Goal: Task Accomplishment & Management: Manage account settings

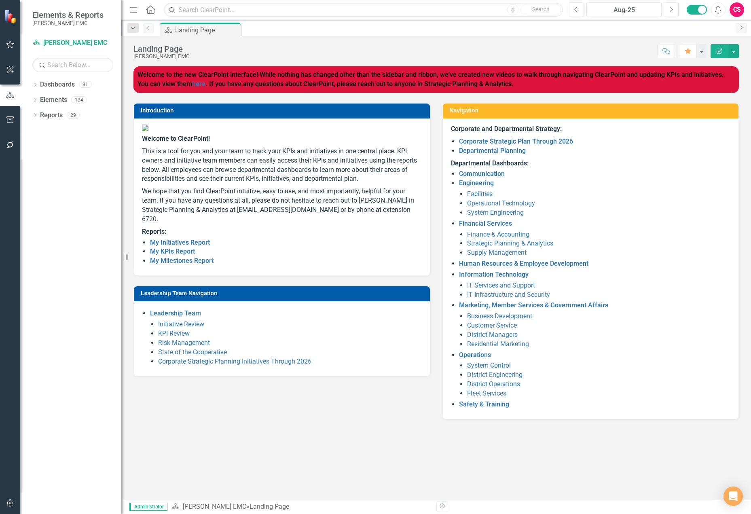
click at [611, 44] on div "Score: N/A Aug-25 Completed Comment Favorite Edit Report" at bounding box center [466, 51] width 545 height 14
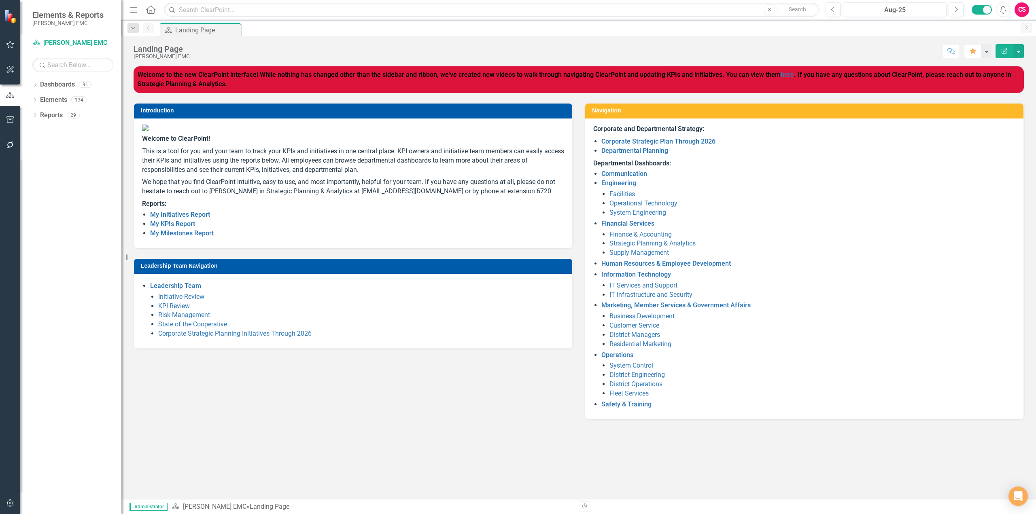
click at [587, 48] on div "Score: N/A Aug-25 Completed Comment Favorite Edit Report" at bounding box center [609, 51] width 830 height 14
click at [634, 205] on link "Operational Technology" at bounding box center [643, 203] width 68 height 8
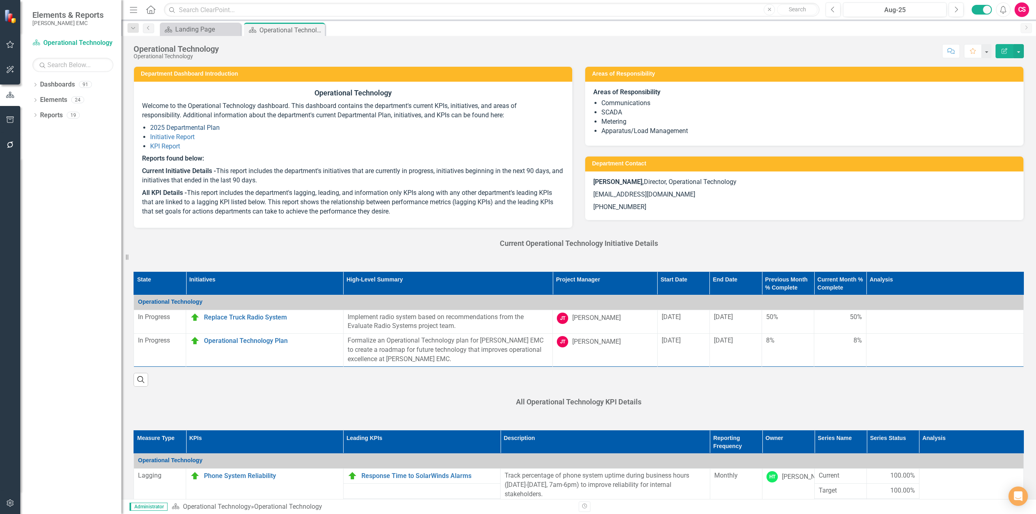
click at [202, 128] on link "2025 Departmental Plan" at bounding box center [185, 128] width 70 height 8
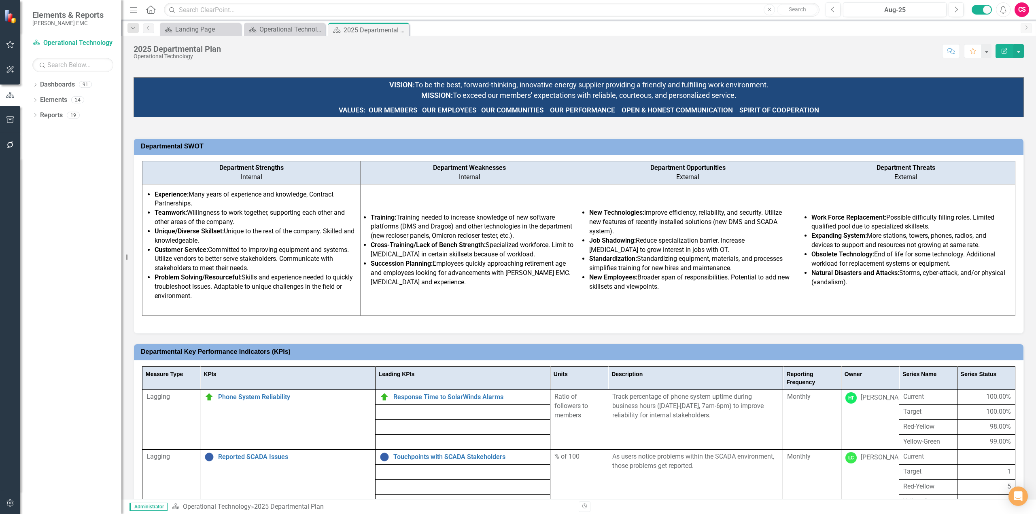
click at [0, 0] on icon "Close" at bounding box center [0, 0] width 0 height 0
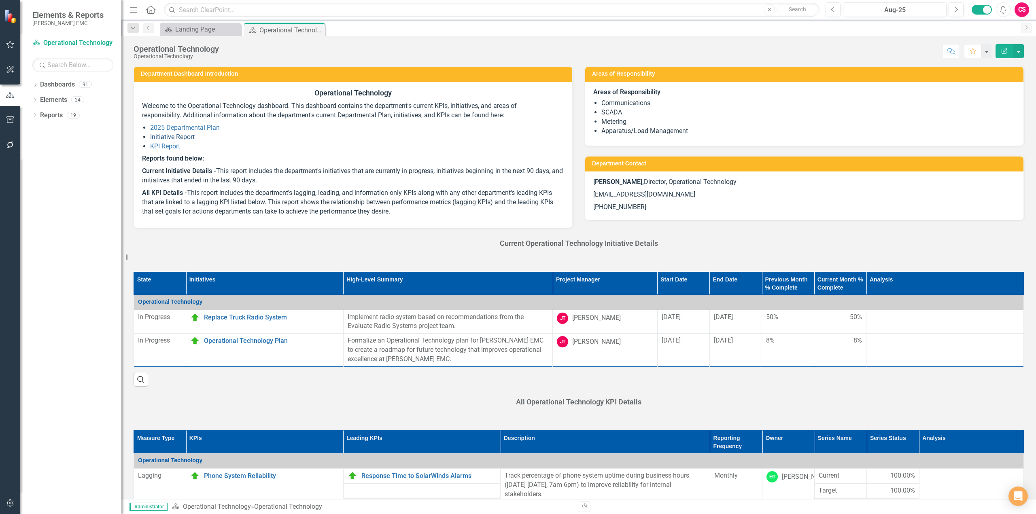
click at [157, 138] on link "Initiative Report" at bounding box center [172, 137] width 45 height 8
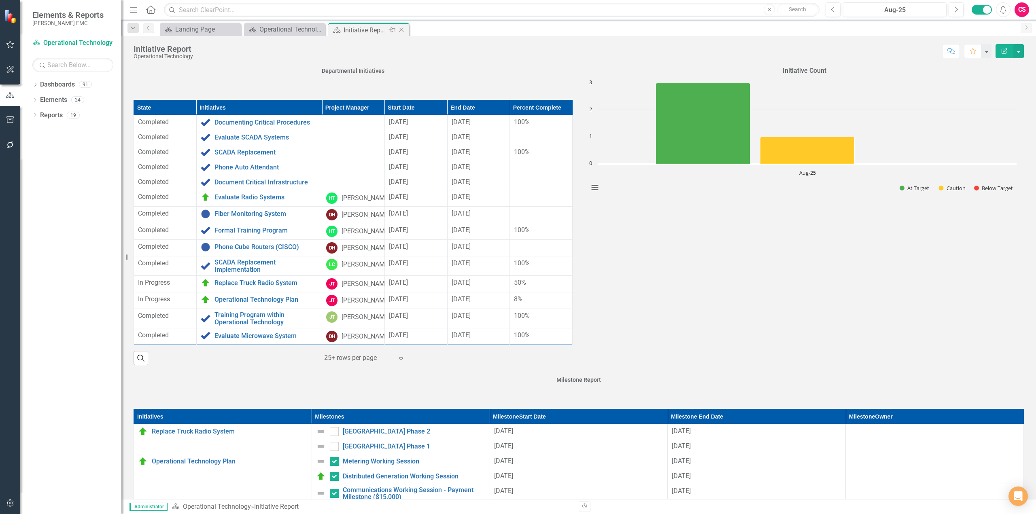
click at [402, 31] on icon "Close" at bounding box center [401, 30] width 8 height 6
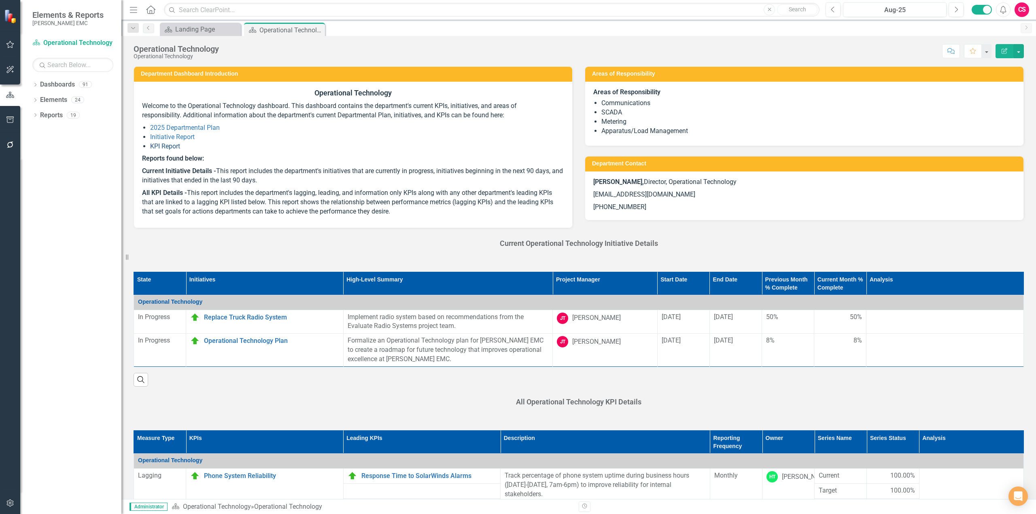
click at [168, 143] on link "KPI Report" at bounding box center [165, 146] width 30 height 8
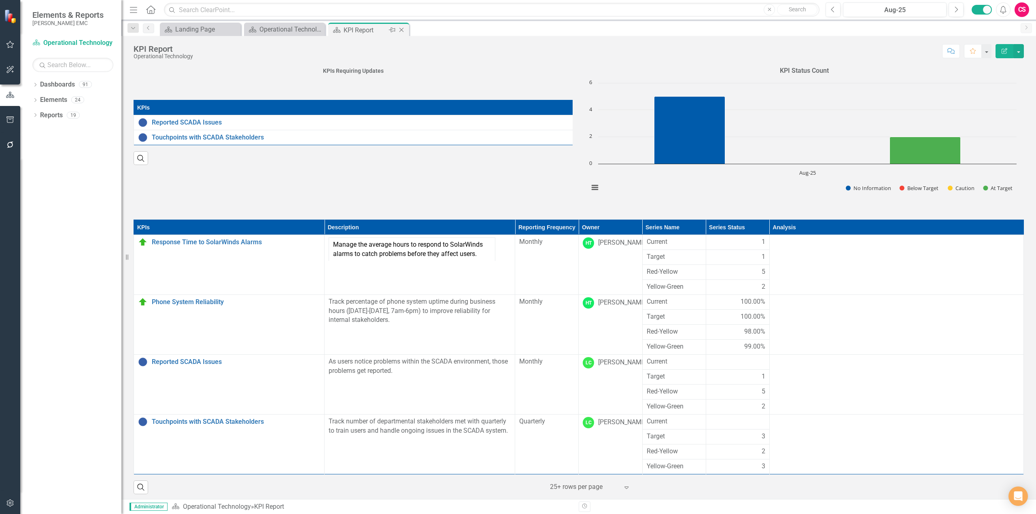
click at [400, 31] on icon at bounding box center [401, 30] width 4 height 4
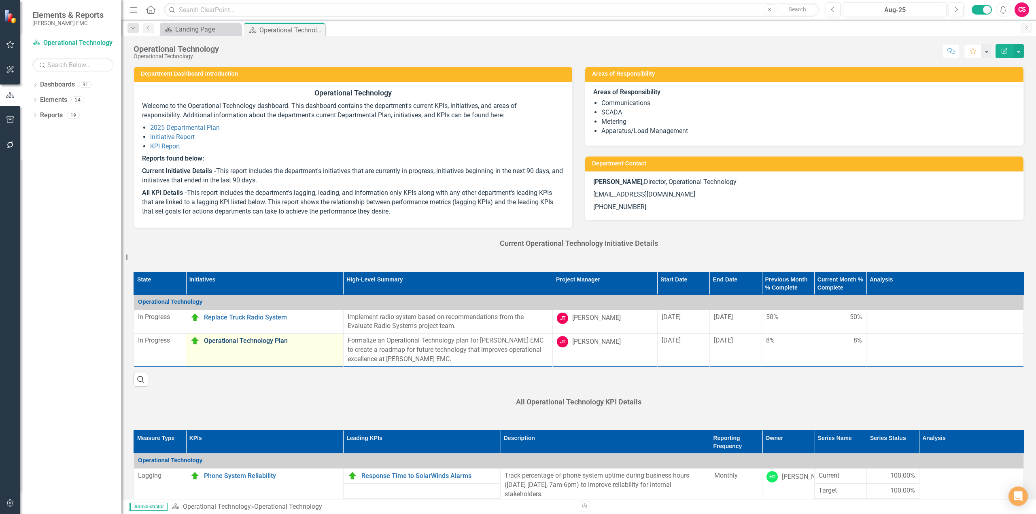
click at [252, 338] on link "Operational Technology Plan" at bounding box center [271, 340] width 135 height 7
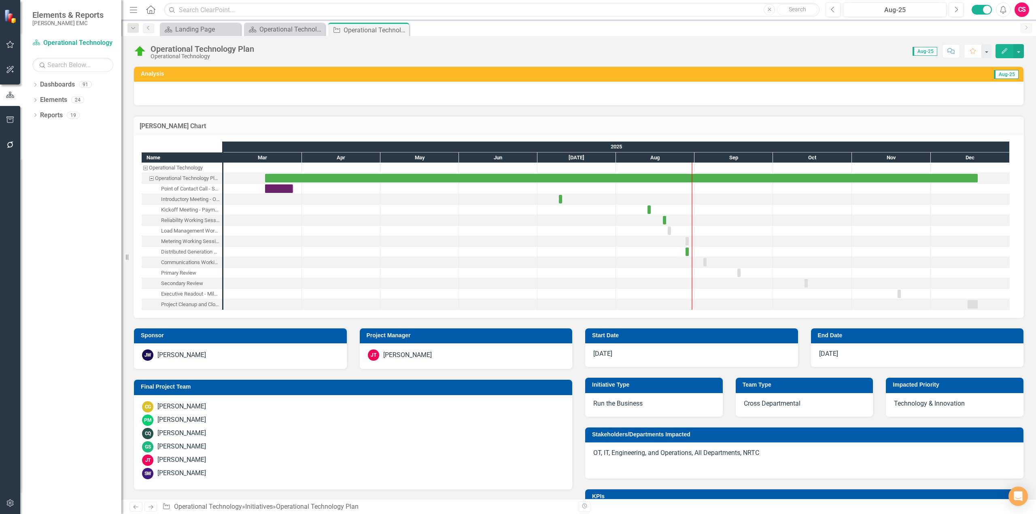
checkbox input "true"
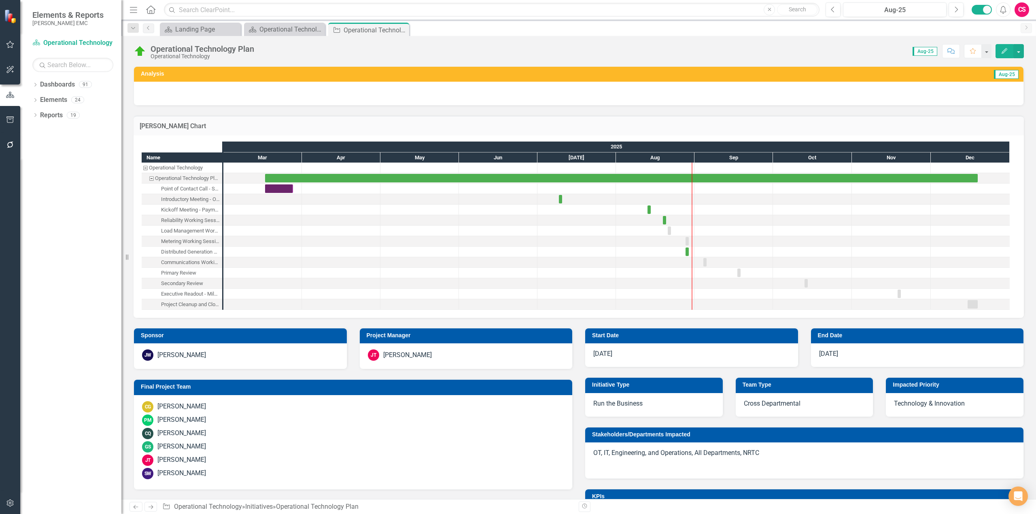
checkbox input "true"
click at [751, 10] on icon "button" at bounding box center [956, 9] width 3 height 6
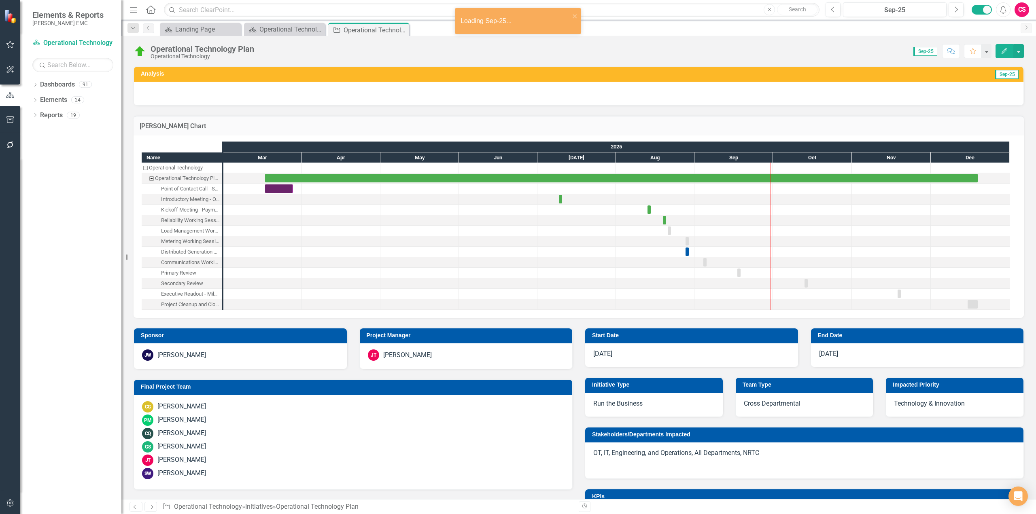
click at [751, 127] on h3 "[PERSON_NAME] Chart" at bounding box center [579, 126] width 878 height 7
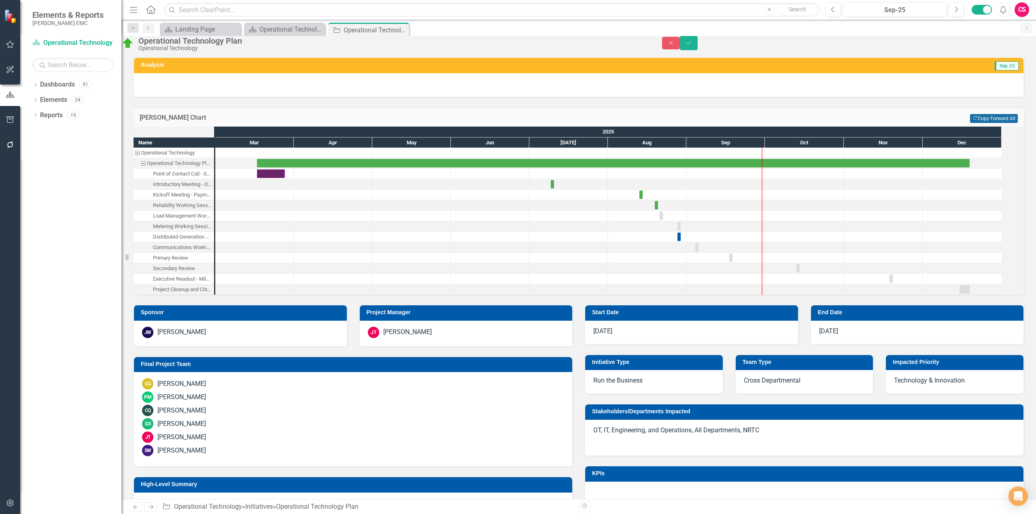
click at [751, 123] on button "Copy Forward Copy Forward All" at bounding box center [994, 118] width 48 height 9
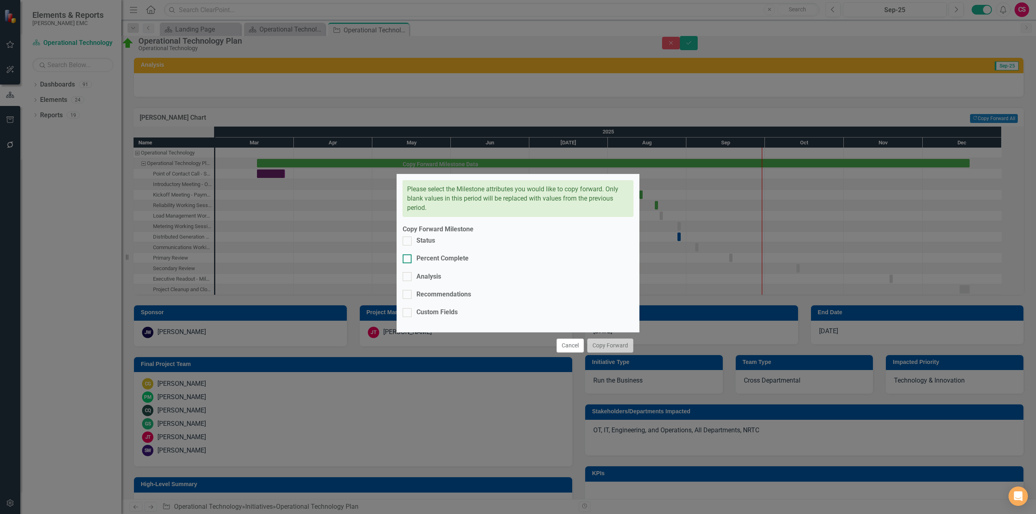
click at [450, 263] on div "Percent Complete" at bounding box center [442, 258] width 52 height 9
click at [408, 260] on input "Percent Complete" at bounding box center [405, 257] width 5 height 5
checkbox input "true"
click at [615, 339] on button "Copy Forward" at bounding box center [610, 346] width 46 height 14
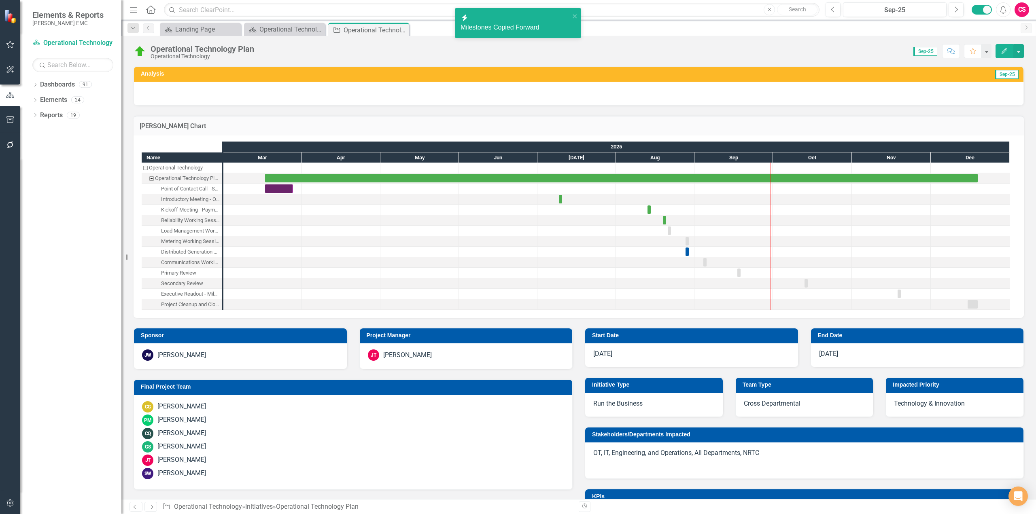
checkbox input "false"
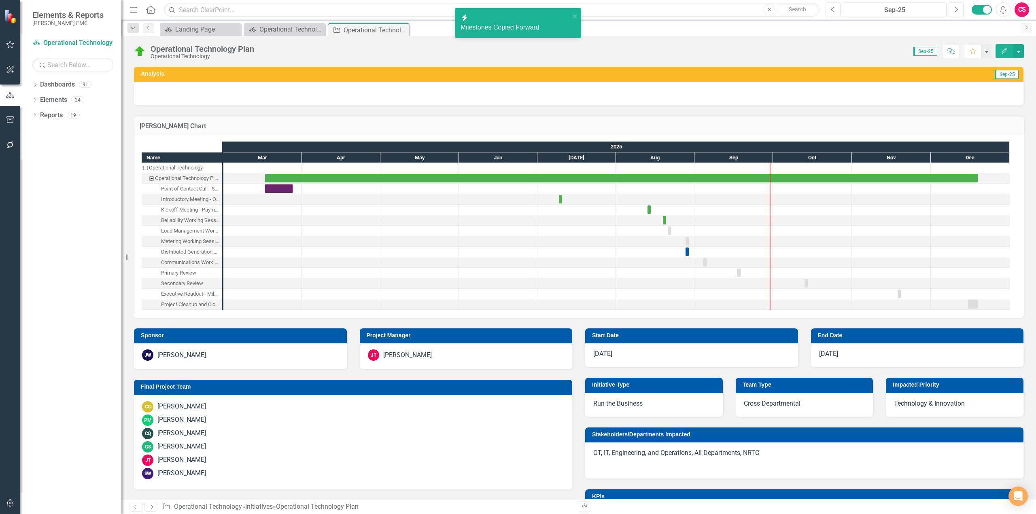
checkbox input "false"
checkbox input "true"
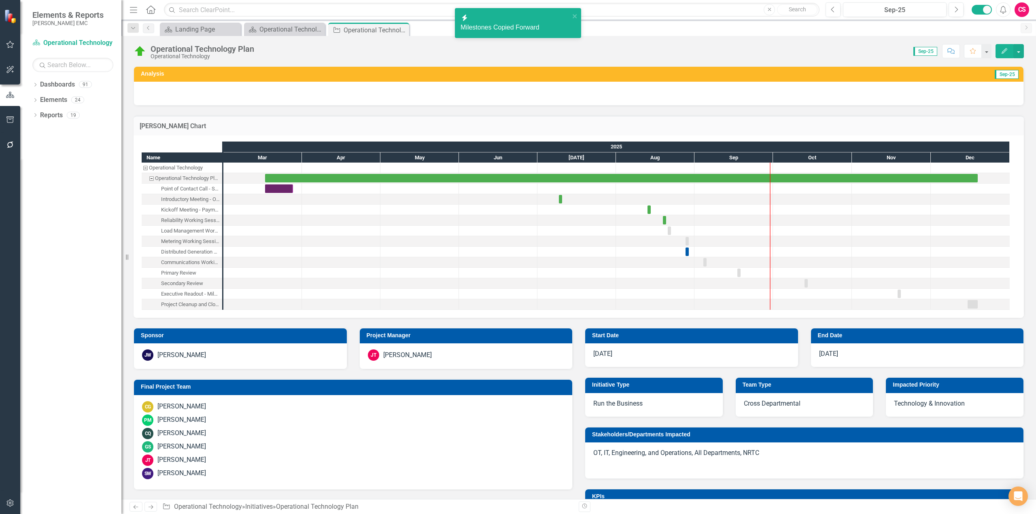
checkbox input "true"
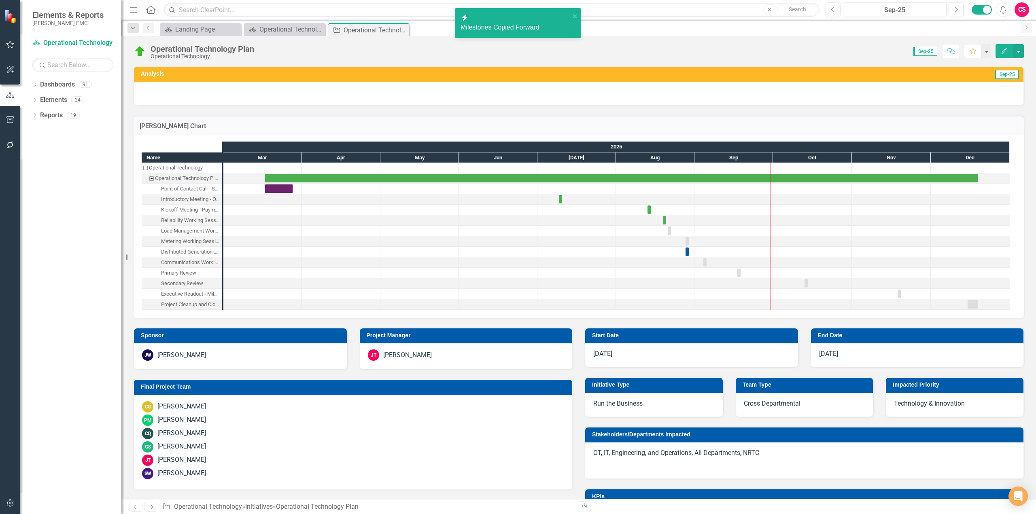
checkbox input "true"
checkbox input "false"
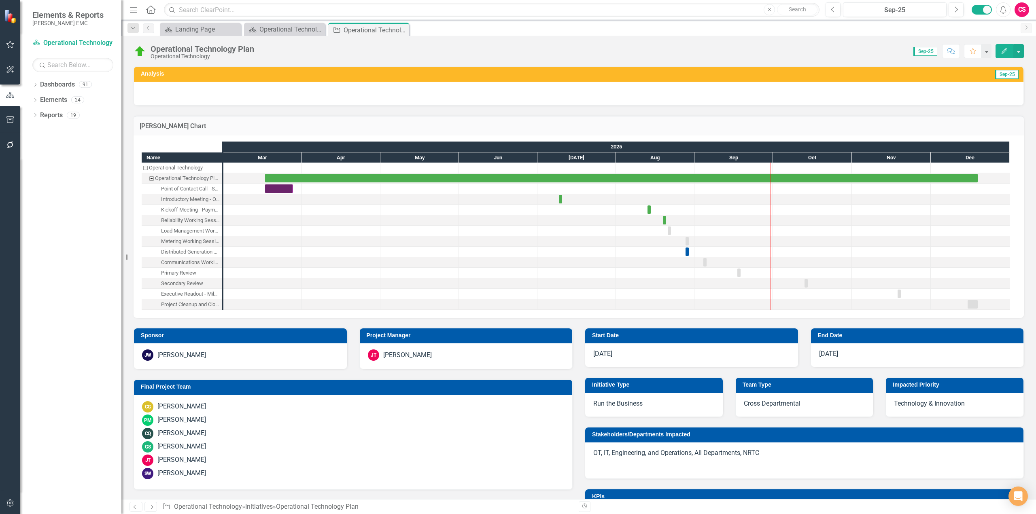
checkbox input "false"
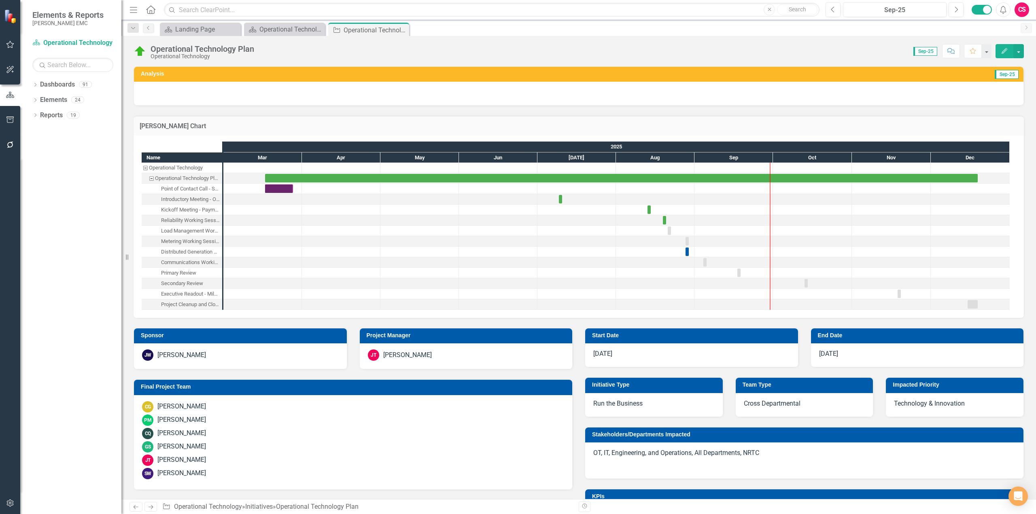
checkbox input "false"
checkbox input "true"
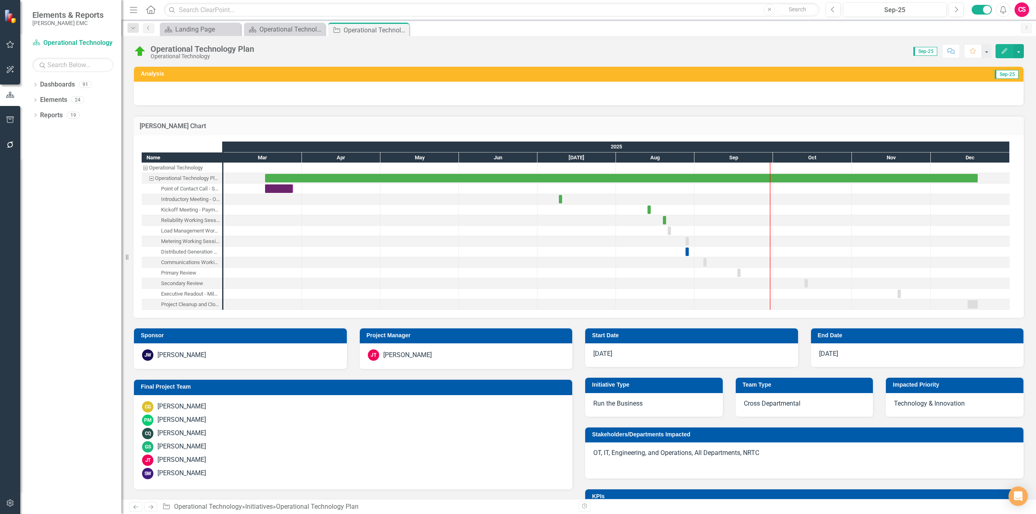
checkbox input "true"
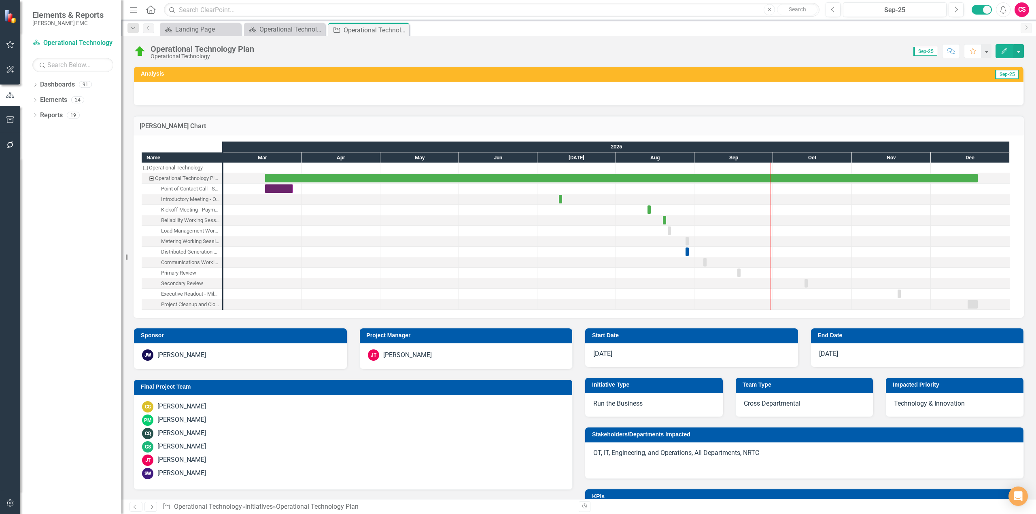
checkbox input "true"
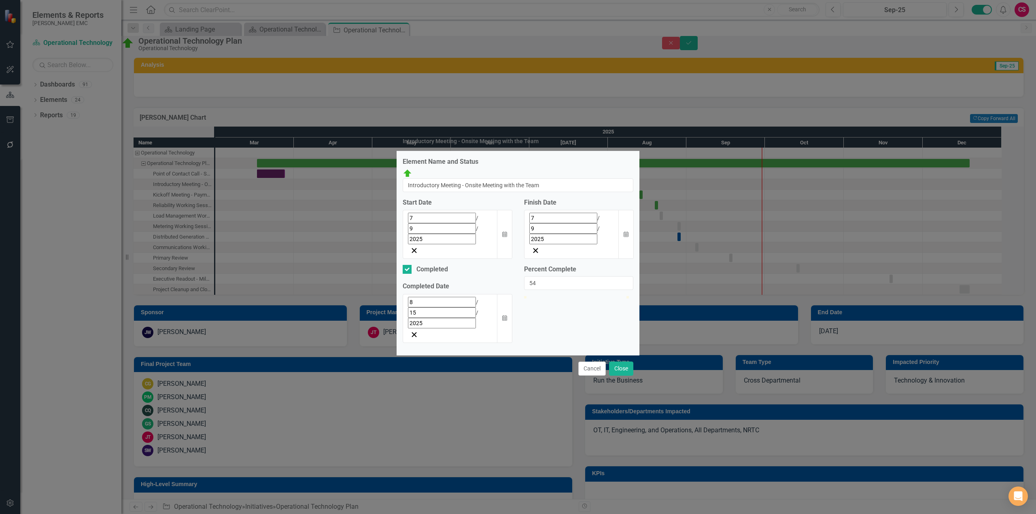
type input "100"
drag, startPoint x: 526, startPoint y: 299, endPoint x: 660, endPoint y: 299, distance: 133.5
click at [660, 299] on div "Introductory Meeting - Onsite Meeting with the Team Element Name and Status Ope…" at bounding box center [518, 257] width 1036 height 514
click at [617, 362] on button "Close" at bounding box center [621, 369] width 24 height 14
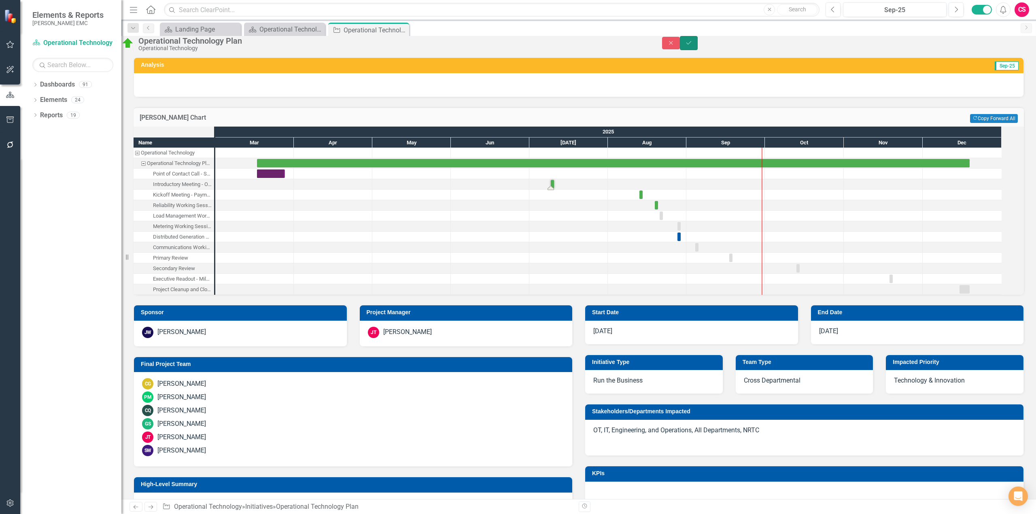
click at [698, 50] on button "Save" at bounding box center [689, 43] width 18 height 14
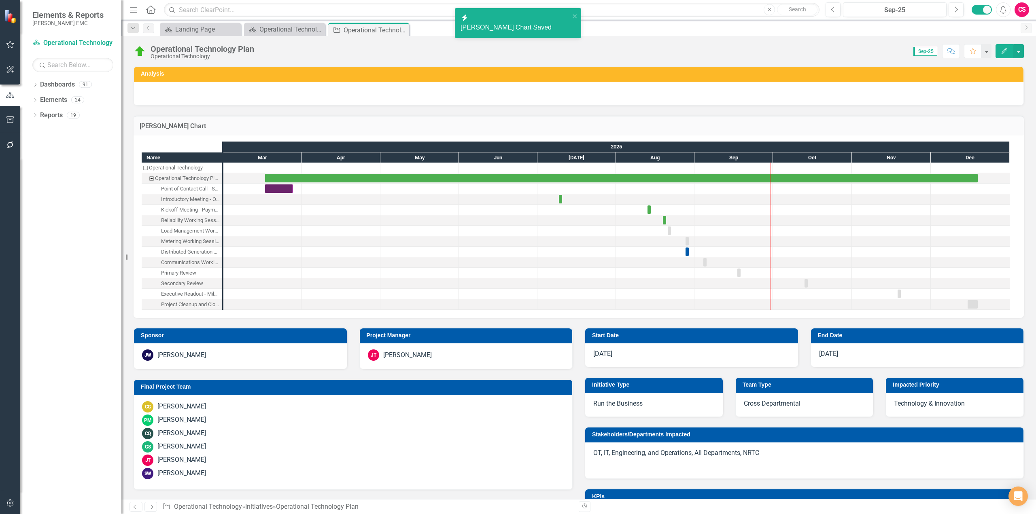
checkbox input "false"
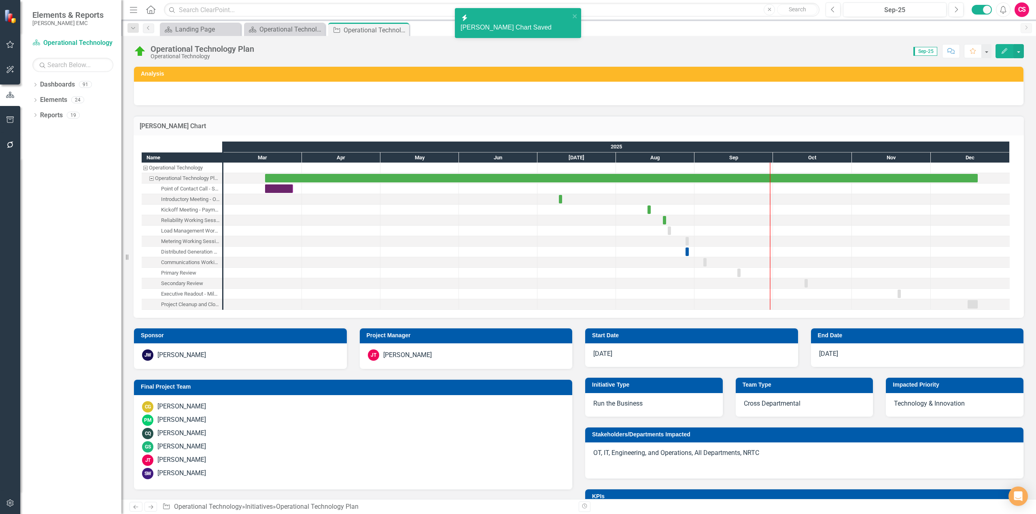
checkbox input "false"
checkbox input "true"
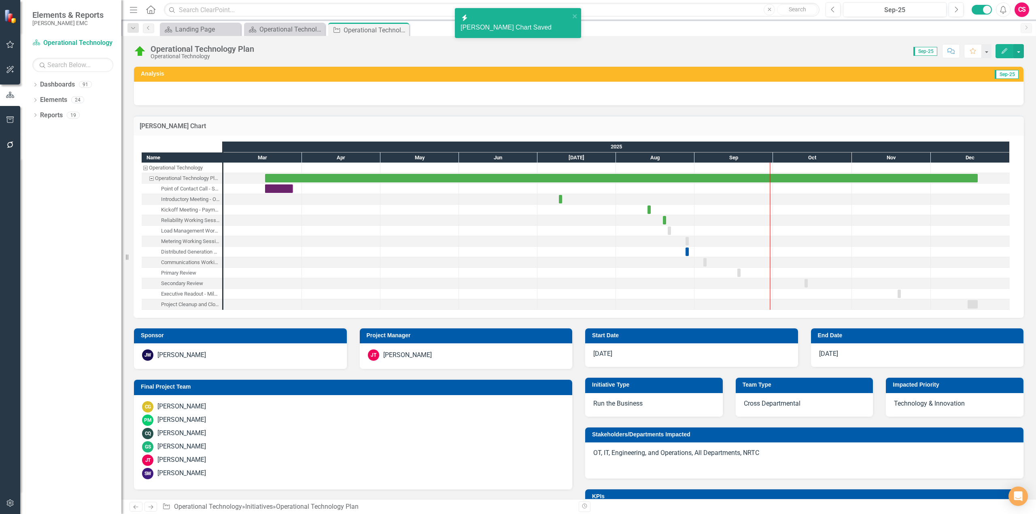
checkbox input "true"
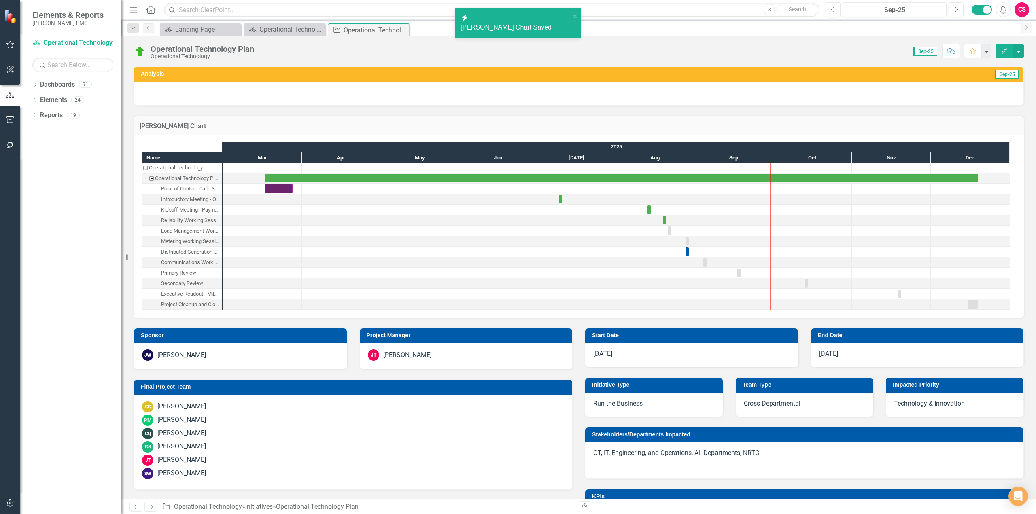
checkbox input "true"
checkbox input "false"
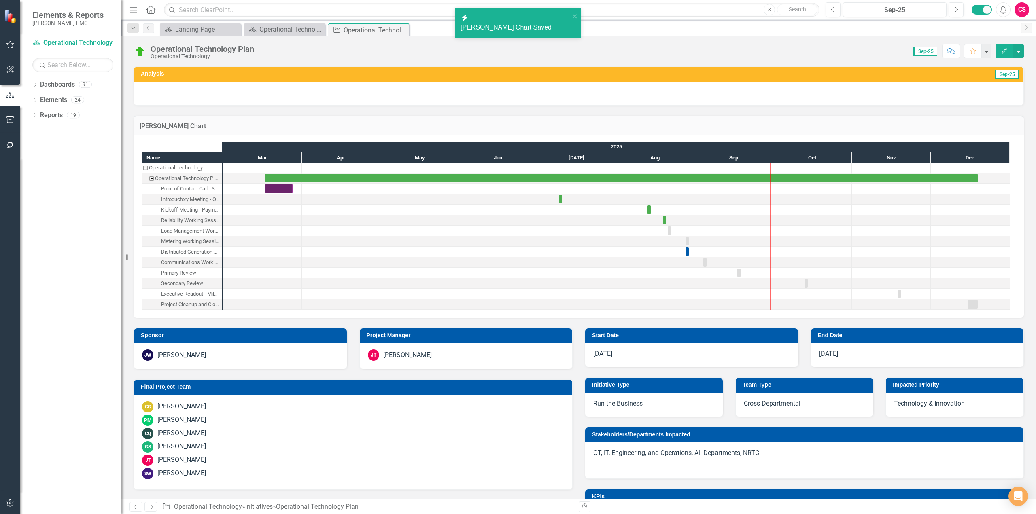
checkbox input "false"
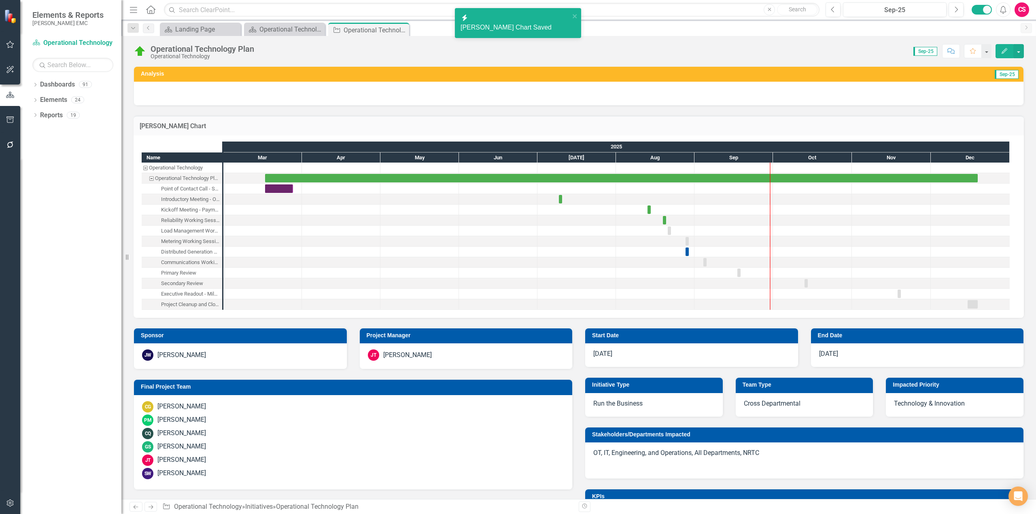
checkbox input "false"
checkbox input "true"
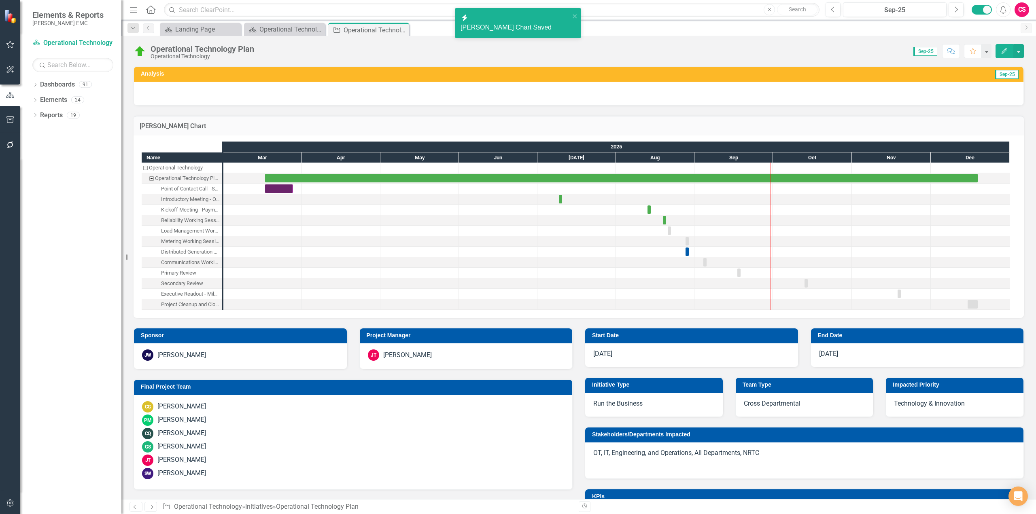
checkbox input "true"
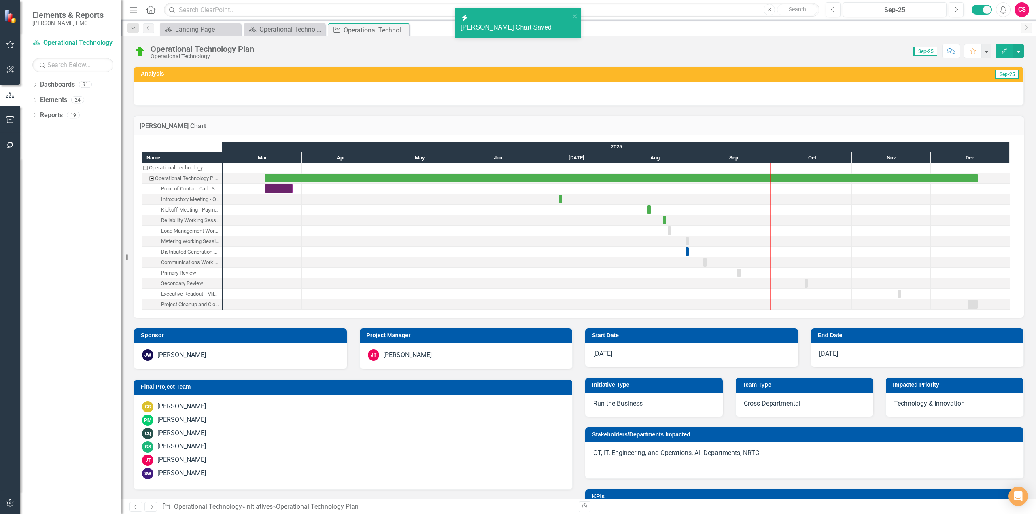
checkbox input "true"
checkbox input "false"
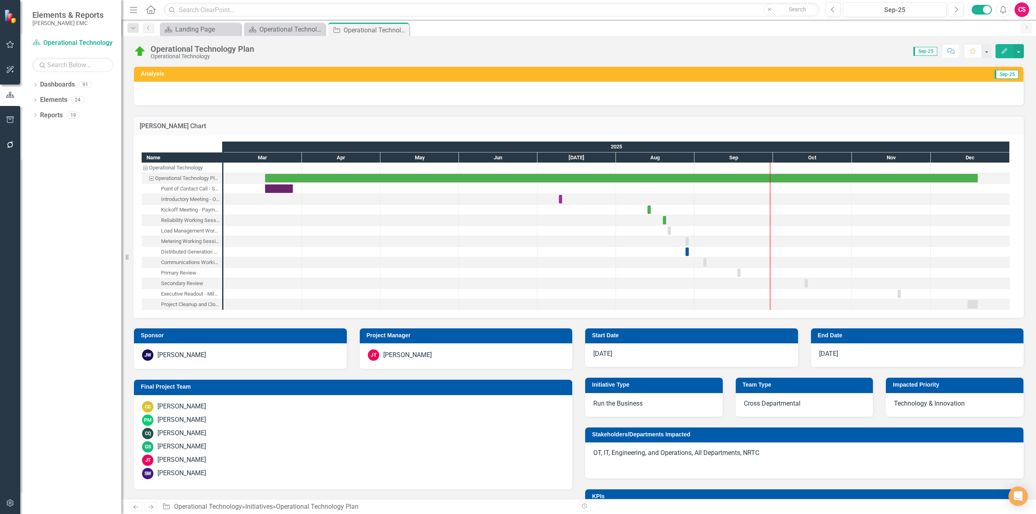
checkbox input "false"
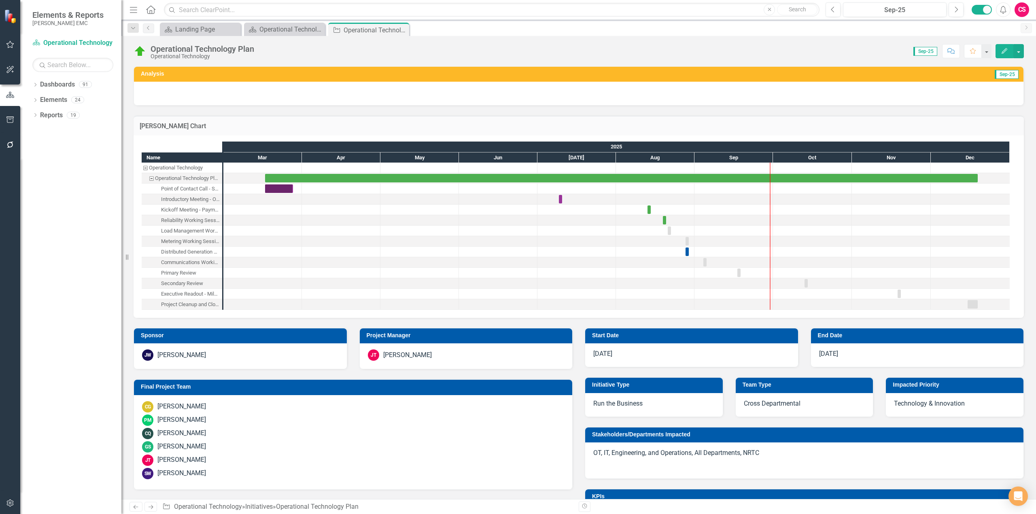
checkbox input "true"
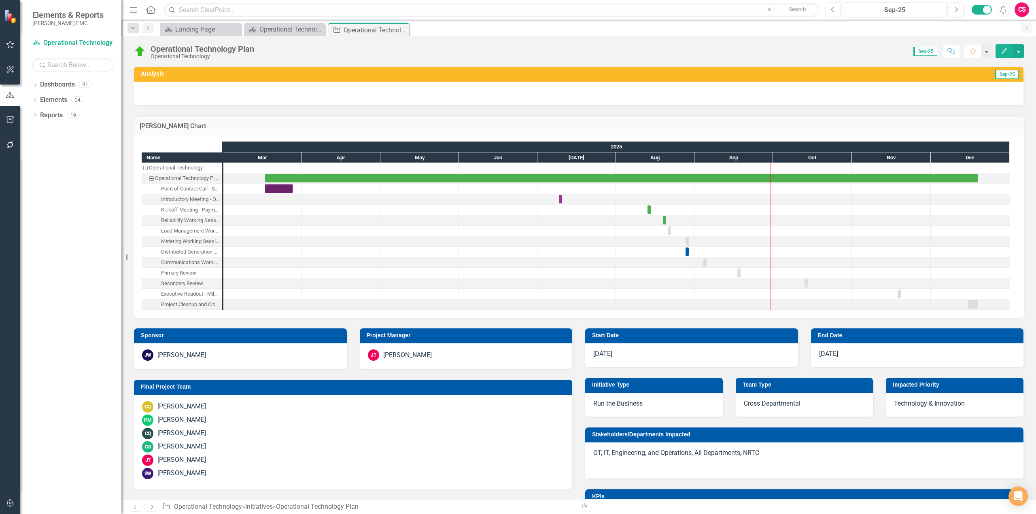
checkbox input "true"
click at [751, 13] on button "Next" at bounding box center [955, 9] width 15 height 15
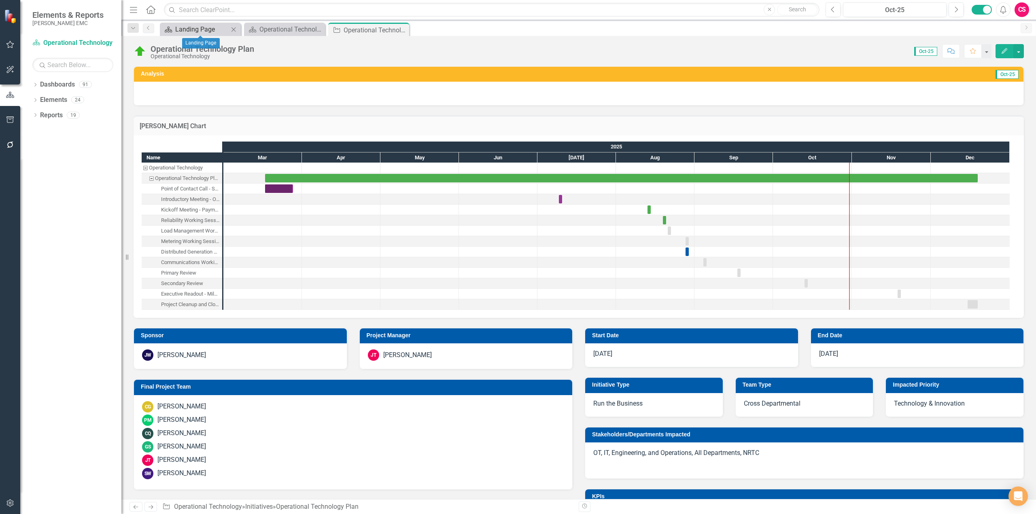
click at [201, 32] on div "Landing Page" at bounding box center [201, 29] width 53 height 10
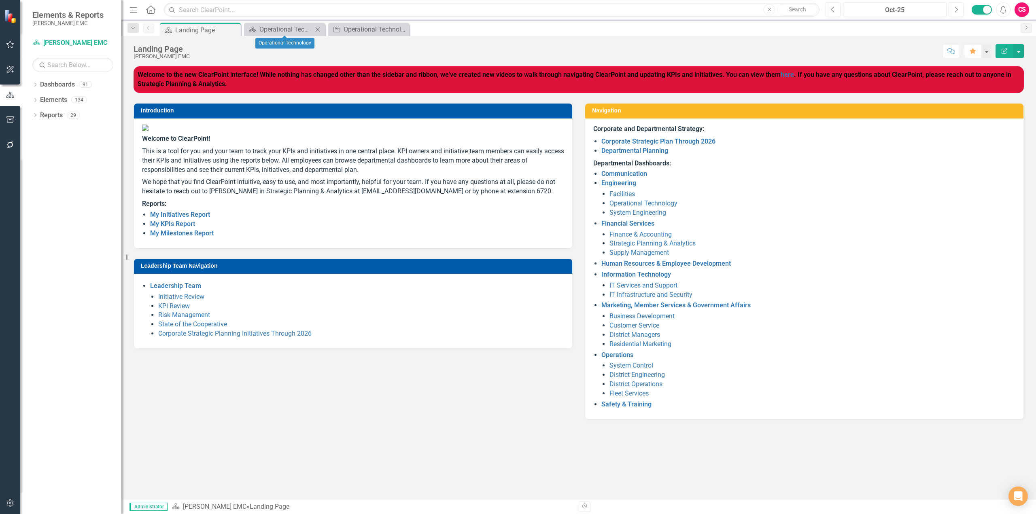
click at [318, 31] on icon "Close" at bounding box center [318, 29] width 8 height 6
click at [0, 0] on icon "Close" at bounding box center [0, 0] width 0 height 0
click at [189, 301] on link "Initiative Review" at bounding box center [181, 297] width 46 height 8
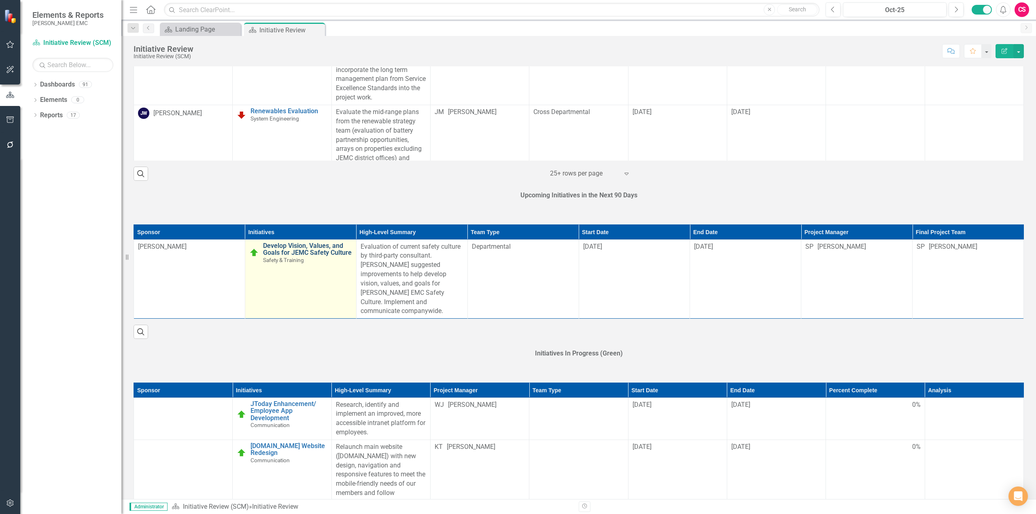
scroll to position [324, 0]
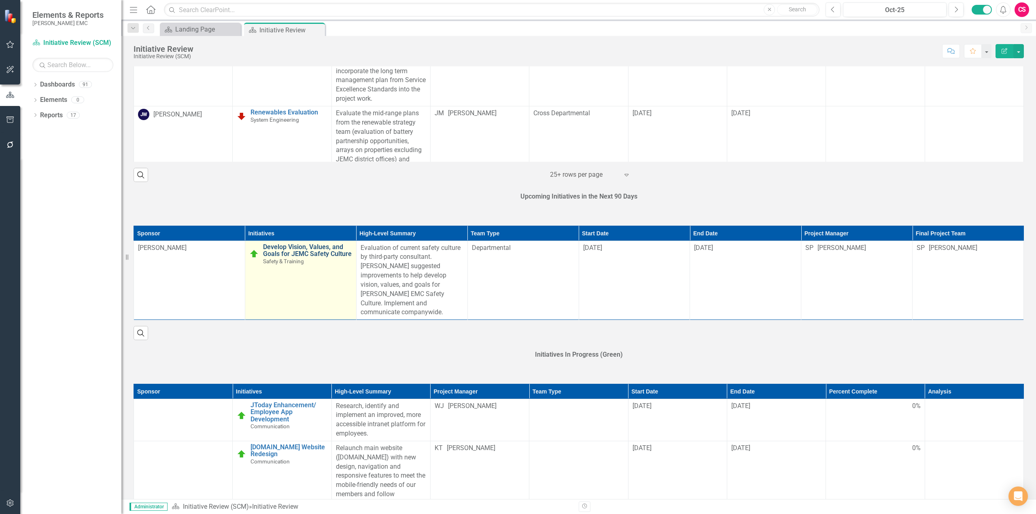
click at [263, 251] on link "Develop Vision, Values, and Goals for JEMC Safety Culture" at bounding box center [307, 251] width 89 height 14
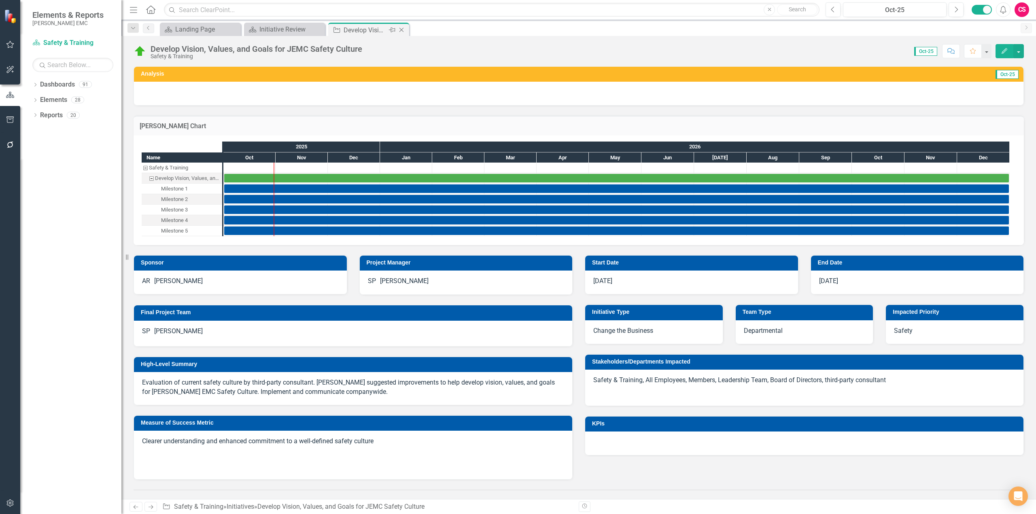
click at [403, 32] on icon "Close" at bounding box center [401, 30] width 8 height 6
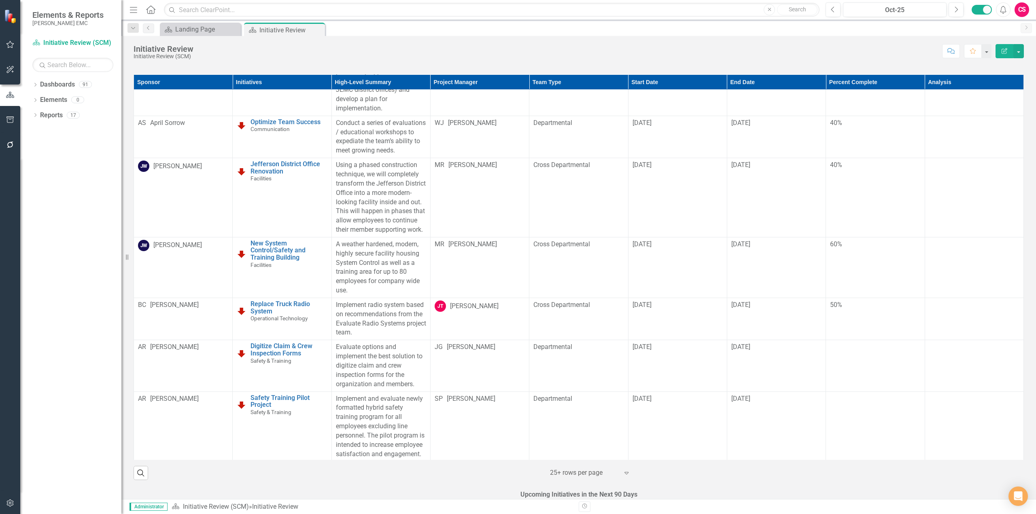
scroll to position [26, 0]
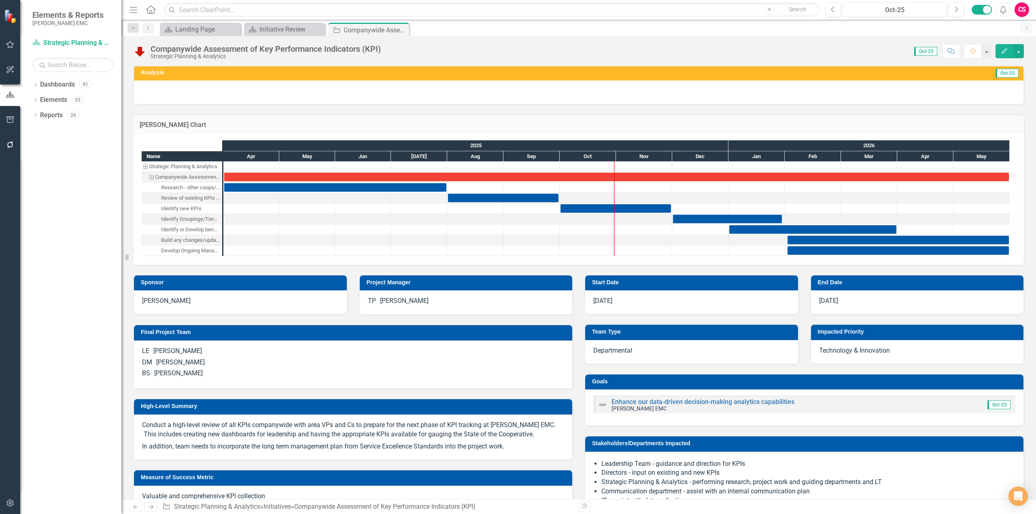
scroll to position [1, 0]
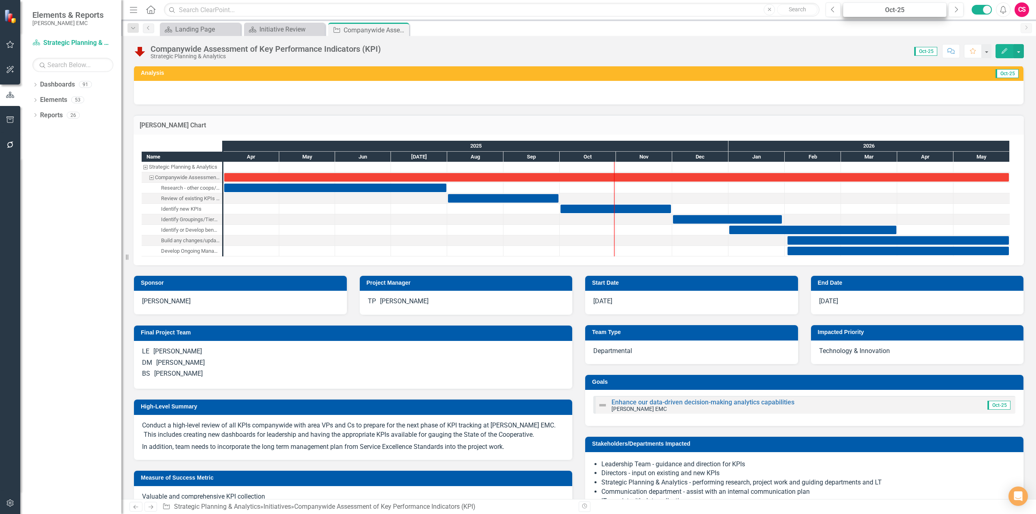
click at [751, 2] on div "Menu Home Search Close Search Previous Oct-25 Next Alerts CS User Edit Profile …" at bounding box center [578, 10] width 914 height 20
click at [751, 8] on div "Oct-25" at bounding box center [895, 10] width 98 height 10
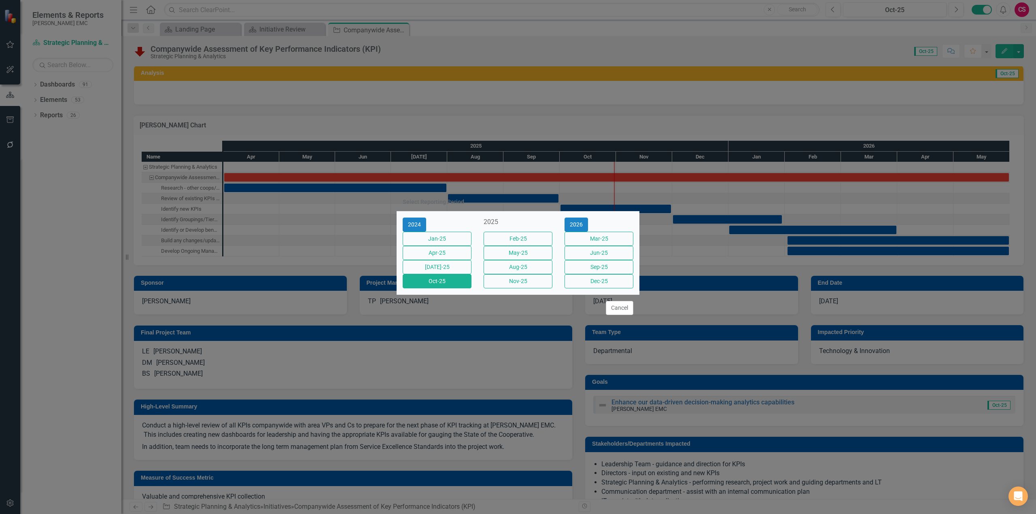
drag, startPoint x: 524, startPoint y: 271, endPoint x: 535, endPoint y: 281, distance: 15.5
click at [524, 271] on button "Aug-25" at bounding box center [518, 267] width 69 height 14
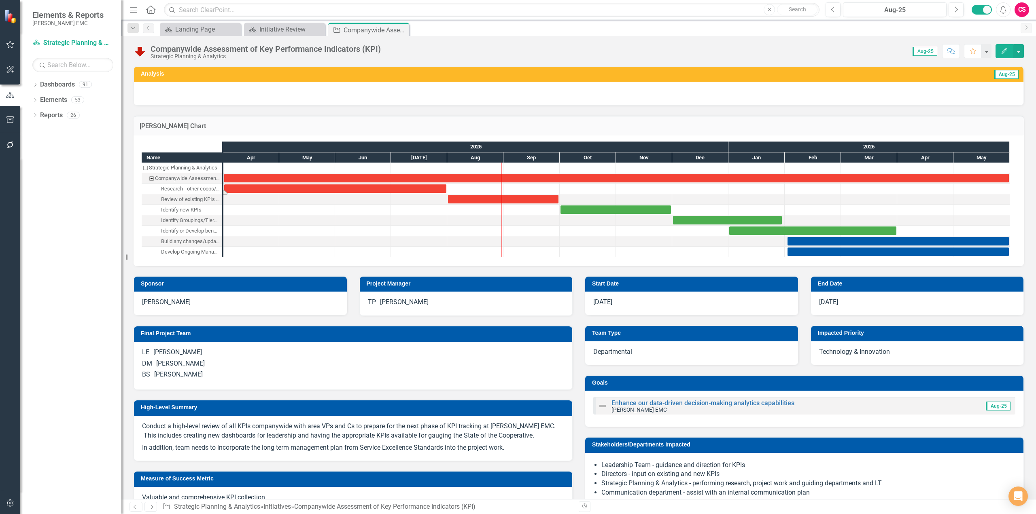
click at [301, 190] on div "Task: Start date: 2025-04-01 End date: 2025-07-31" at bounding box center [335, 189] width 222 height 8
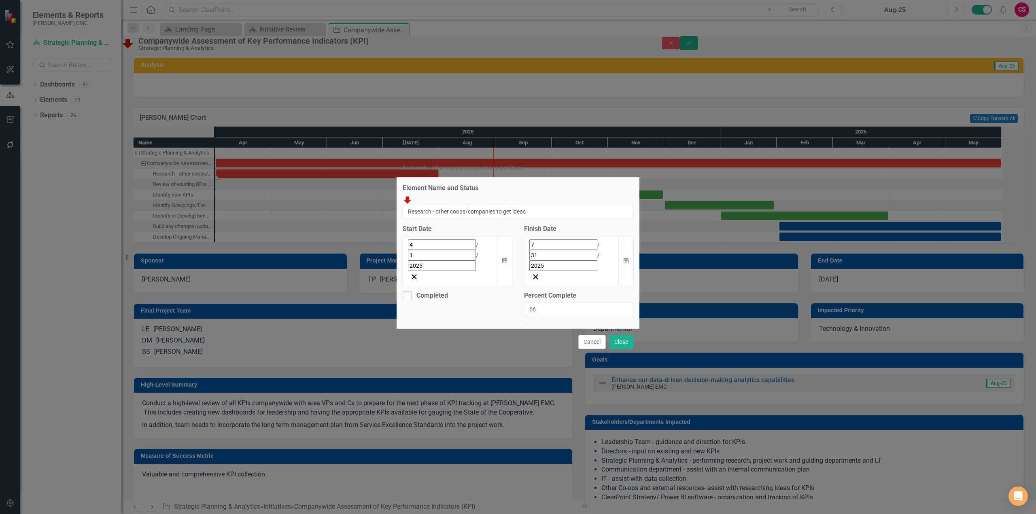
type input "76"
drag, startPoint x: 527, startPoint y: 297, endPoint x: 604, endPoint y: 301, distance: 77.8
click at [602, 322] on div at bounding box center [602, 322] width 0 height 0
click at [625, 335] on button "Close" at bounding box center [621, 342] width 24 height 14
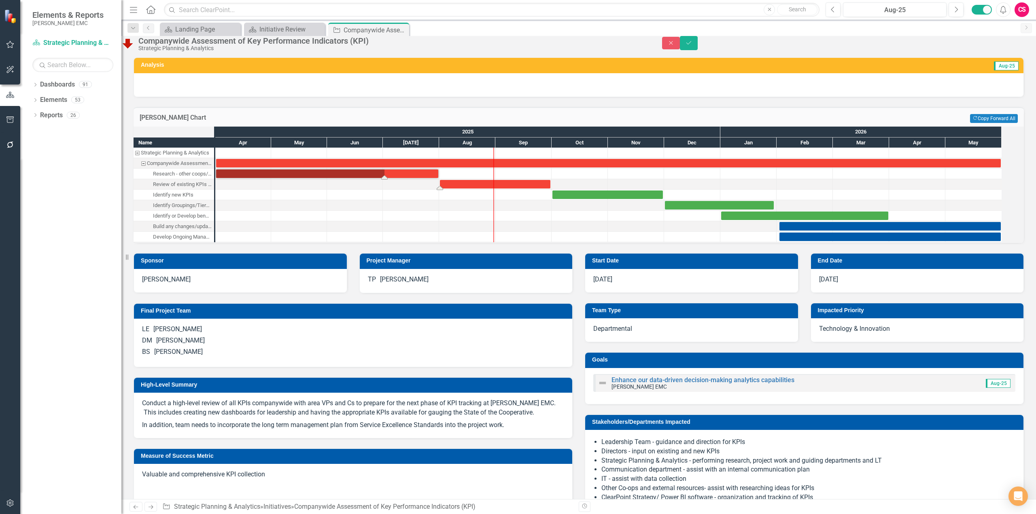
click at [472, 189] on div "Task: Start date: 2025-08-01 End date: 2025-09-30" at bounding box center [495, 184] width 110 height 8
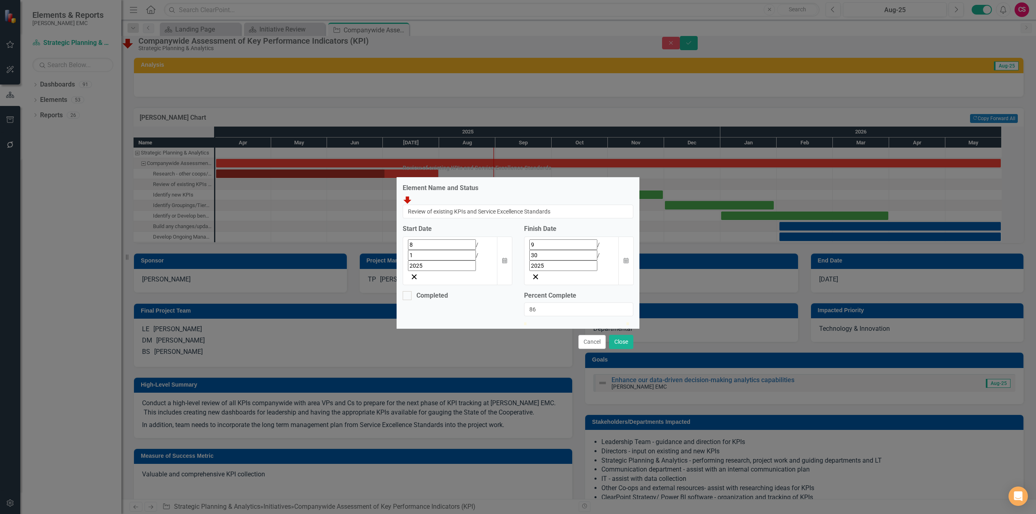
type input "91"
drag, startPoint x: 528, startPoint y: 300, endPoint x: 621, endPoint y: 299, distance: 93.5
click at [617, 322] on div at bounding box center [617, 322] width 0 height 0
click at [624, 335] on button "Close" at bounding box center [621, 342] width 24 height 14
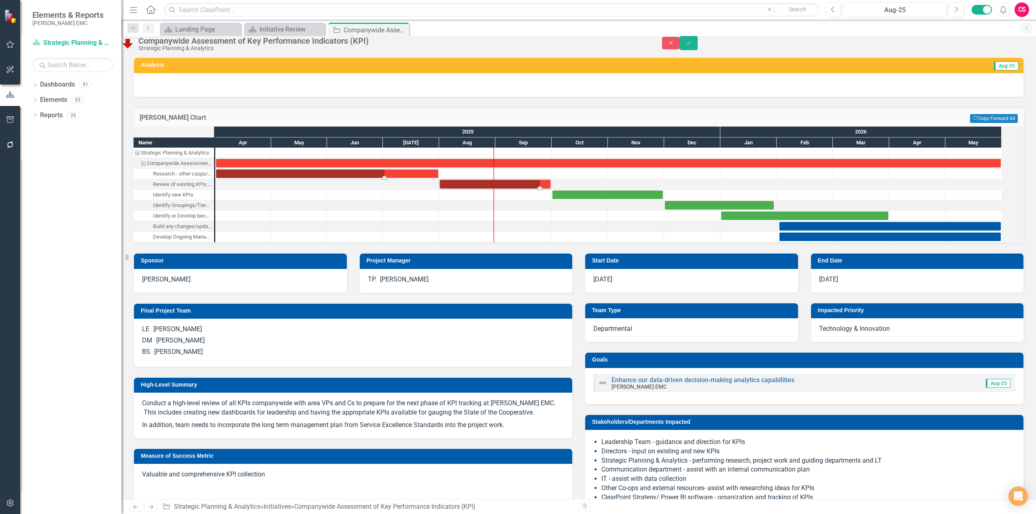
click at [400, 178] on div "Task: Start date: 2025-04-01 End date: 2025-07-31" at bounding box center [327, 174] width 222 height 8
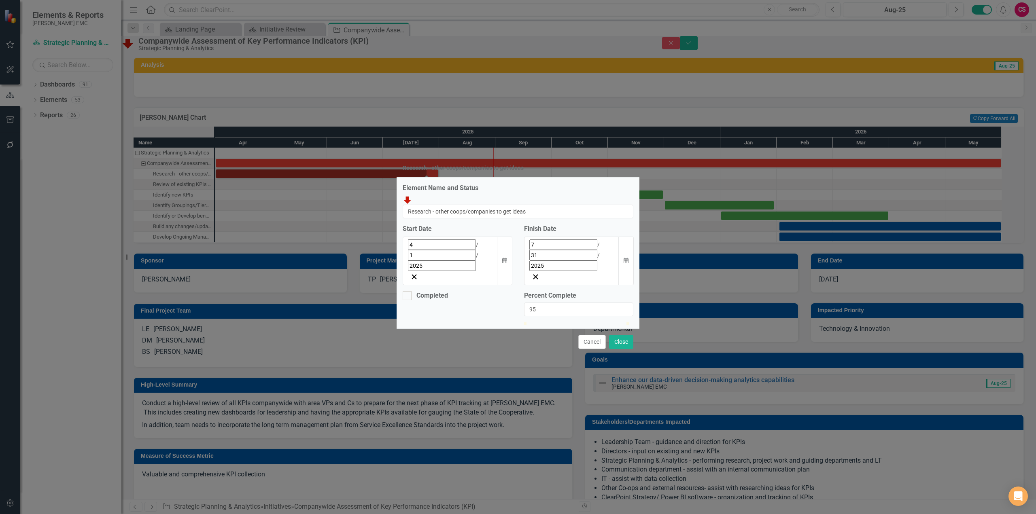
type input "96"
drag, startPoint x: 604, startPoint y: 297, endPoint x: 625, endPoint y: 298, distance: 20.7
click at [622, 322] on div at bounding box center [622, 322] width 0 height 0
click at [622, 335] on button "Close" at bounding box center [621, 342] width 24 height 14
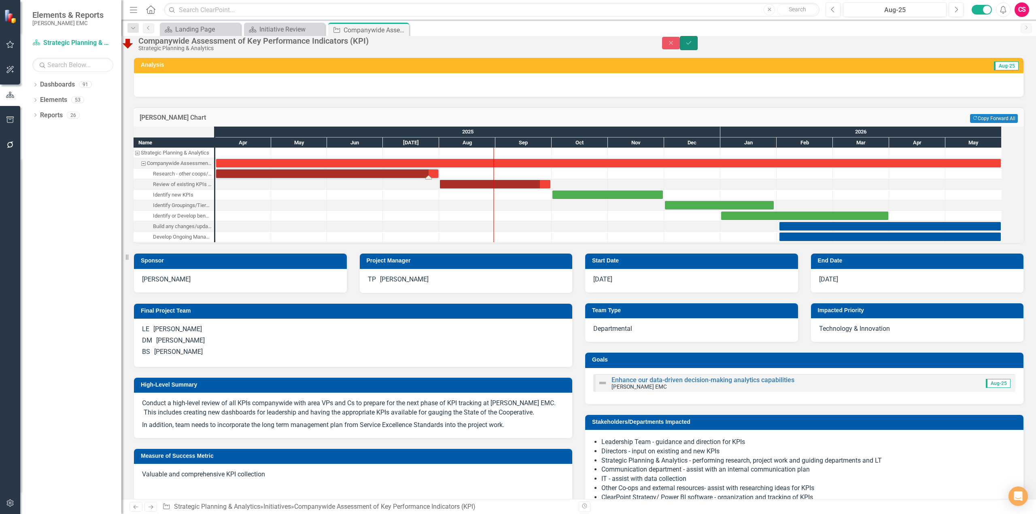
click at [692, 46] on icon "Save" at bounding box center [688, 43] width 7 height 6
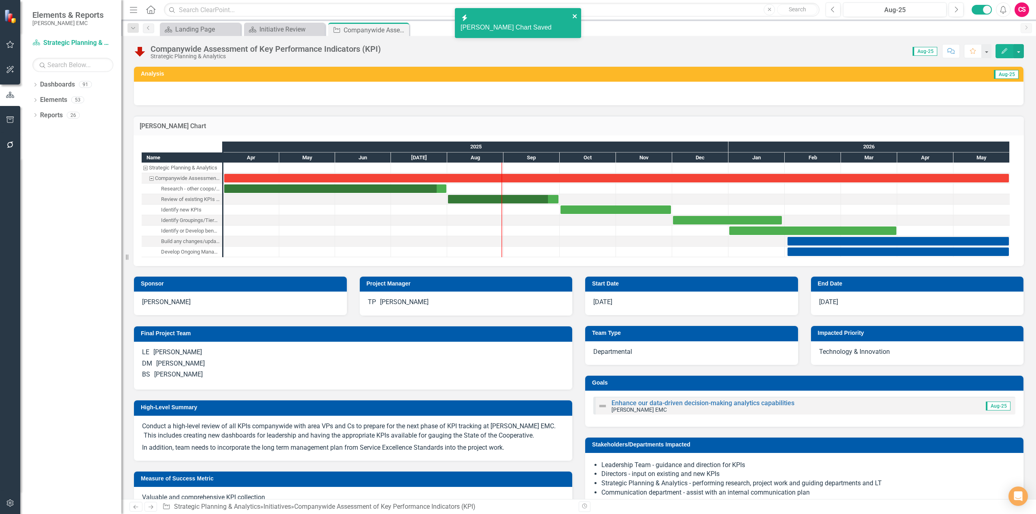
click at [575, 15] on icon "close" at bounding box center [575, 16] width 4 height 4
click at [614, 209] on div "Task: Start date: 2025-10-01 End date: 2025-11-30" at bounding box center [615, 210] width 110 height 8
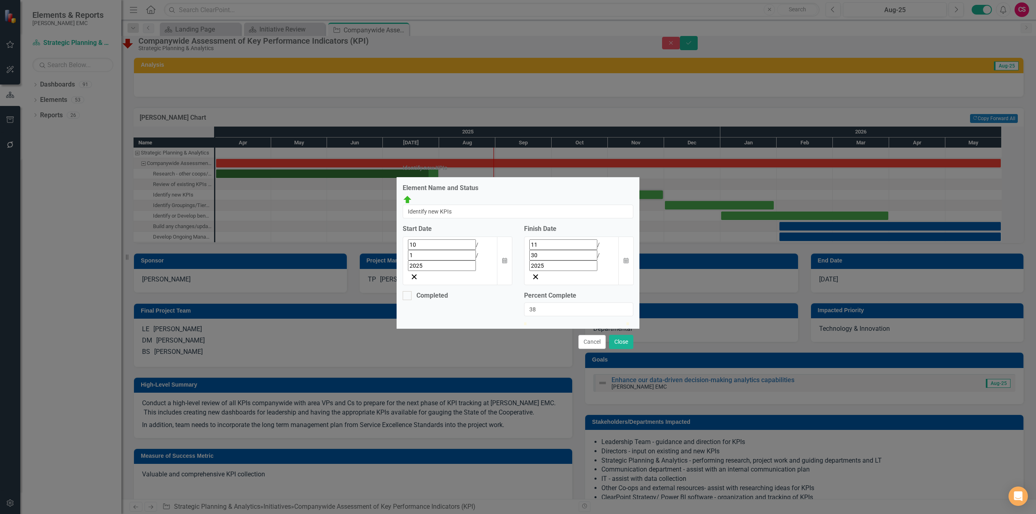
type input "52"
drag, startPoint x: 528, startPoint y: 300, endPoint x: 582, endPoint y: 301, distance: 53.4
click at [577, 322] on div at bounding box center [577, 322] width 0 height 0
click at [621, 335] on button "Close" at bounding box center [621, 342] width 24 height 14
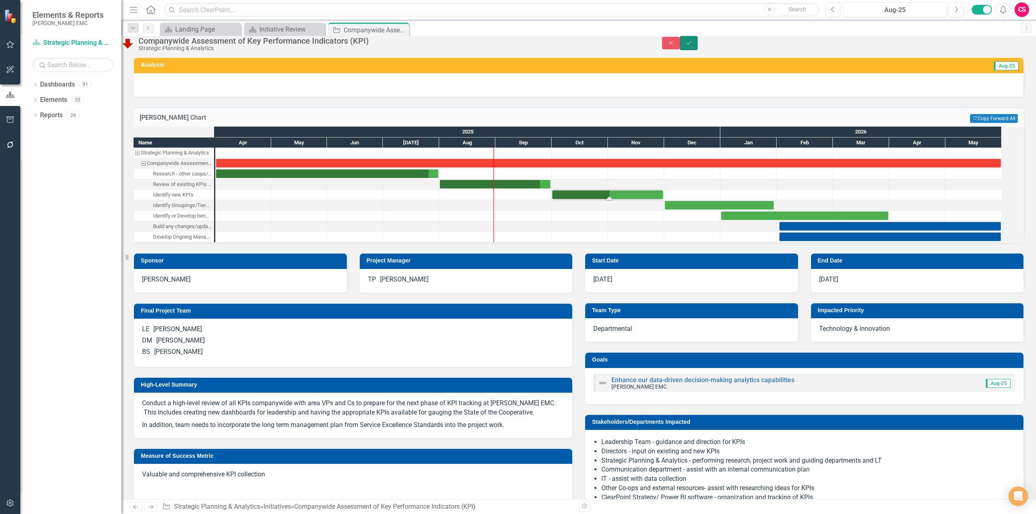
click at [692, 46] on icon "Save" at bounding box center [688, 43] width 7 height 6
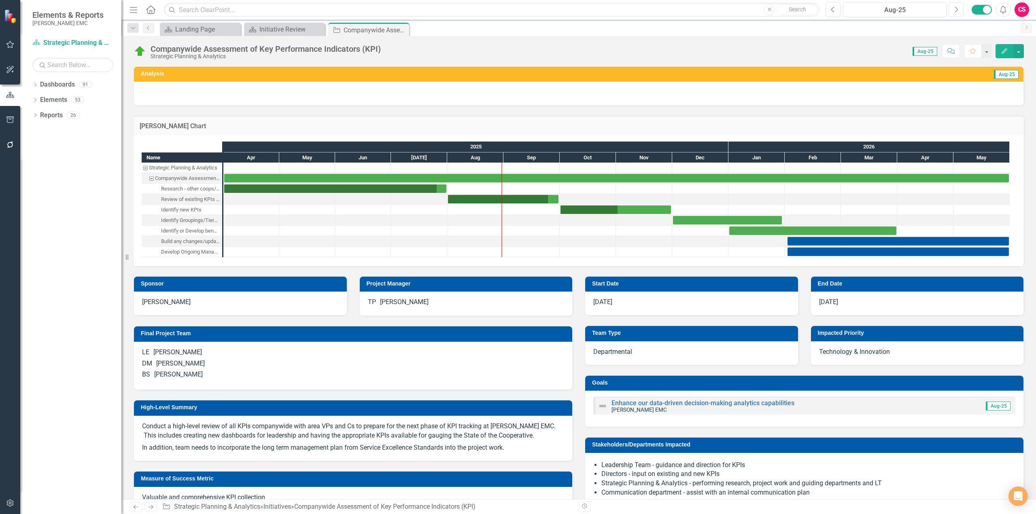
click at [751, 11] on icon "Next" at bounding box center [956, 9] width 4 height 7
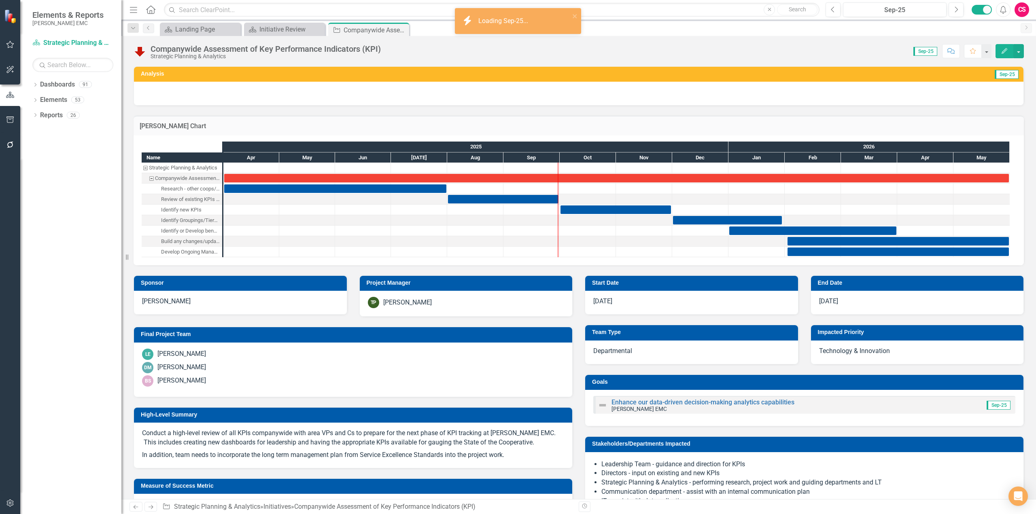
click at [802, 127] on h3 "[PERSON_NAME] Chart" at bounding box center [579, 126] width 878 height 7
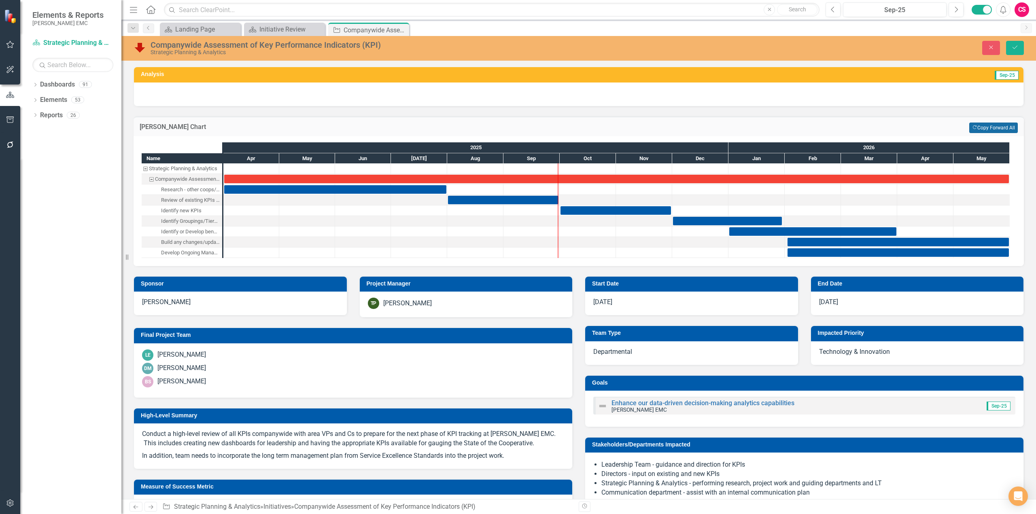
click at [972, 127] on icon "Copy Forward" at bounding box center [974, 127] width 5 height 4
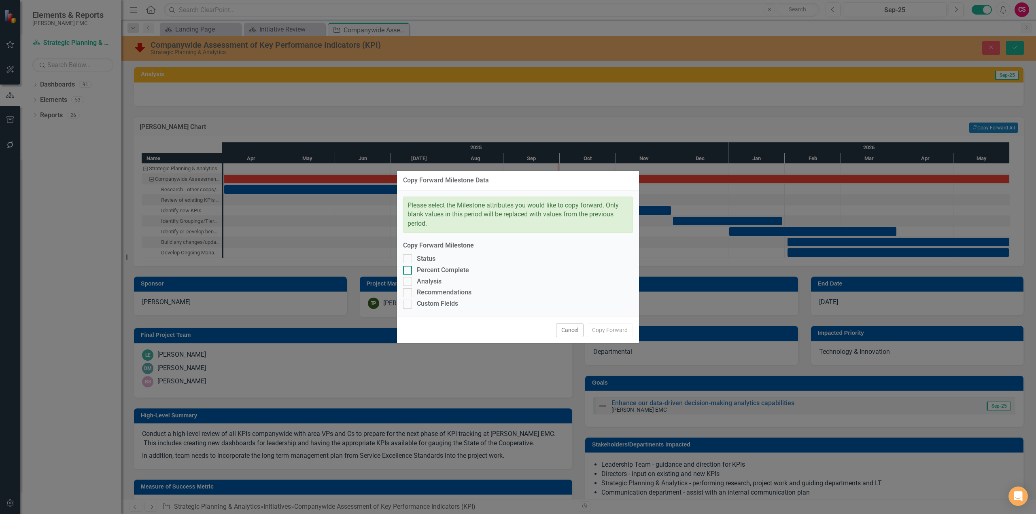
click at [461, 274] on div "Percent Complete" at bounding box center [443, 270] width 52 height 9
click at [408, 271] on input "Percent Complete" at bounding box center [405, 268] width 5 height 5
checkbox input "true"
click at [612, 328] on button "Copy Forward" at bounding box center [610, 330] width 46 height 14
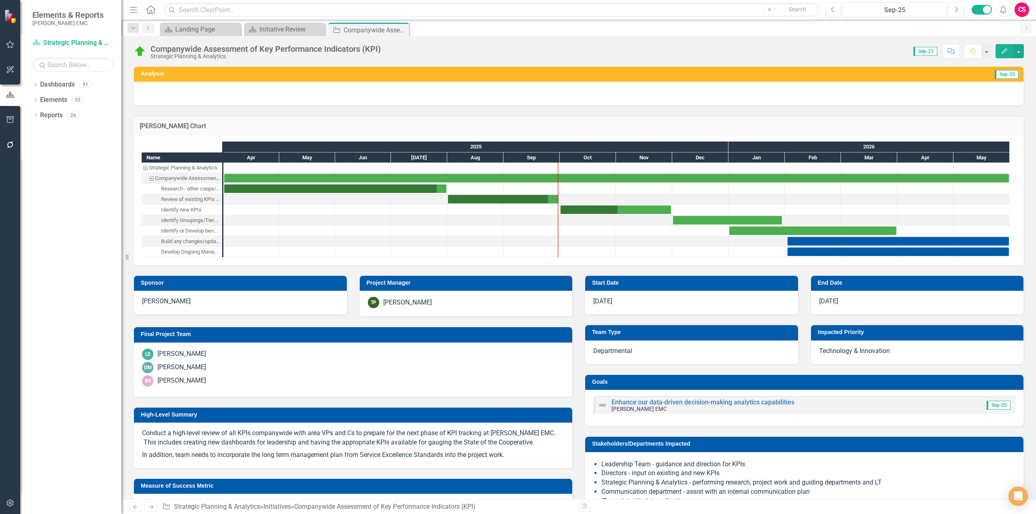
click at [662, 120] on div "[PERSON_NAME] Chart" at bounding box center [579, 126] width 890 height 20
click at [407, 191] on div "Task: Start date: 2025-04-01 End date: 2025-07-31" at bounding box center [335, 189] width 222 height 8
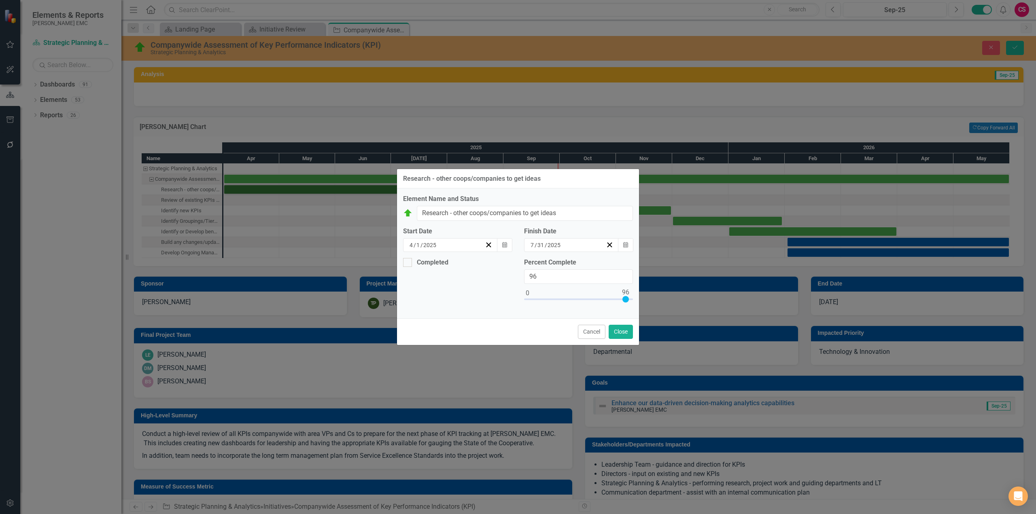
type input "100"
drag, startPoint x: 626, startPoint y: 300, endPoint x: 650, endPoint y: 301, distance: 24.3
click at [650, 301] on div "Research - other coops/companies to get ideas Element Name and Status Companywi…" at bounding box center [518, 257] width 1036 height 514
click at [410, 263] on div at bounding box center [407, 262] width 9 height 9
click at [408, 263] on input "Completed" at bounding box center [405, 260] width 5 height 5
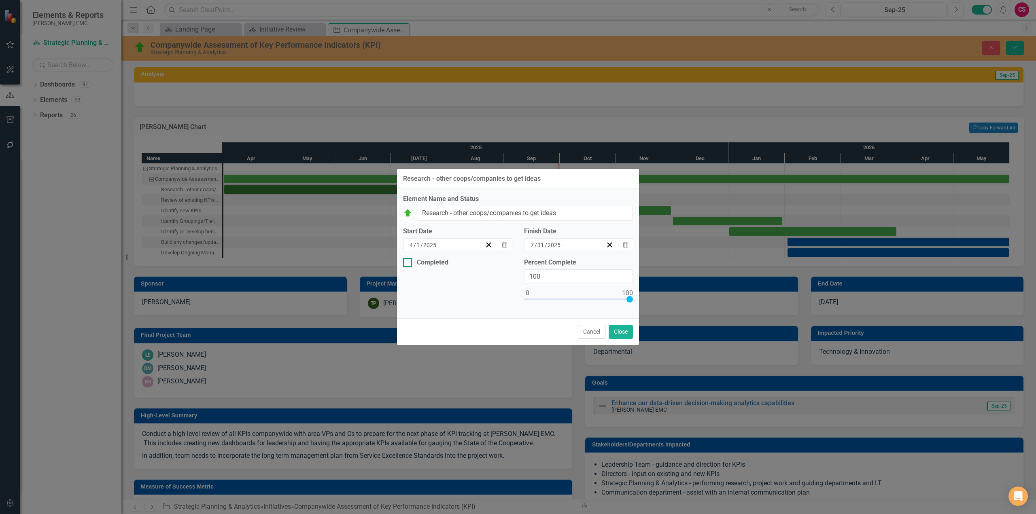
checkbox input "true"
click at [621, 333] on button "Close" at bounding box center [621, 332] width 24 height 14
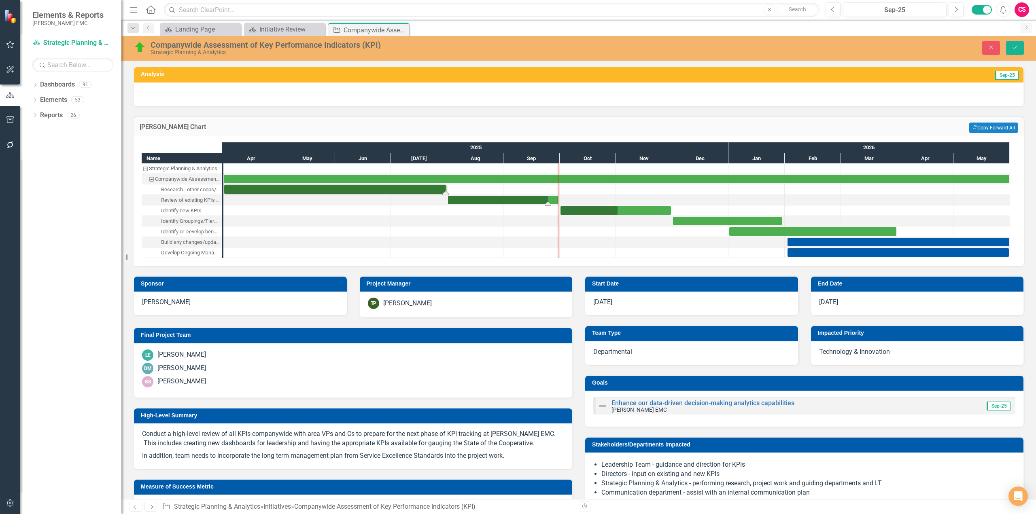
click at [494, 200] on div "Task: Start date: 2025-08-01 End date: 2025-09-30" at bounding box center [503, 200] width 110 height 8
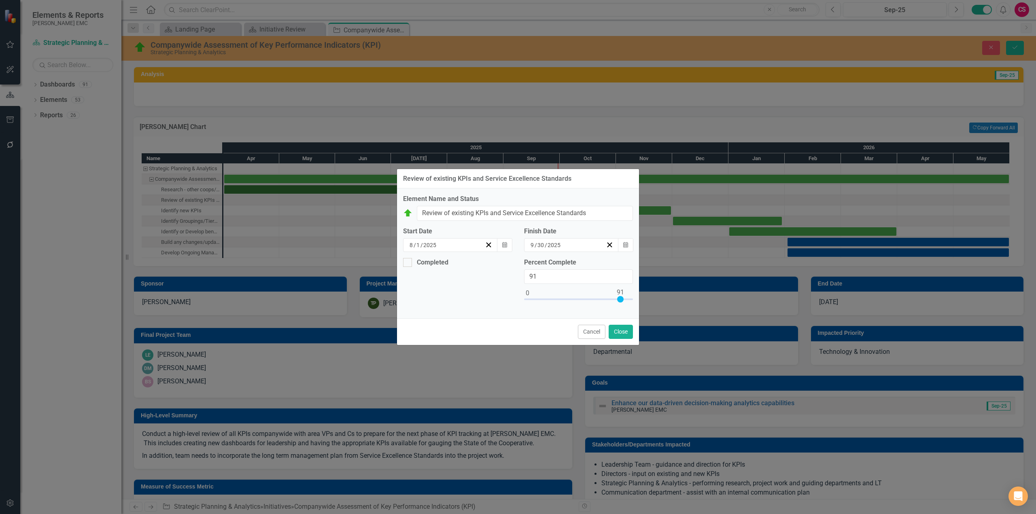
type input "100"
drag, startPoint x: 622, startPoint y: 301, endPoint x: 651, endPoint y: 300, distance: 28.7
click at [651, 300] on div "Review of existing KPIs and Service Excellence Standards Element Name and Statu…" at bounding box center [518, 257] width 1036 height 514
click at [437, 263] on div "Completed" at bounding box center [433, 263] width 32 height 0
click at [408, 261] on input "Completed" at bounding box center [405, 260] width 5 height 5
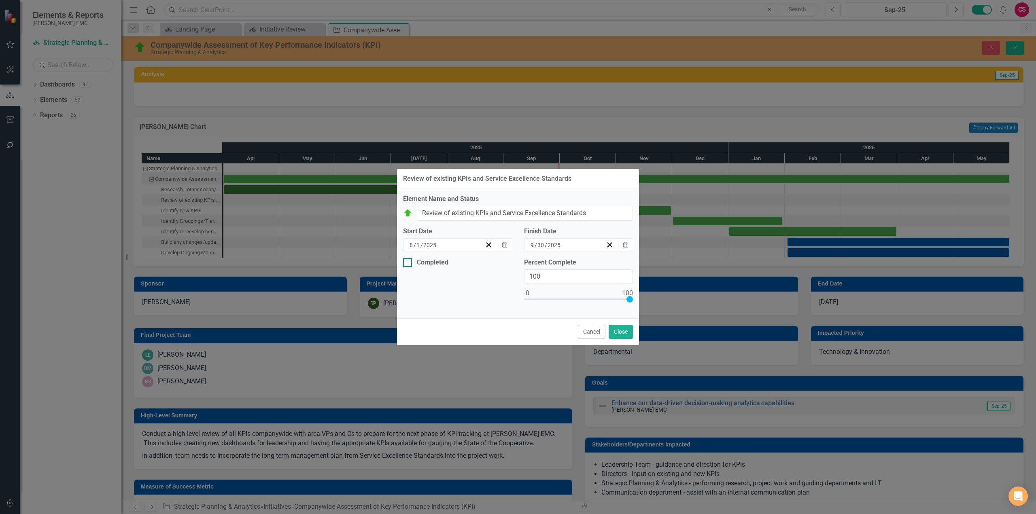
checkbox input "true"
click at [505, 296] on icon "Calendar" at bounding box center [504, 294] width 5 height 6
click at [484, 366] on button "18" at bounding box center [494, 365] width 20 height 15
click at [621, 330] on button "Close" at bounding box center [621, 332] width 24 height 14
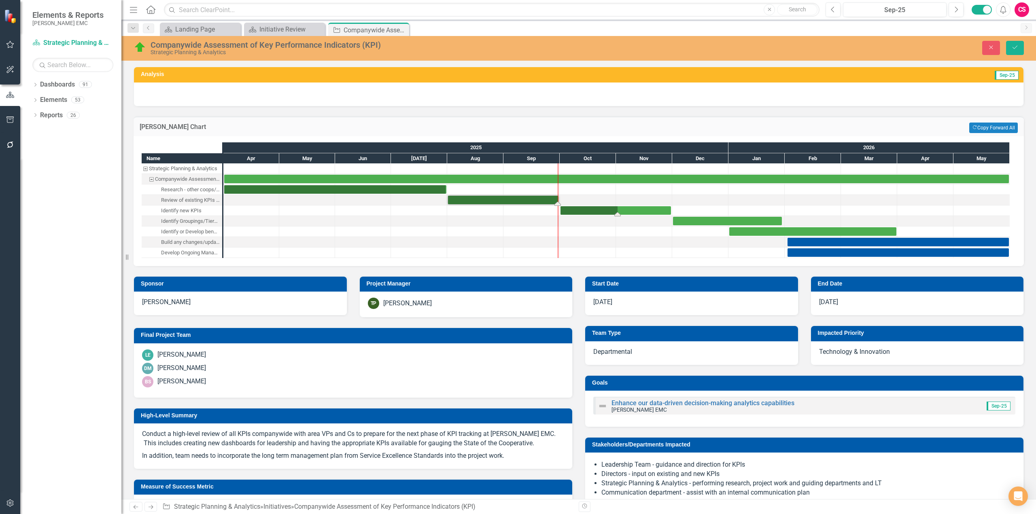
click at [628, 213] on div "Task: Start date: 2025-10-01 End date: 2025-11-30" at bounding box center [615, 210] width 110 height 8
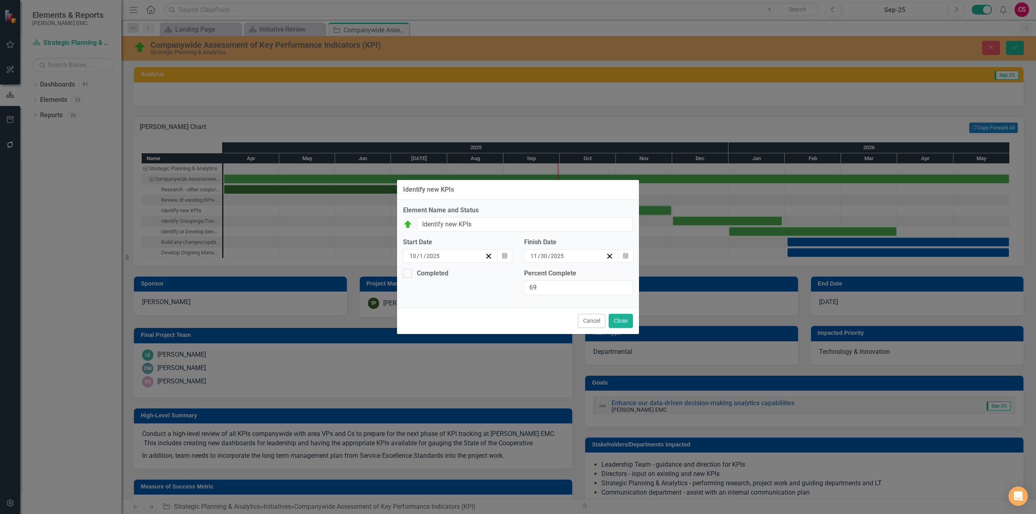
drag, startPoint x: 581, startPoint y: 300, endPoint x: 607, endPoint y: 308, distance: 28.0
click at [597, 301] on div at bounding box center [597, 301] width 0 height 0
type input "72"
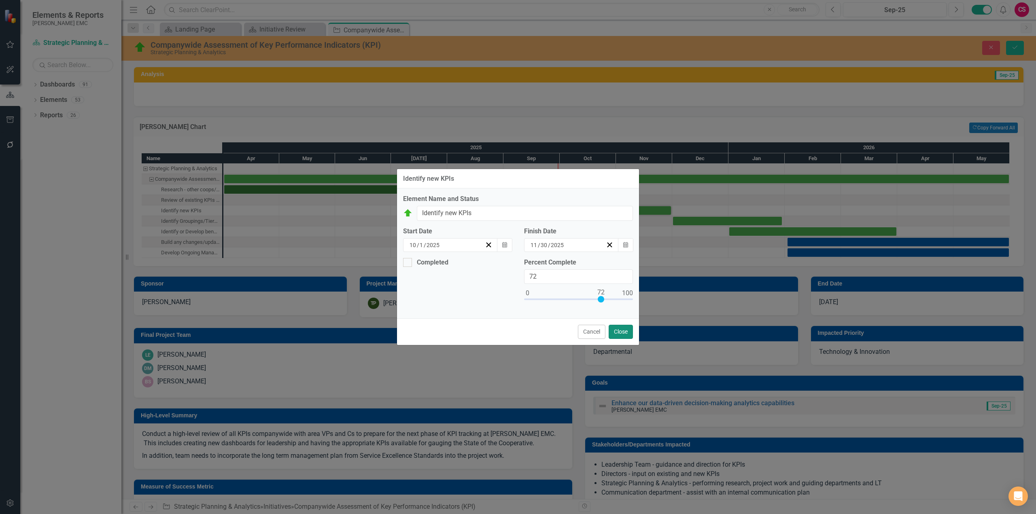
click at [628, 338] on button "Close" at bounding box center [621, 332] width 24 height 14
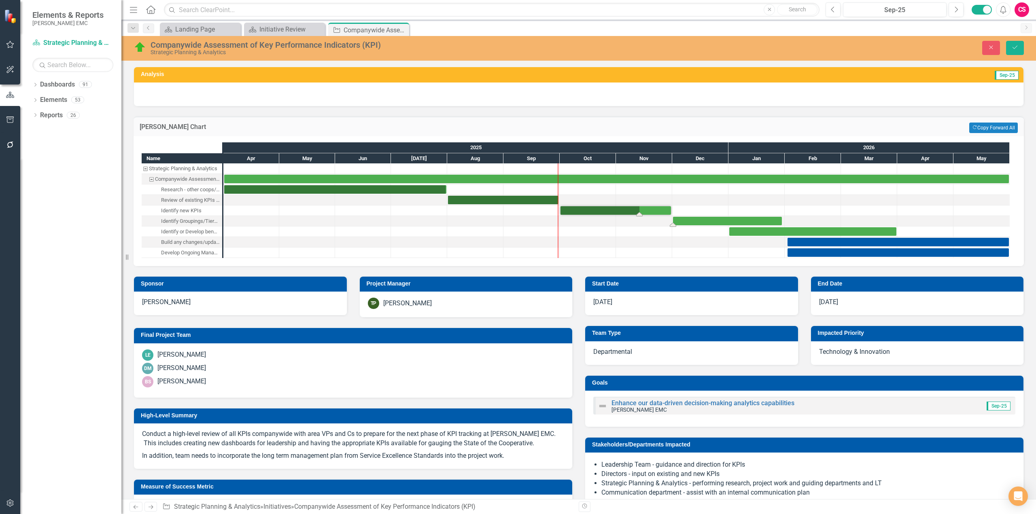
click at [705, 222] on div "Task: Start date: 2025-12-01 End date: 2026-01-30" at bounding box center [727, 221] width 109 height 8
click at [704, 221] on div "Task: Start date: 2025-12-01 End date: 2026-01-30" at bounding box center [727, 221] width 109 height 8
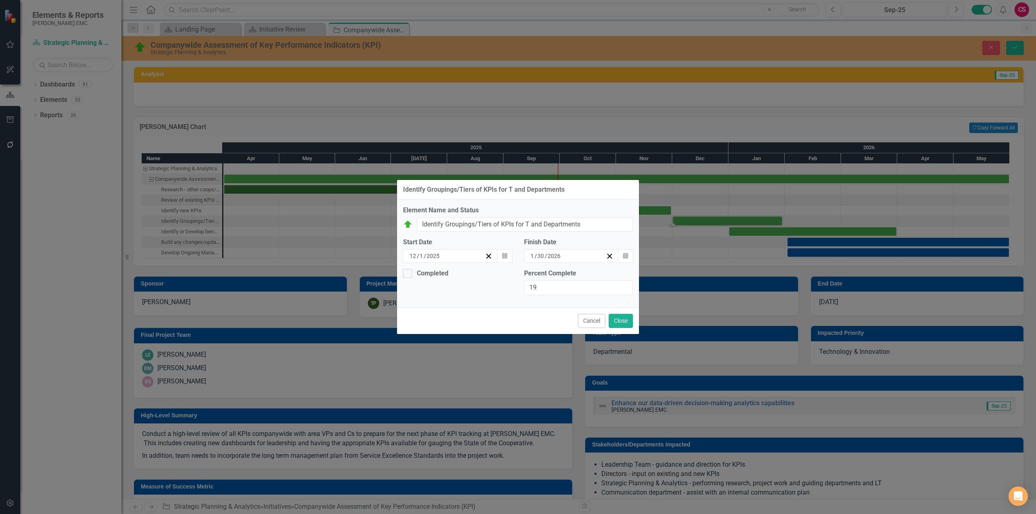
drag, startPoint x: 524, startPoint y: 299, endPoint x: 564, endPoint y: 307, distance: 40.9
click at [533, 301] on div at bounding box center [533, 301] width 0 height 0
type input "23"
click at [620, 328] on button "Close" at bounding box center [621, 321] width 24 height 14
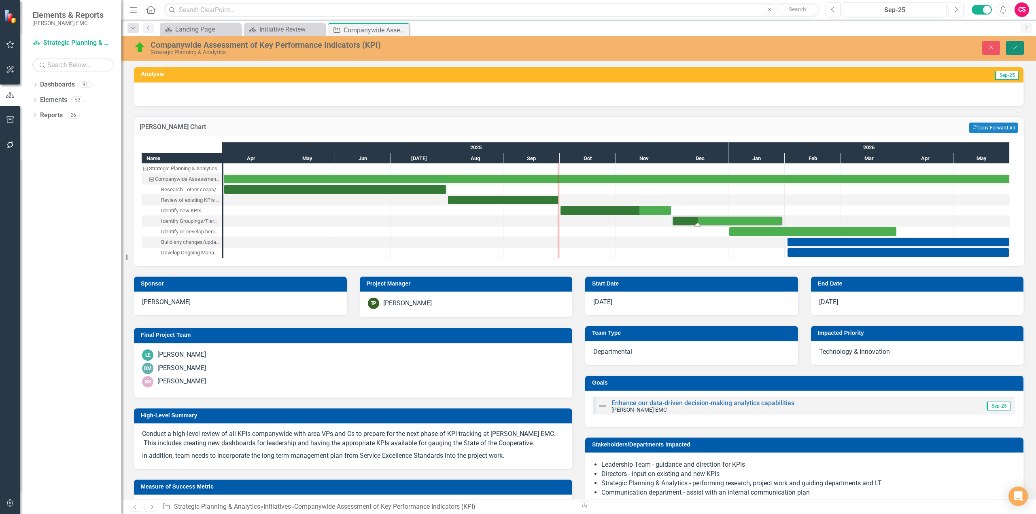
click at [1012, 49] on icon "Save" at bounding box center [1014, 48] width 7 height 6
checkbox input "false"
checkbox input "true"
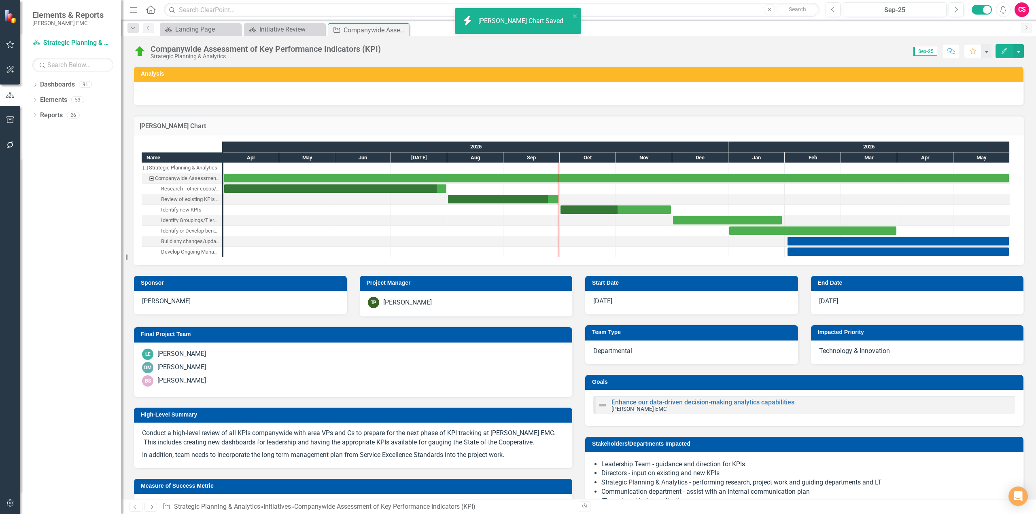
checkbox input "false"
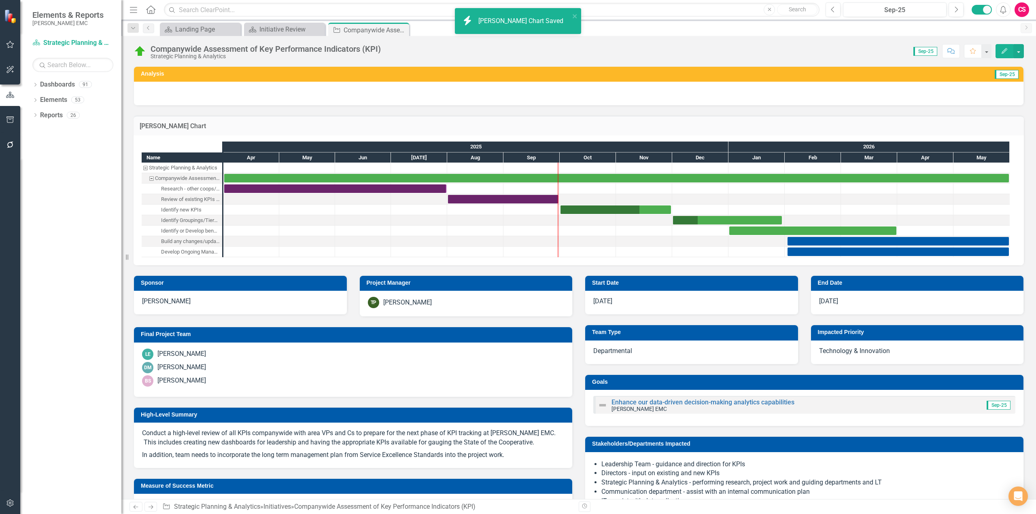
checkbox input "true"
checkbox input "false"
checkbox input "true"
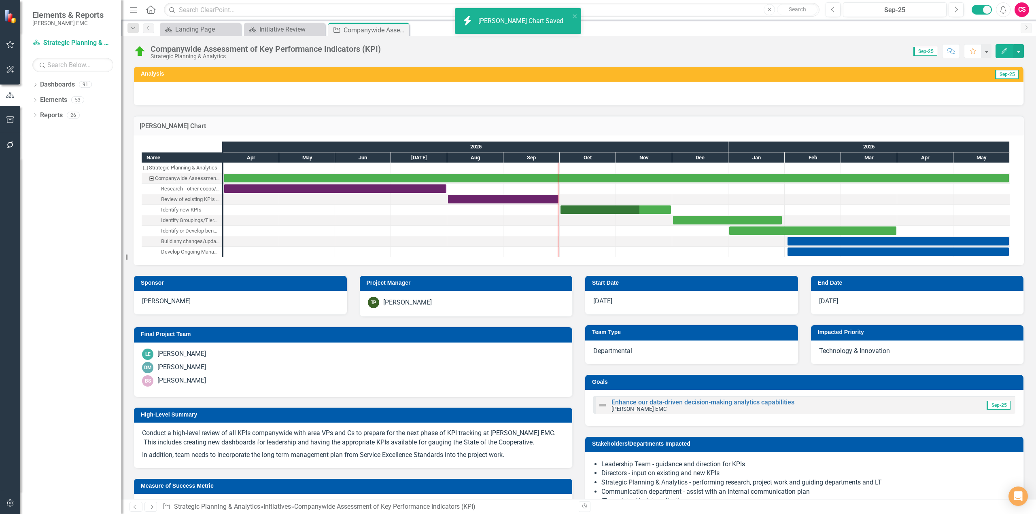
checkbox input "true"
checkbox input "false"
checkbox input "true"
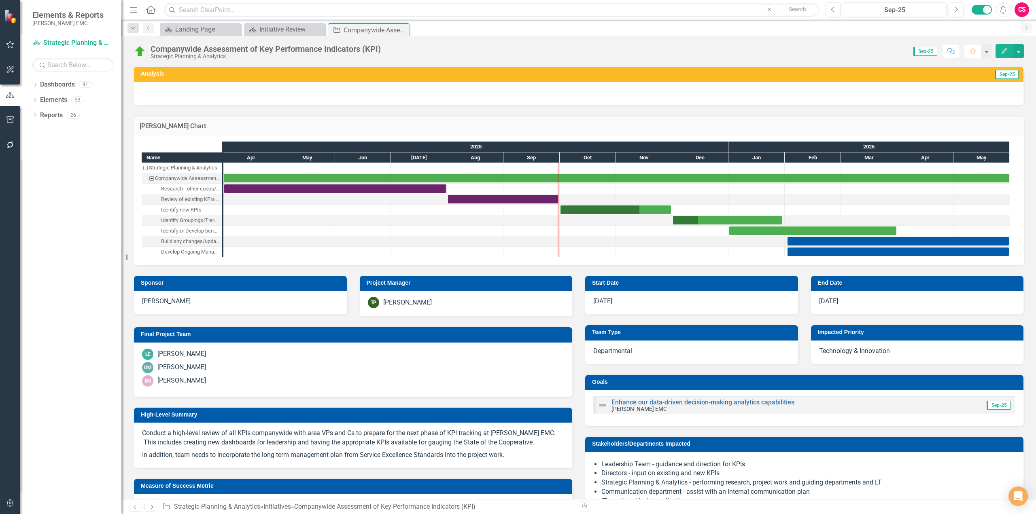
click at [618, 110] on div "Gantt Chart Name Strategic Planning & Analytics Companywide Assessment of Key P…" at bounding box center [578, 186] width 902 height 160
click at [957, 11] on icon "Next" at bounding box center [956, 9] width 4 height 7
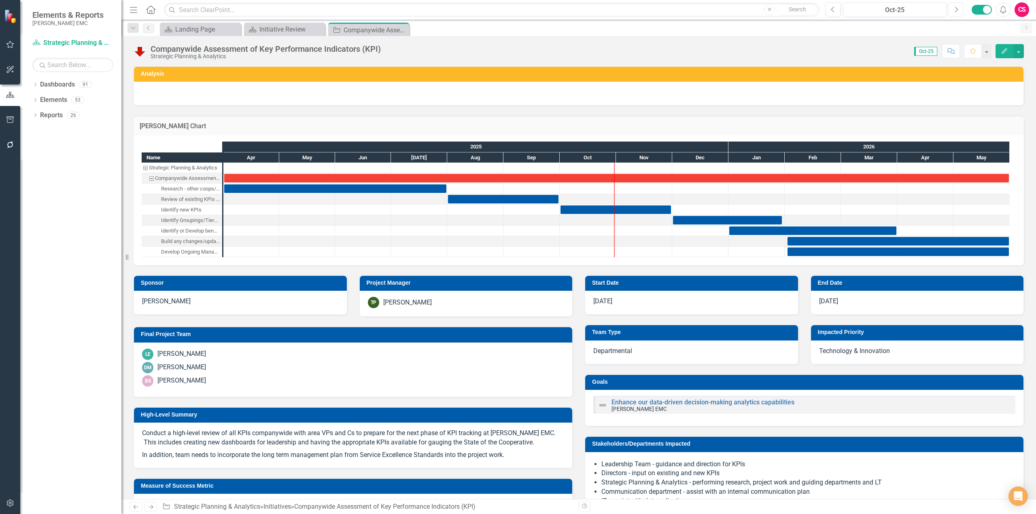
checkbox input "true"
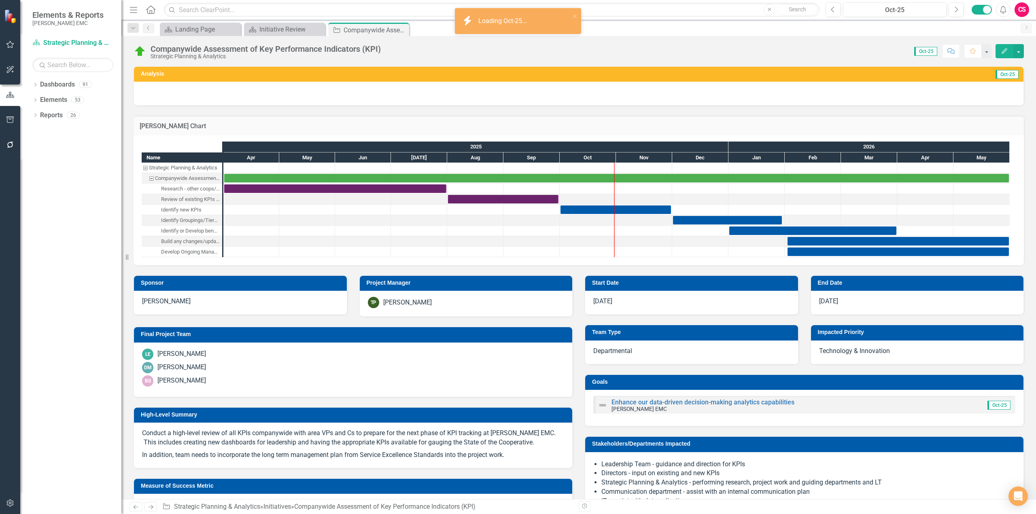
click at [807, 128] on h3 "[PERSON_NAME] Chart" at bounding box center [579, 126] width 878 height 7
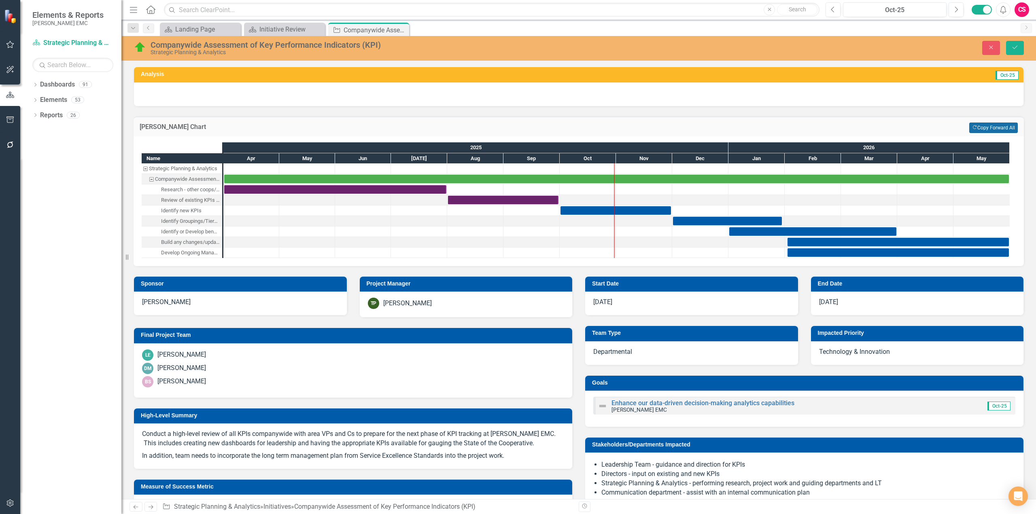
click at [997, 128] on button "Copy Forward Copy Forward All" at bounding box center [993, 128] width 49 height 11
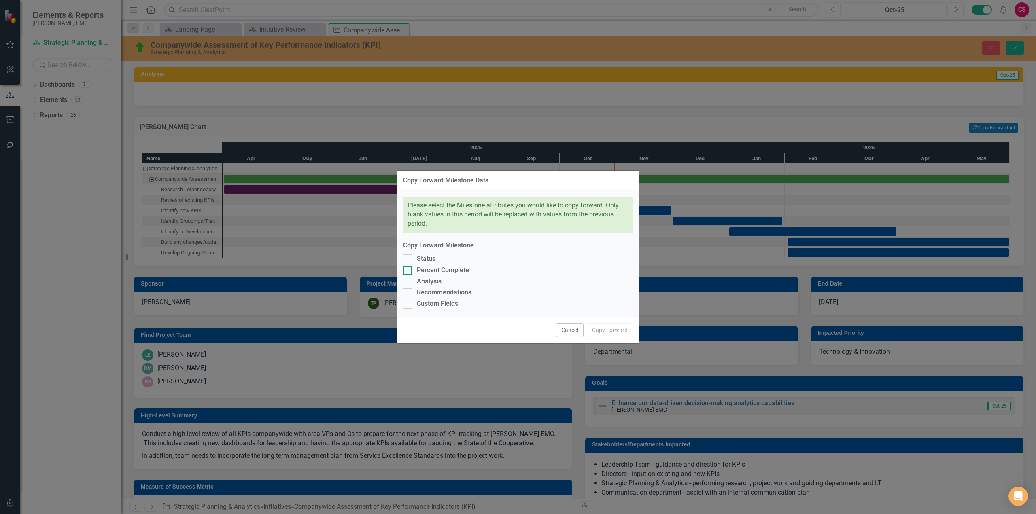
click at [457, 269] on div "Percent Complete" at bounding box center [443, 270] width 52 height 9
click at [408, 269] on input "Percent Complete" at bounding box center [405, 268] width 5 height 5
checkbox input "true"
click at [617, 337] on button "Copy Forward" at bounding box center [610, 330] width 46 height 14
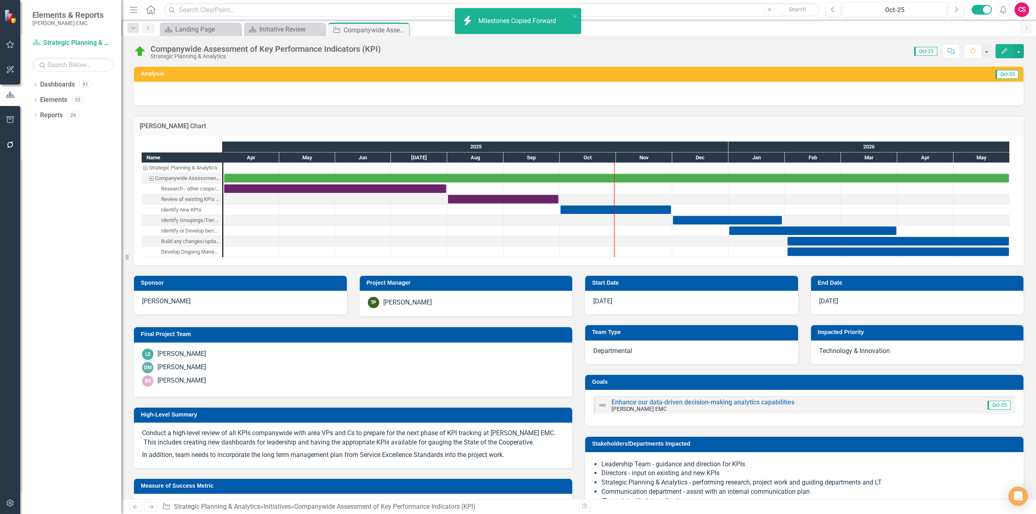
checkbox input "false"
checkbox input "true"
checkbox input "false"
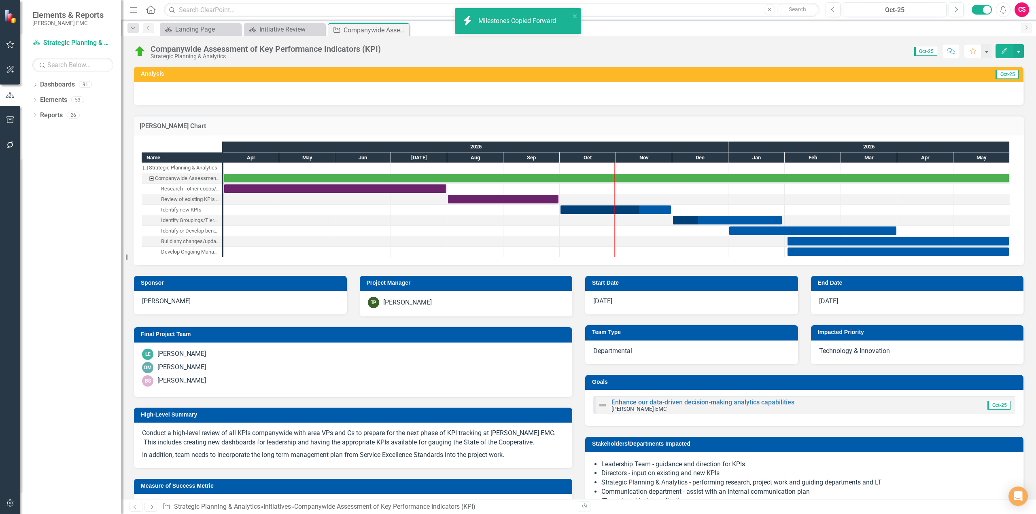
checkbox input "false"
checkbox input "true"
checkbox input "false"
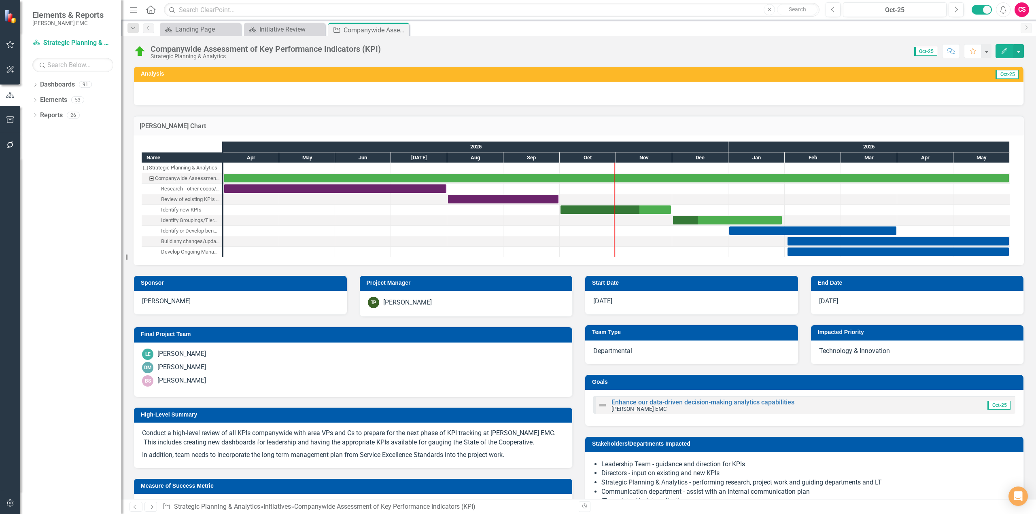
checkbox input "true"
checkbox input "false"
checkbox input "true"
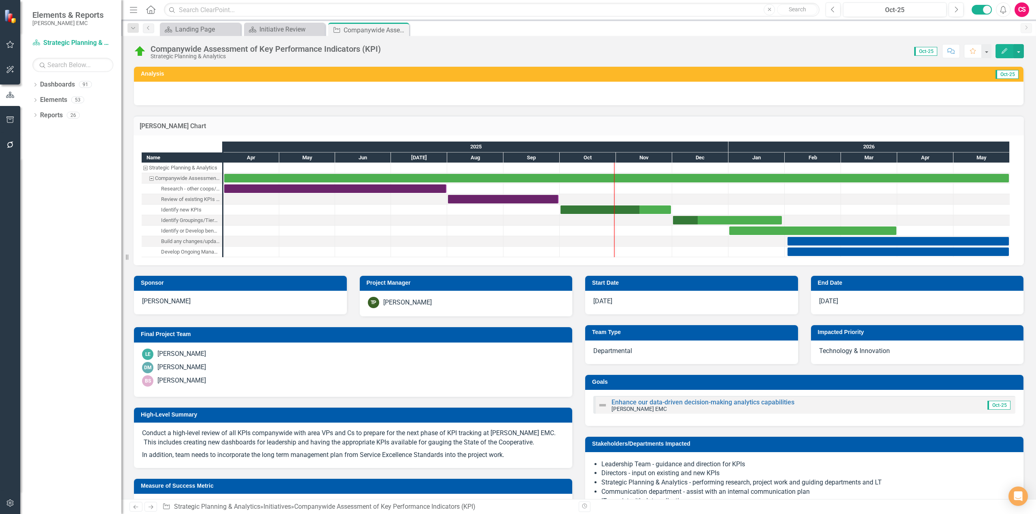
checkbox input "true"
checkbox input "false"
checkbox input "true"
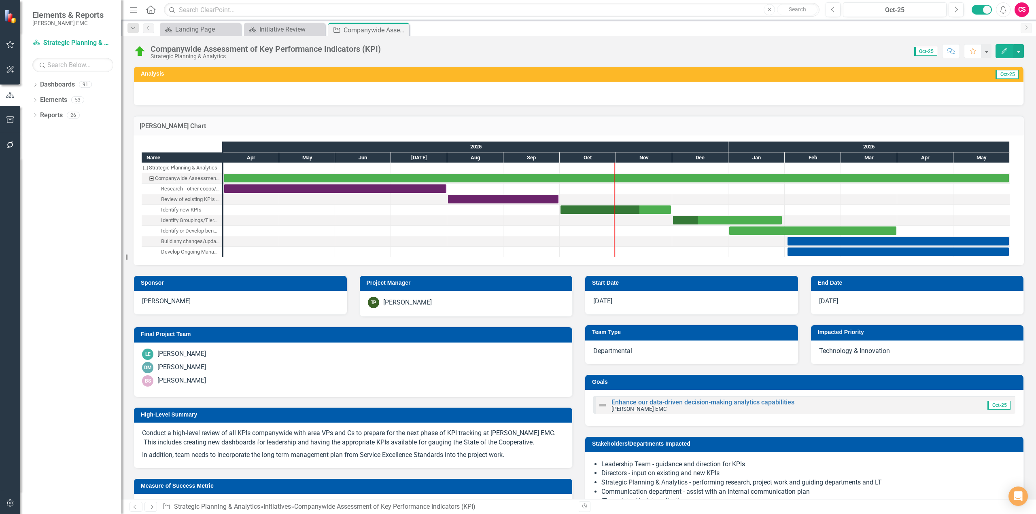
checkbox input "false"
checkbox input "true"
checkbox input "false"
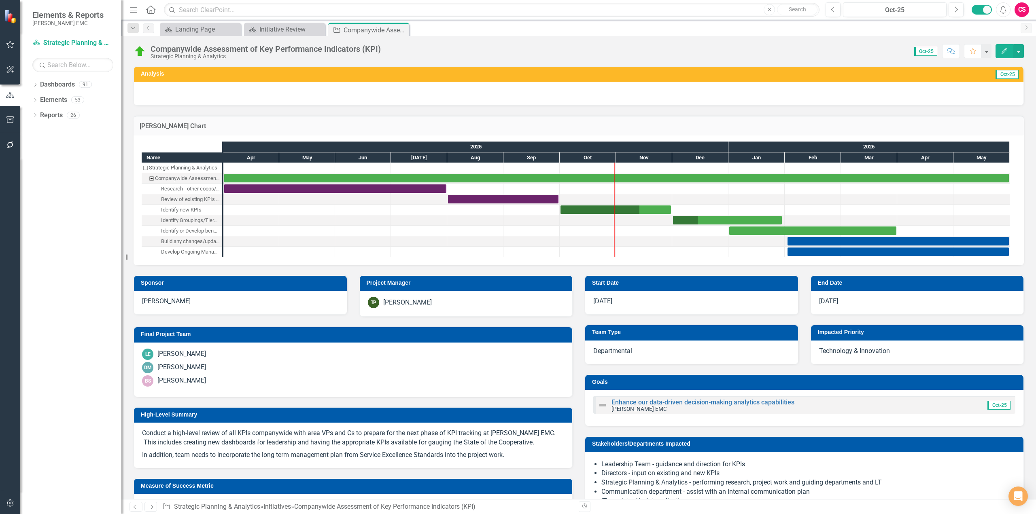
checkbox input "false"
checkbox input "true"
click at [660, 208] on div "Task: Start date: 2025-10-01 End date: 2025-11-30" at bounding box center [615, 210] width 110 height 8
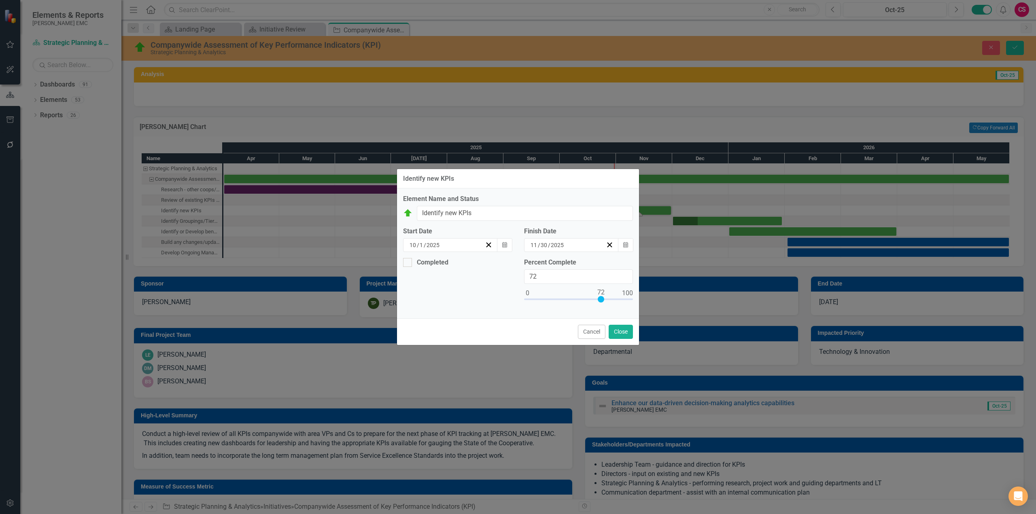
type input "100"
drag, startPoint x: 602, startPoint y: 299, endPoint x: 644, endPoint y: 297, distance: 42.6
click at [644, 297] on div "Identify new KPIs Element Name and Status Companywide Assessment of Key Perform…" at bounding box center [518, 257] width 1036 height 514
click at [426, 263] on div "Completed" at bounding box center [433, 263] width 32 height 0
click at [408, 263] on input "Completed" at bounding box center [405, 260] width 5 height 5
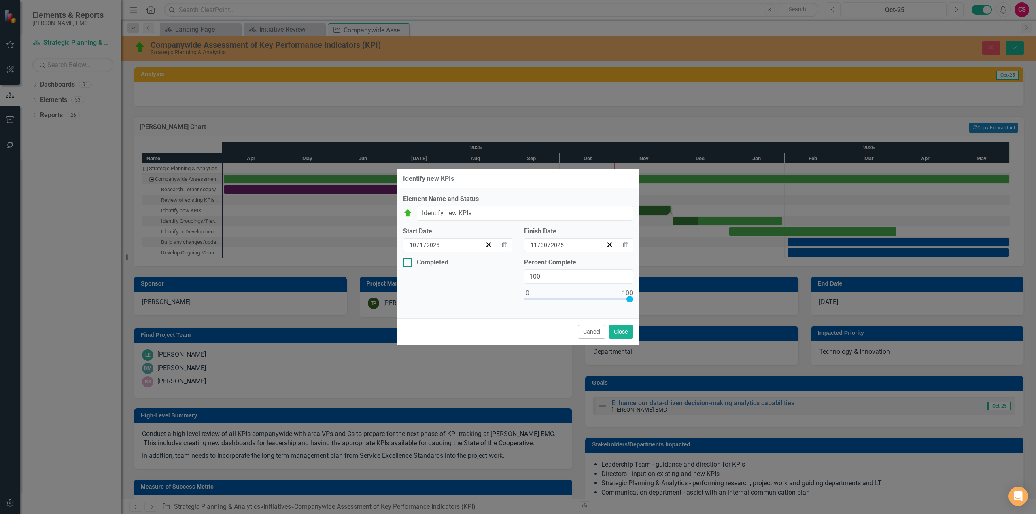
checkbox input "true"
click at [505, 295] on icon "Calendar" at bounding box center [504, 294] width 5 height 6
drag, startPoint x: 491, startPoint y: 401, endPoint x: 575, endPoint y: 370, distance: 89.9
click at [513, 397] on abbr "3" at bounding box center [514, 394] width 3 height 6
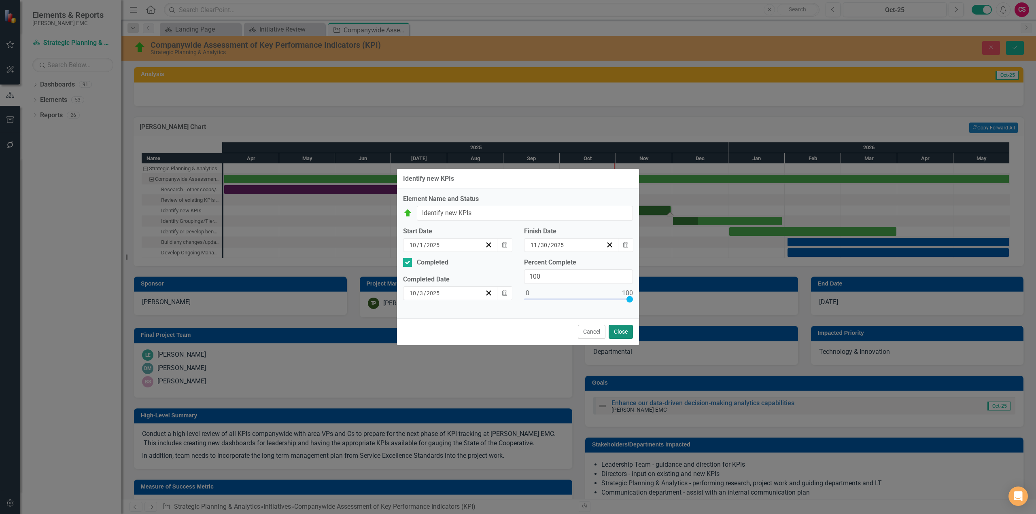
click at [626, 335] on button "Close" at bounding box center [621, 332] width 24 height 14
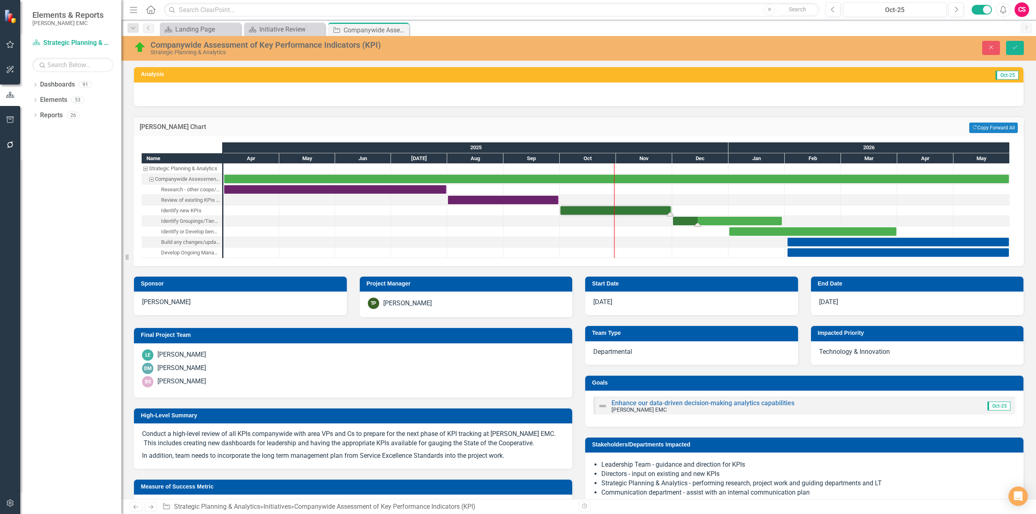
click at [715, 220] on div "Task: Start date: 2025-12-01 End date: 2026-01-30" at bounding box center [727, 221] width 109 height 8
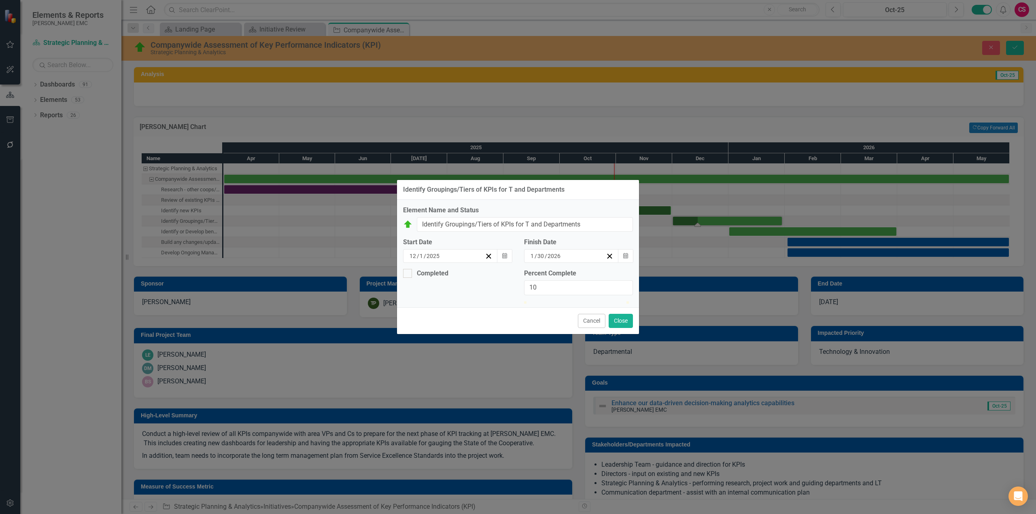
type input "2"
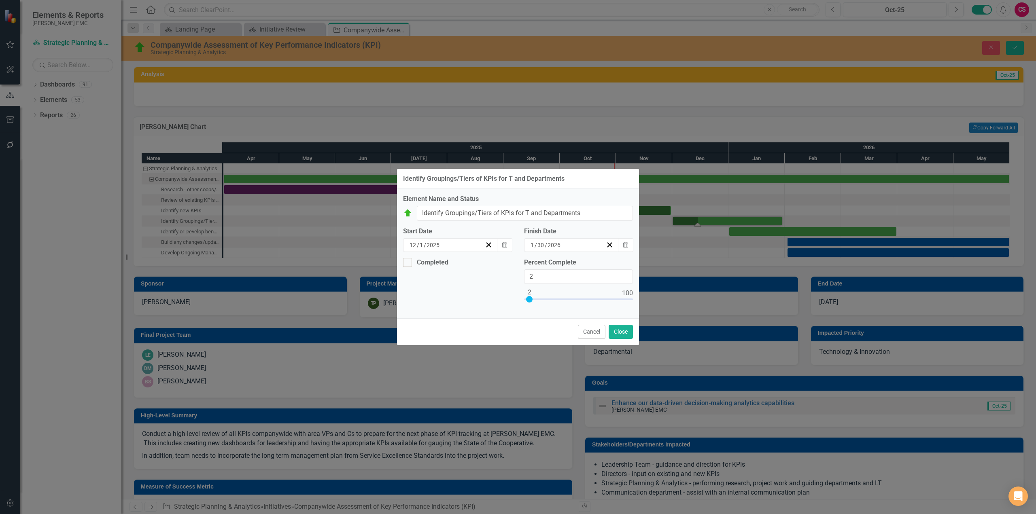
drag, startPoint x: 551, startPoint y: 299, endPoint x: 530, endPoint y: 299, distance: 21.9
click at [530, 299] on div at bounding box center [529, 299] width 6 height 6
drag, startPoint x: 622, startPoint y: 331, endPoint x: 621, endPoint y: 325, distance: 6.1
click at [622, 331] on button "Close" at bounding box center [621, 332] width 24 height 14
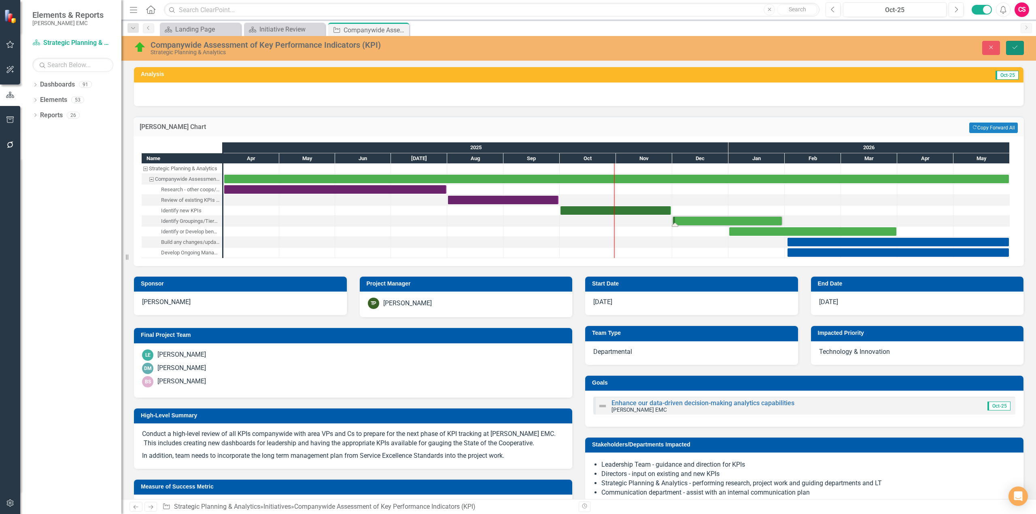
click at [1010, 53] on button "Save" at bounding box center [1015, 48] width 18 height 14
checkbox input "false"
checkbox input "true"
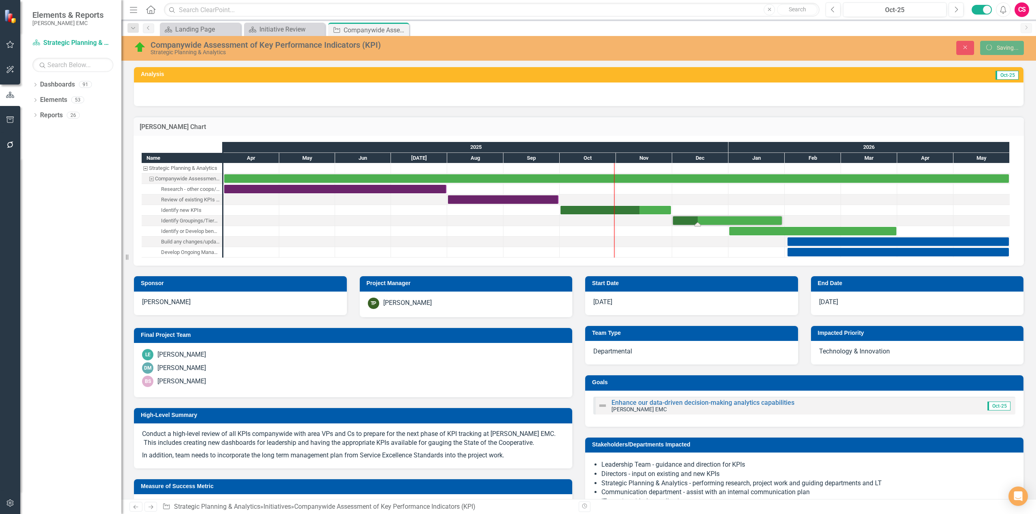
checkbox input "true"
checkbox input "false"
checkbox input "true"
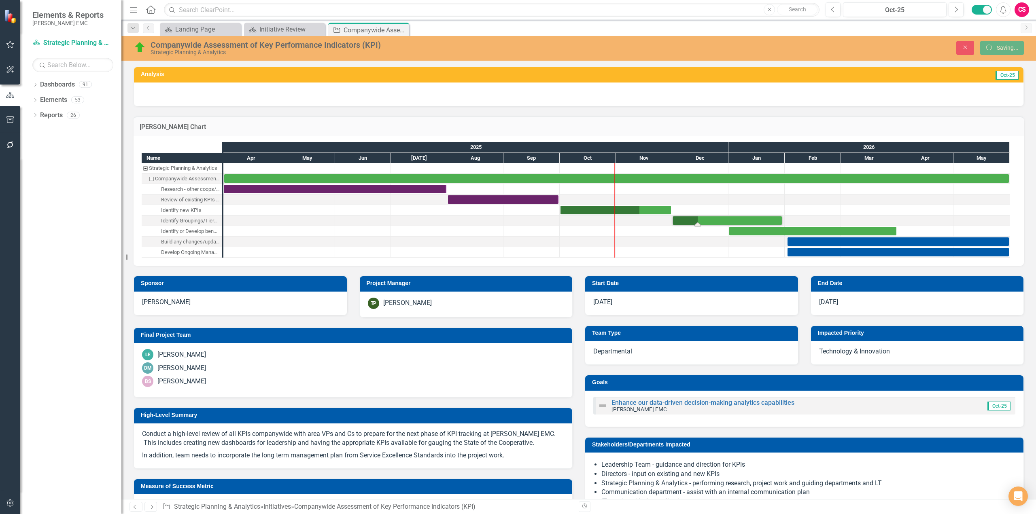
checkbox input "true"
checkbox input "false"
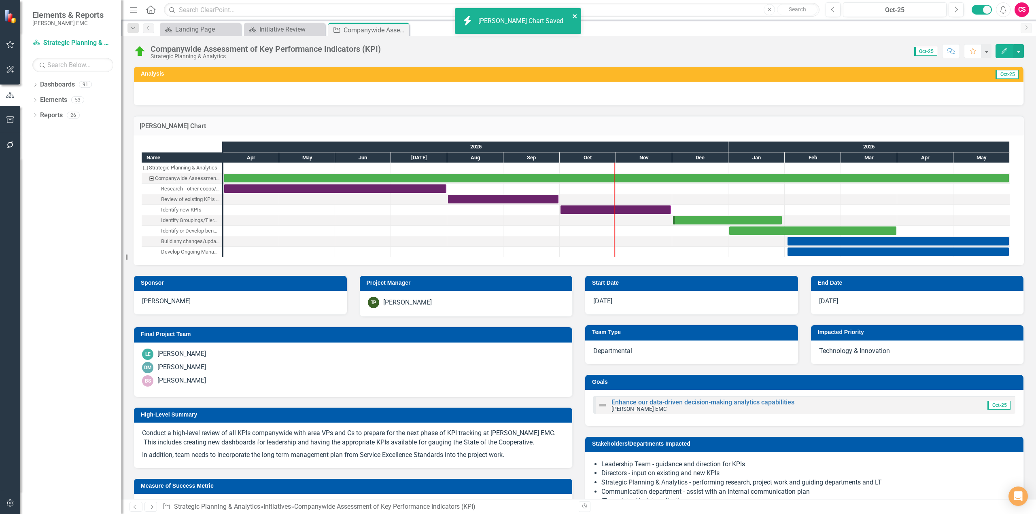
click at [576, 17] on icon "close" at bounding box center [575, 16] width 4 height 4
click at [954, 11] on icon "Next" at bounding box center [956, 9] width 4 height 7
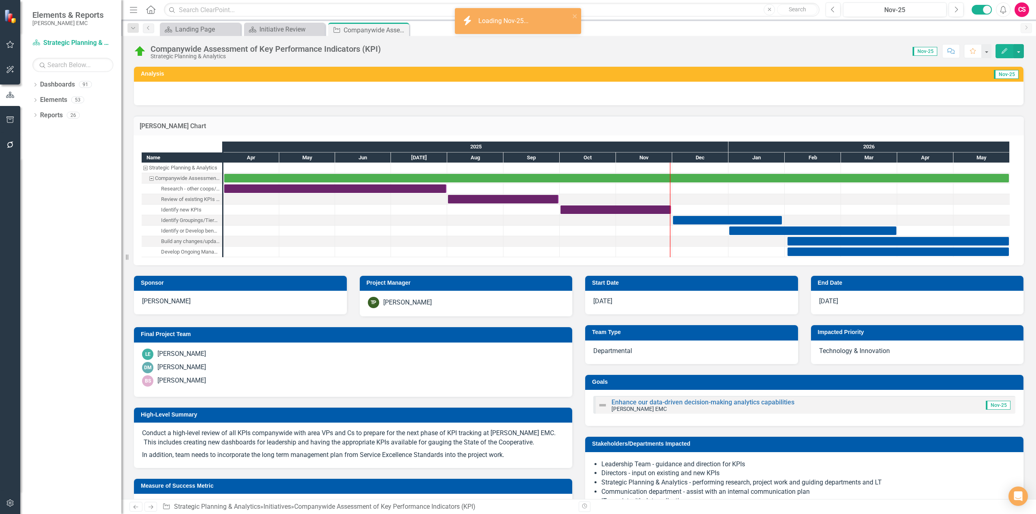
click at [946, 128] on h3 "[PERSON_NAME] Chart" at bounding box center [579, 126] width 878 height 7
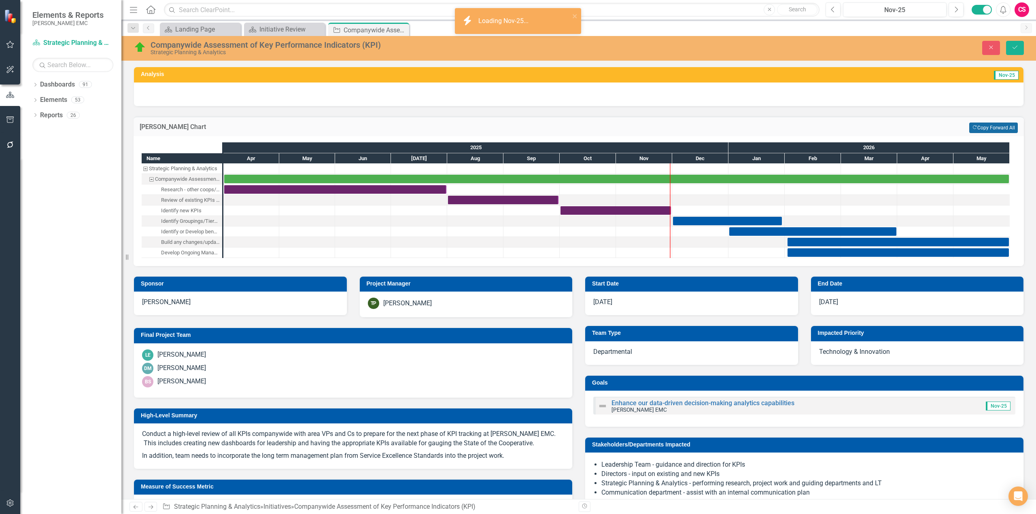
click at [984, 129] on button "Copy Forward Copy Forward All" at bounding box center [993, 128] width 49 height 11
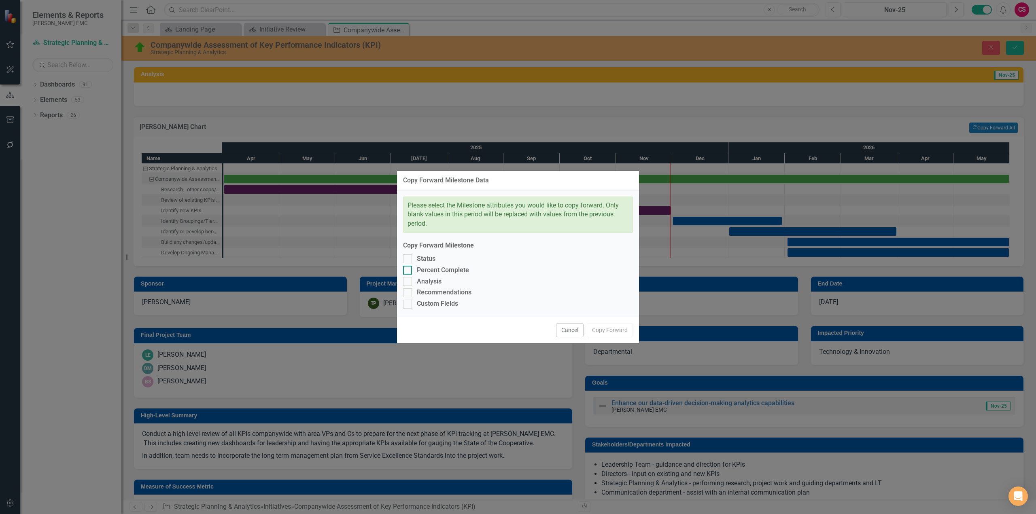
click at [453, 269] on div "Percent Complete" at bounding box center [443, 270] width 52 height 9
click at [408, 269] on input "Percent Complete" at bounding box center [405, 268] width 5 height 5
checkbox input "true"
click at [615, 328] on button "Copy Forward" at bounding box center [610, 330] width 46 height 14
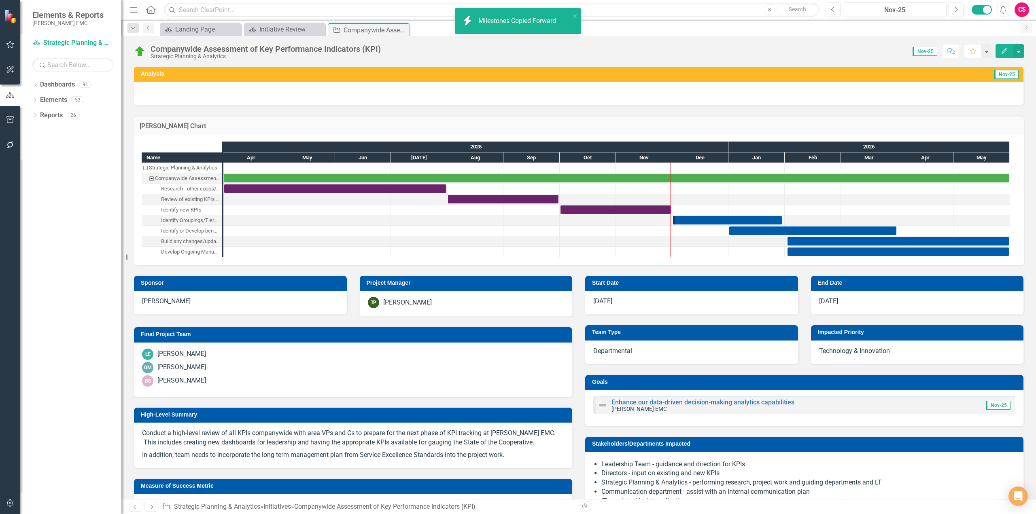
checkbox input "false"
checkbox input "true"
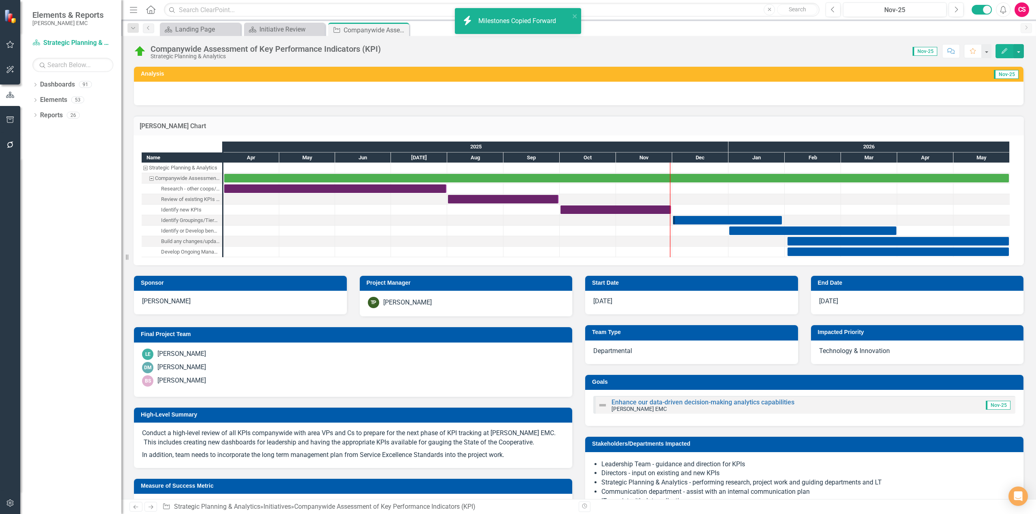
checkbox input "true"
checkbox input "false"
checkbox input "true"
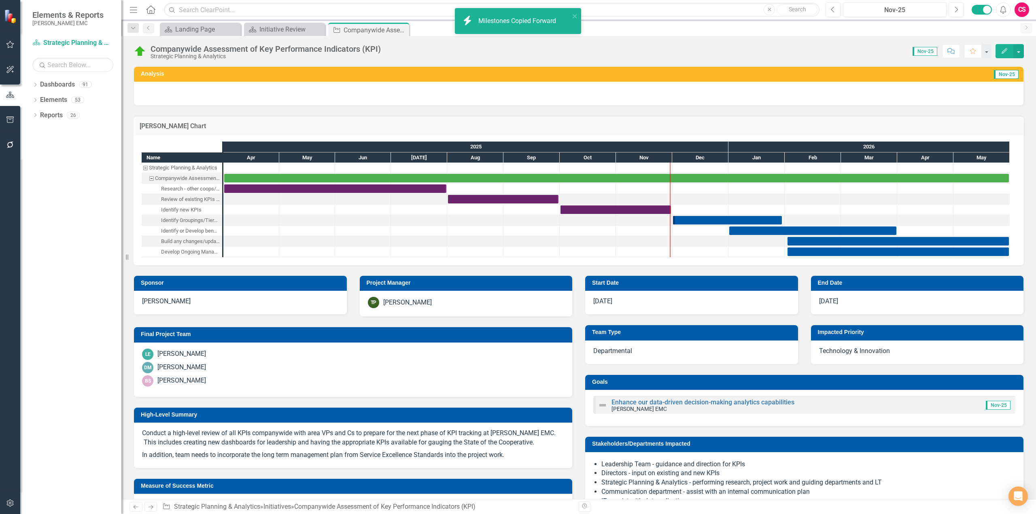
checkbox input "true"
checkbox input "false"
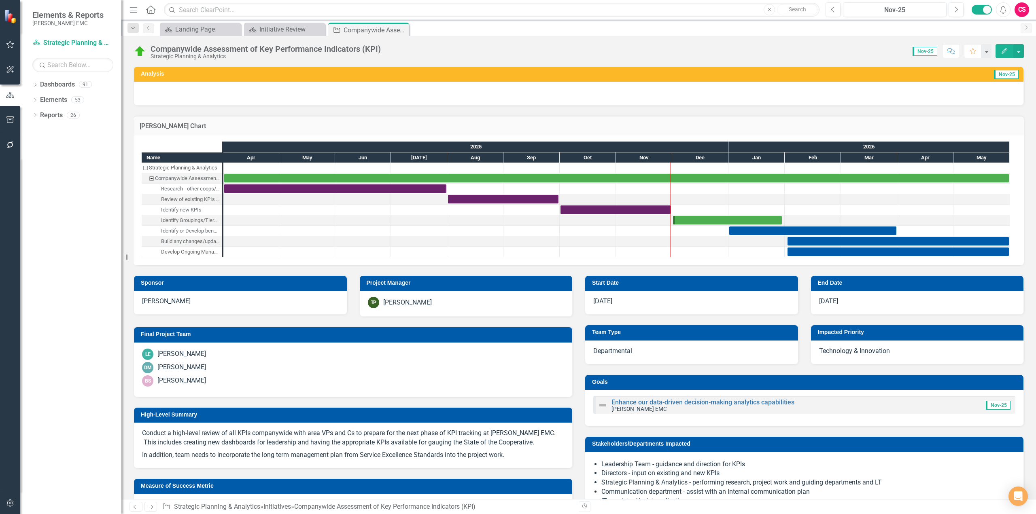
checkbox input "true"
checkbox input "false"
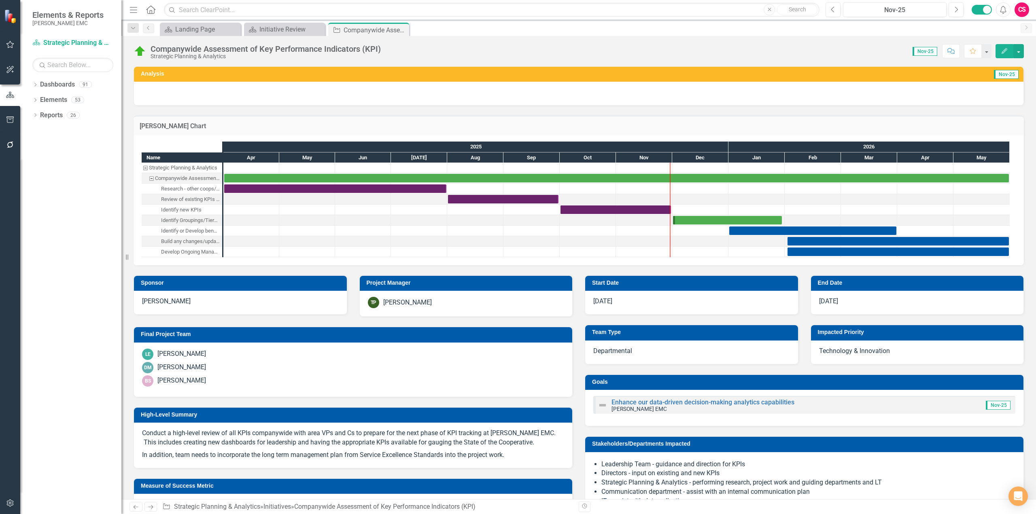
checkbox input "false"
checkbox input "true"
checkbox input "false"
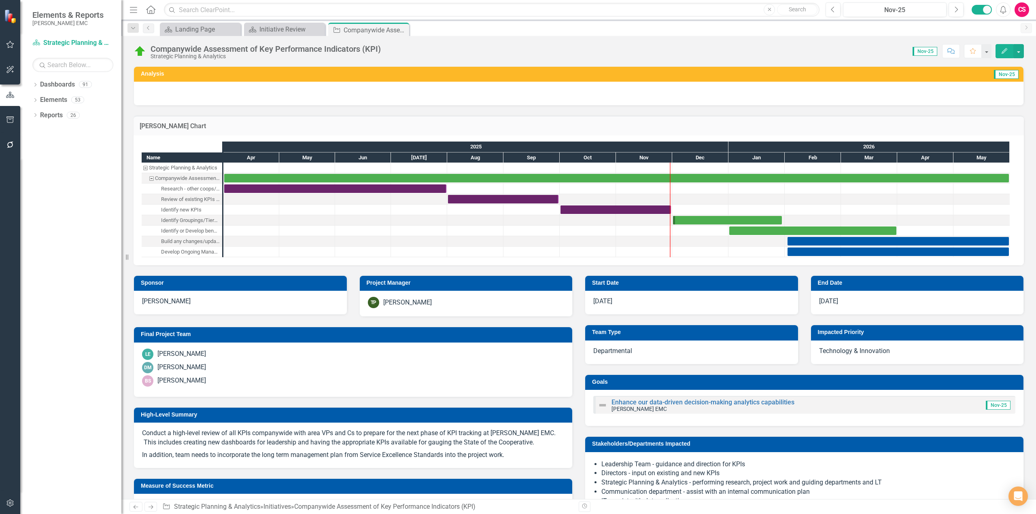
checkbox input "false"
checkbox input "true"
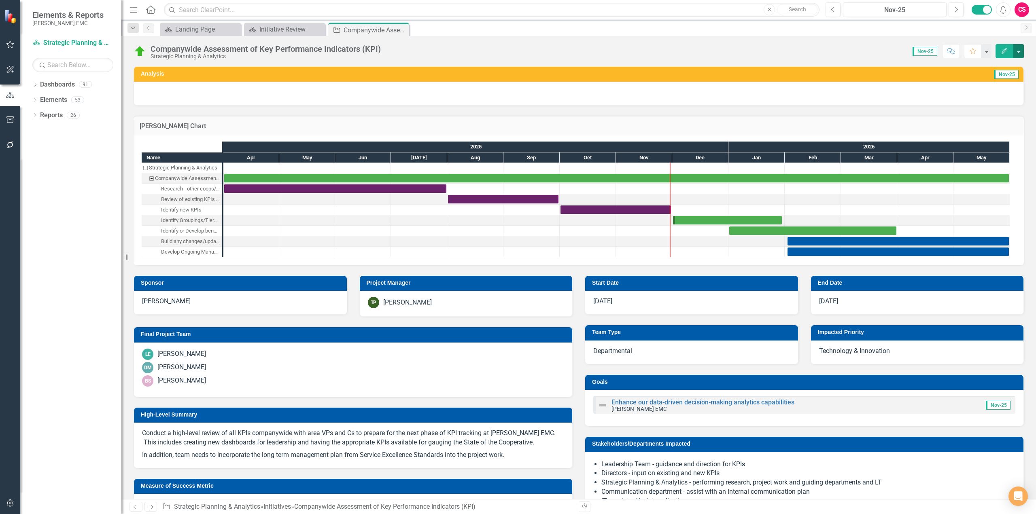
click at [1018, 52] on button "button" at bounding box center [1018, 51] width 11 height 14
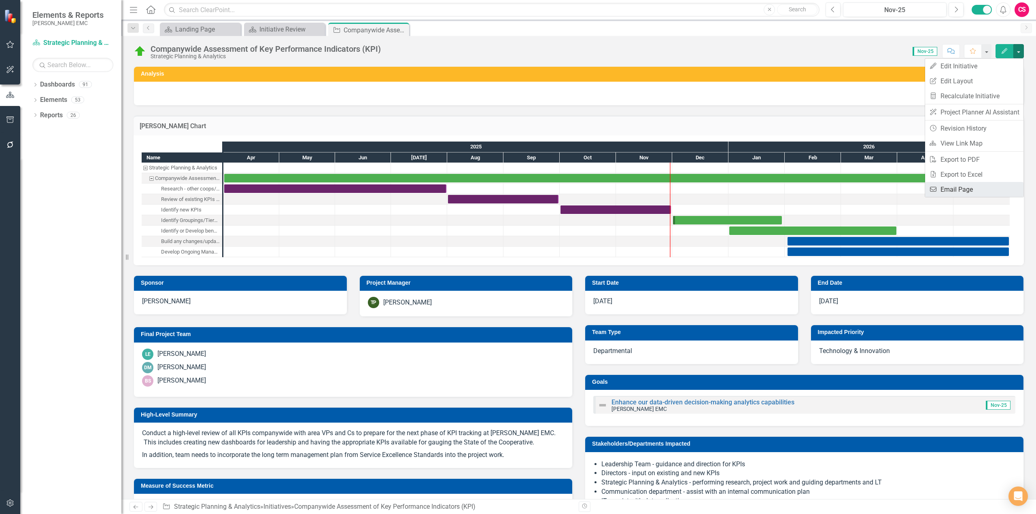
checkbox input "false"
checkbox input "true"
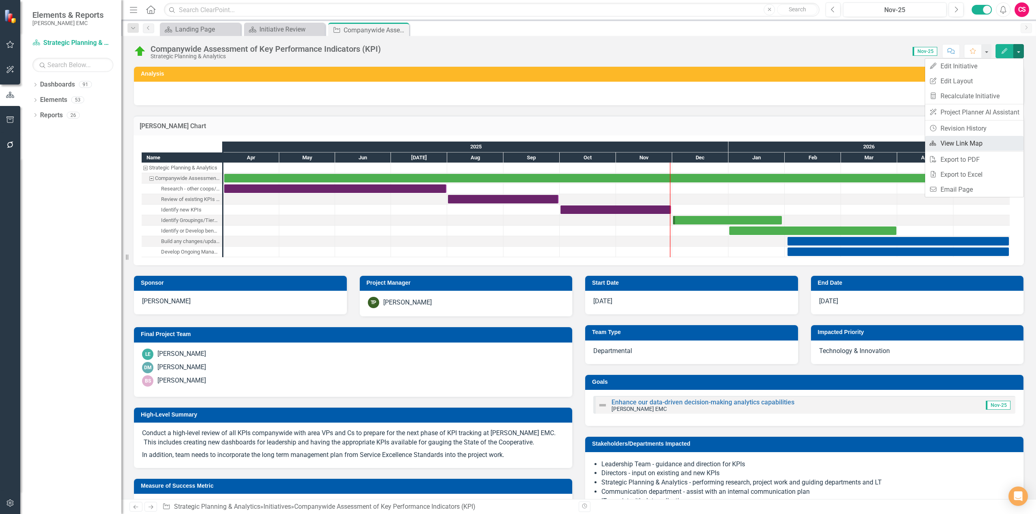
checkbox input "true"
click at [973, 100] on link "Recalculate KPI Recalculate Initiative" at bounding box center [974, 96] width 98 height 15
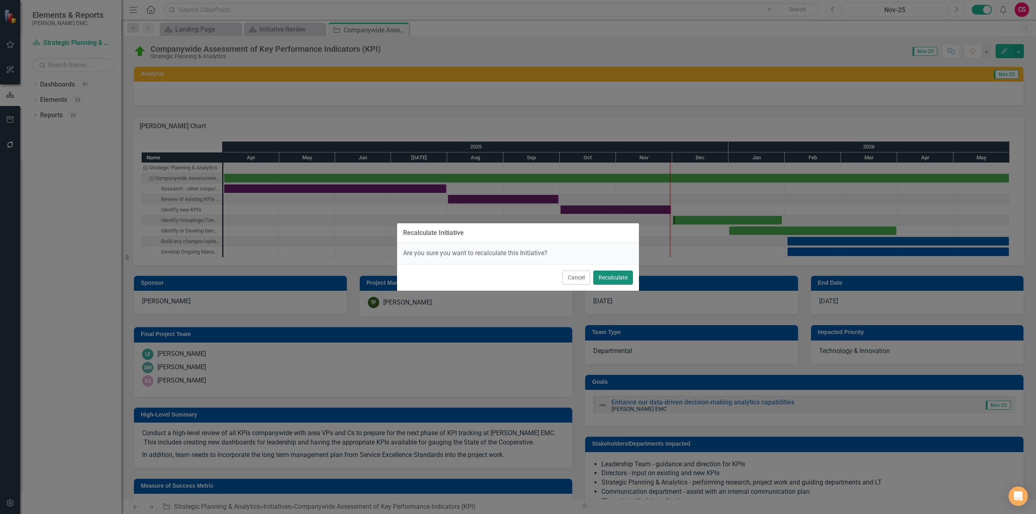
click at [618, 276] on button "Recalculate" at bounding box center [613, 278] width 40 height 14
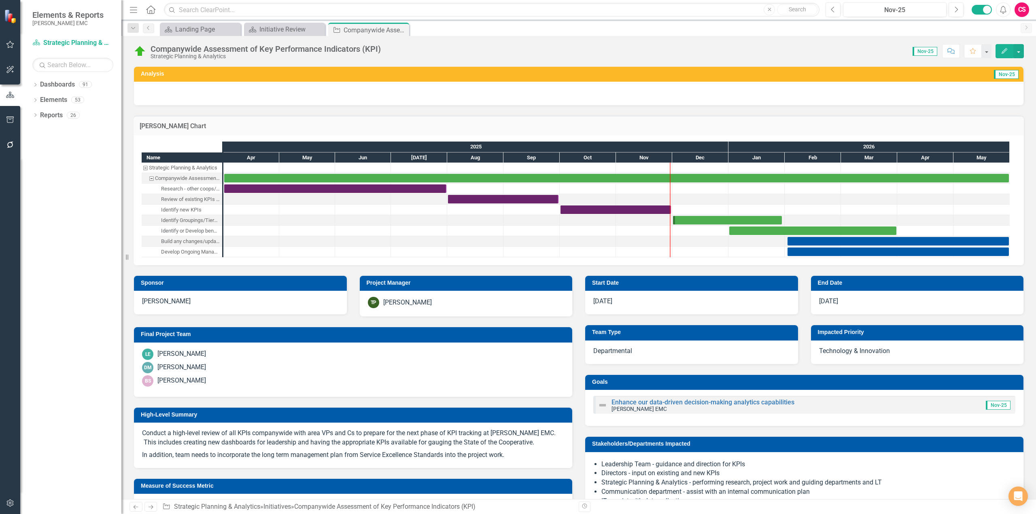
checkbox input "false"
checkbox input "true"
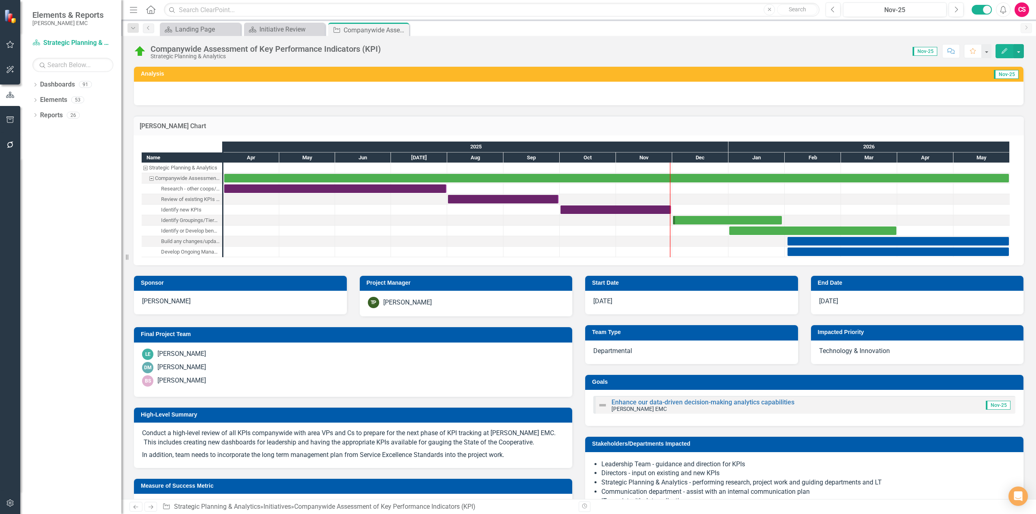
checkbox input "true"
checkbox input "false"
checkbox input "true"
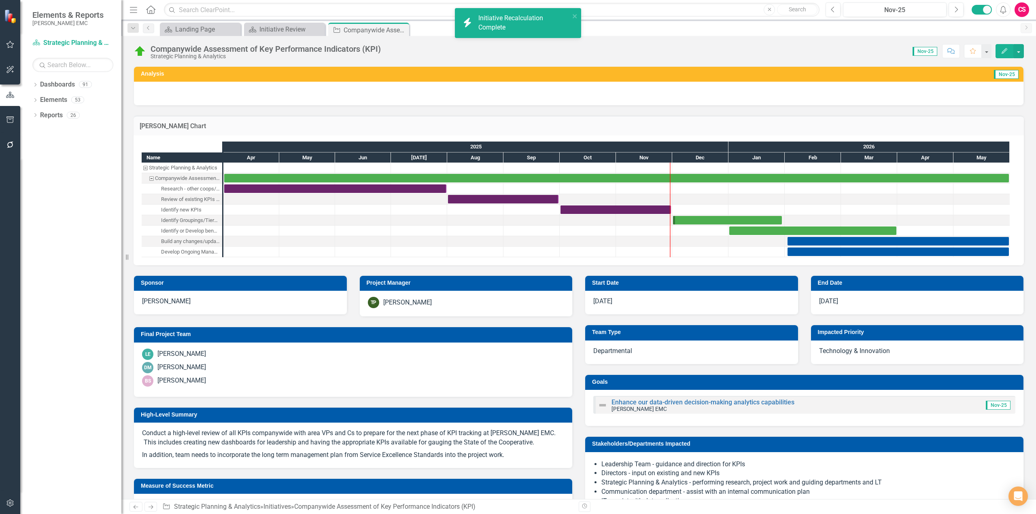
checkbox input "true"
checkbox input "false"
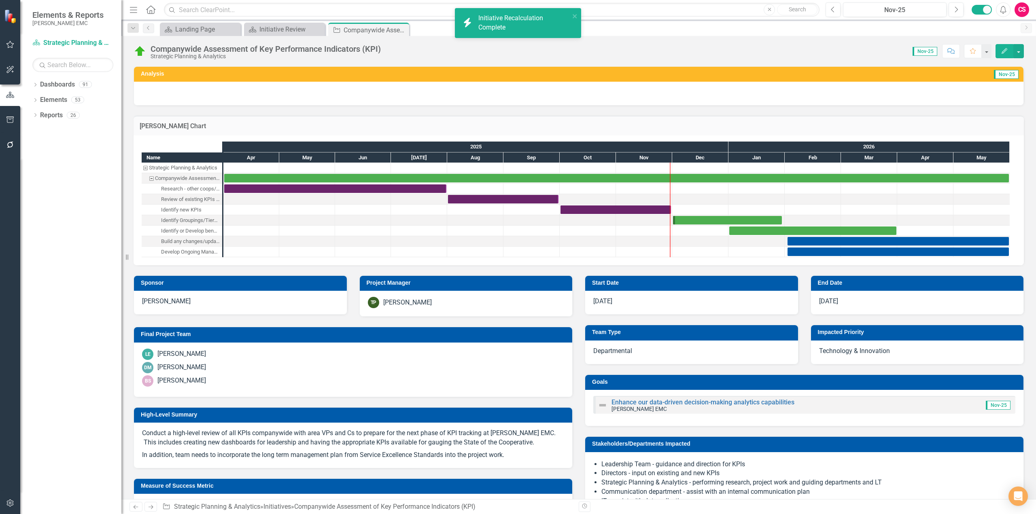
checkbox input "true"
checkbox input "false"
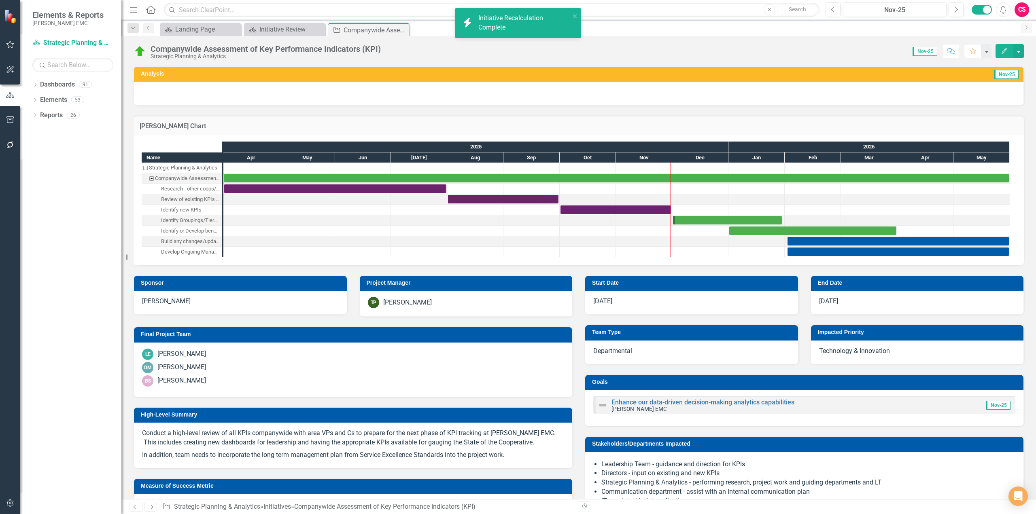
checkbox input "false"
checkbox input "true"
checkbox input "false"
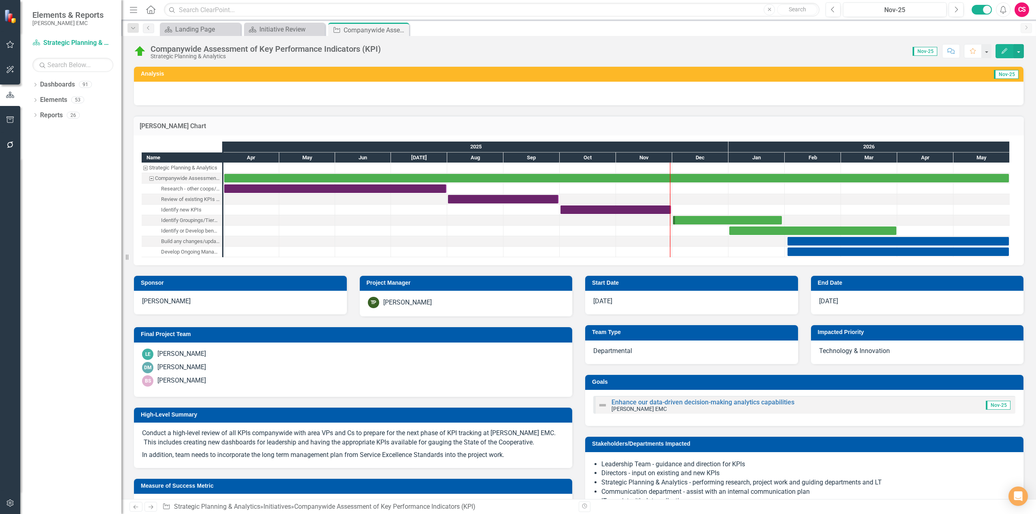
checkbox input "false"
checkbox input "true"
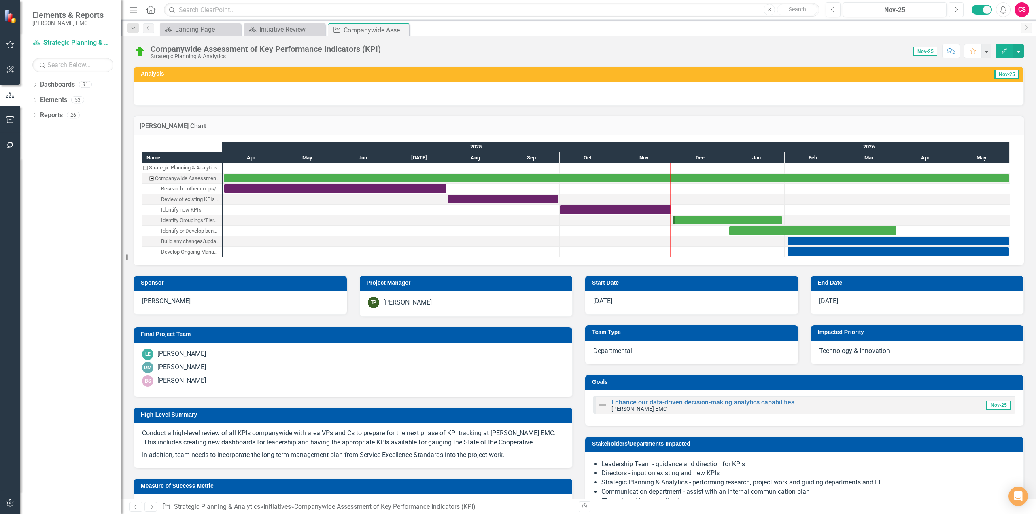
click at [953, 12] on button "Next" at bounding box center [955, 9] width 15 height 15
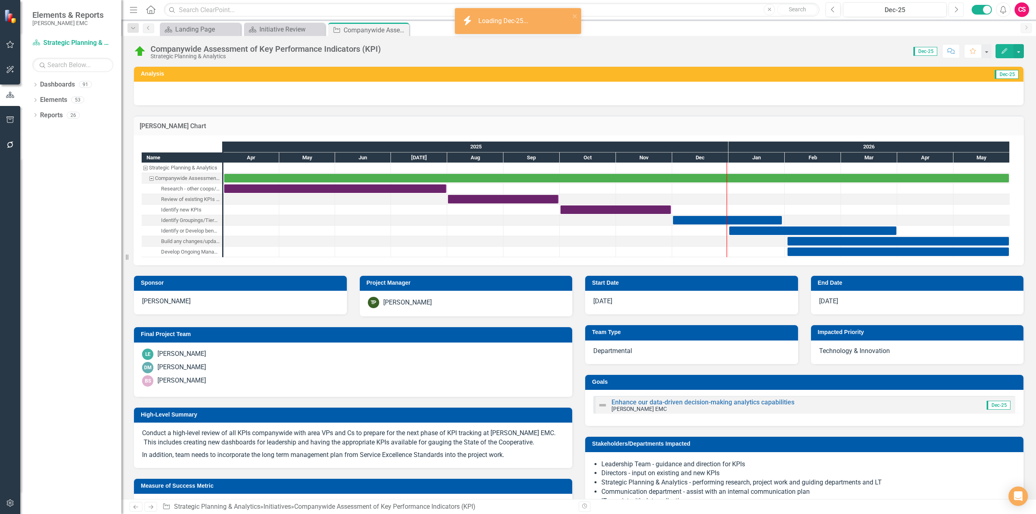
checkbox input "true"
click at [945, 129] on h3 "[PERSON_NAME] Chart" at bounding box center [579, 126] width 878 height 7
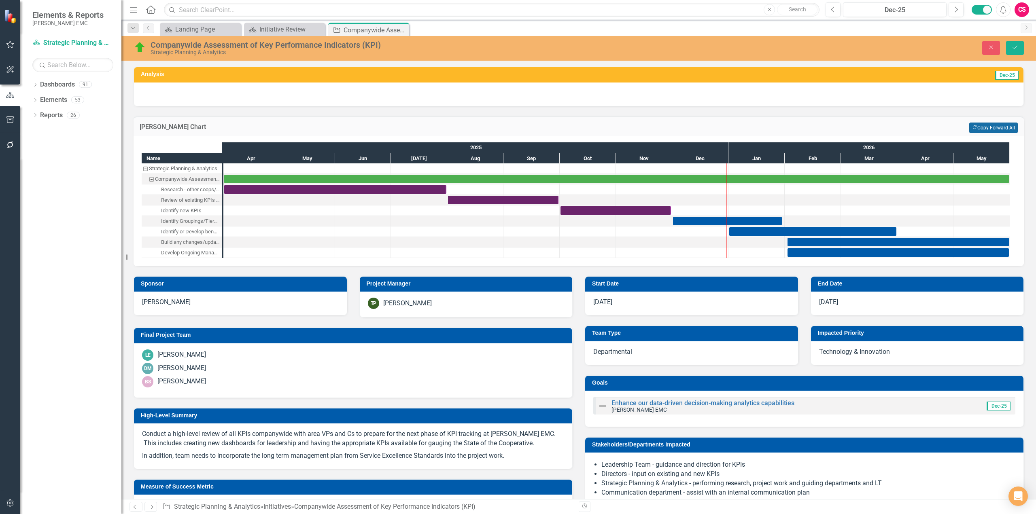
click at [984, 131] on button "Copy Forward Copy Forward All" at bounding box center [993, 128] width 49 height 11
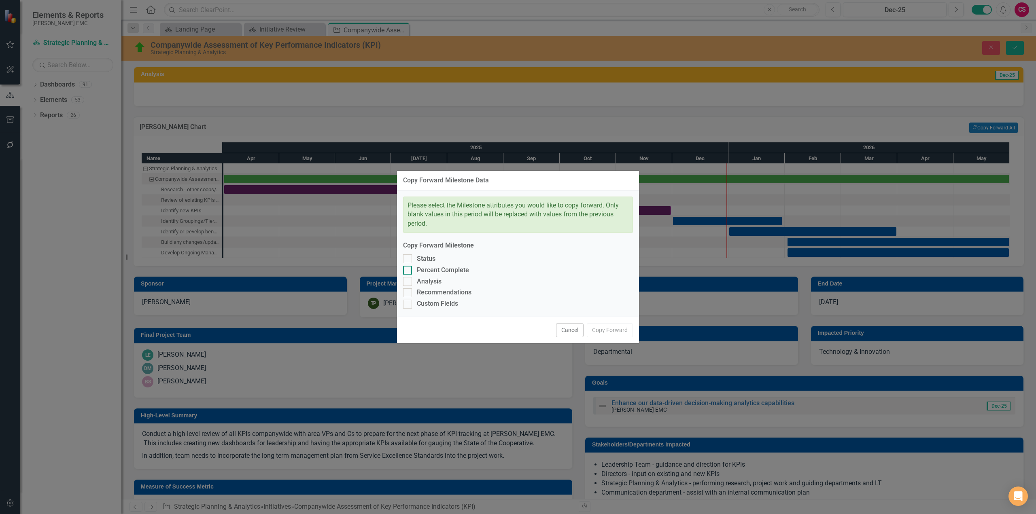
click at [447, 269] on div "Percent Complete" at bounding box center [443, 270] width 52 height 9
click at [408, 269] on input "Percent Complete" at bounding box center [405, 268] width 5 height 5
checkbox input "true"
click at [622, 332] on button "Copy Forward" at bounding box center [610, 330] width 46 height 14
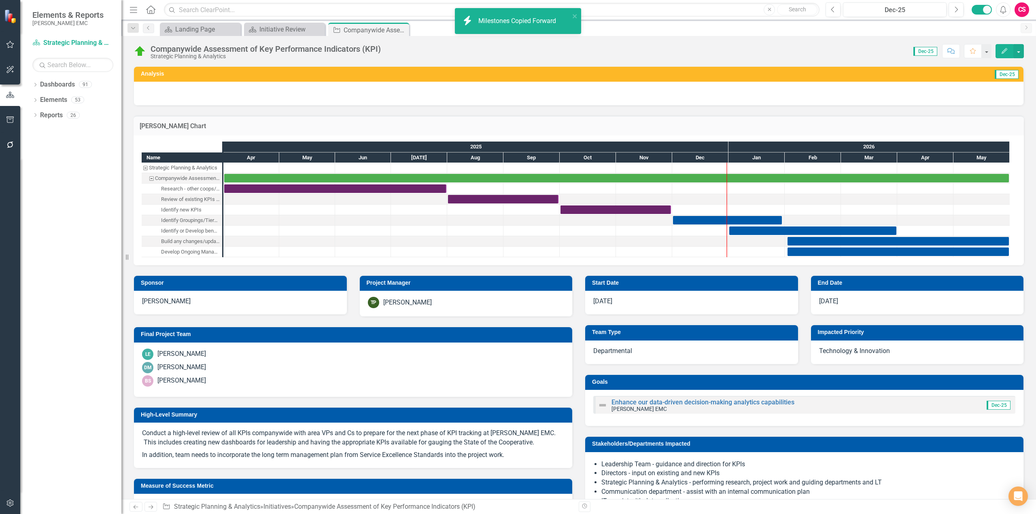
checkbox input "false"
checkbox input "true"
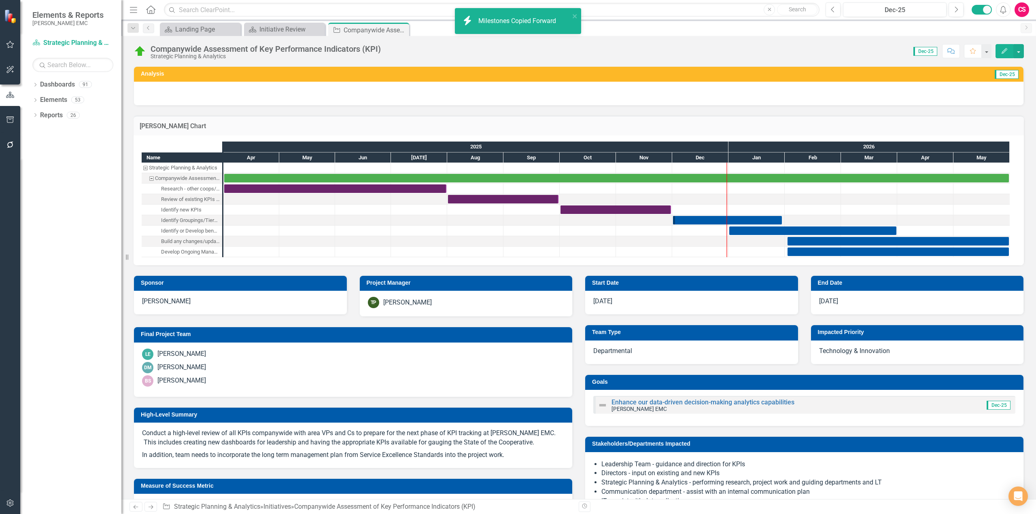
checkbox input "true"
checkbox input "false"
checkbox input "true"
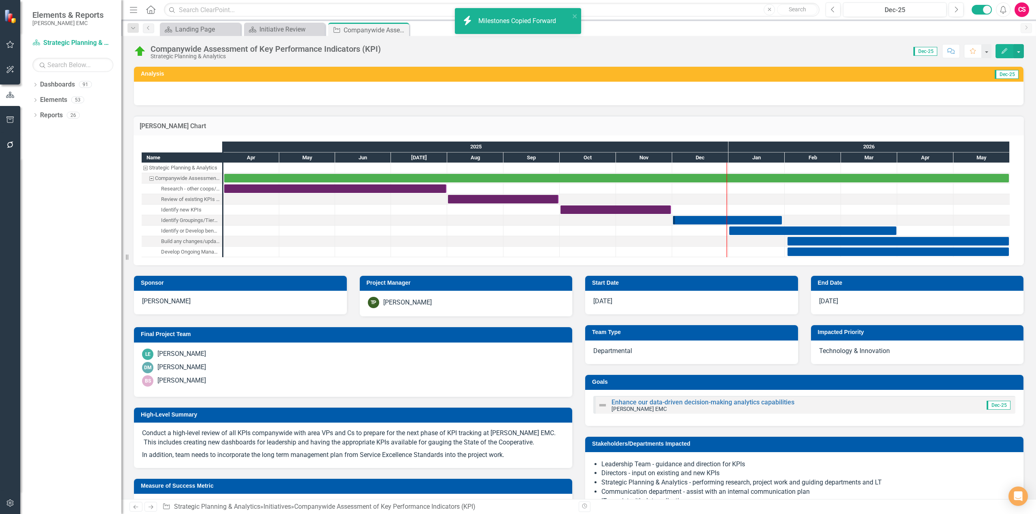
checkbox input "true"
checkbox input "false"
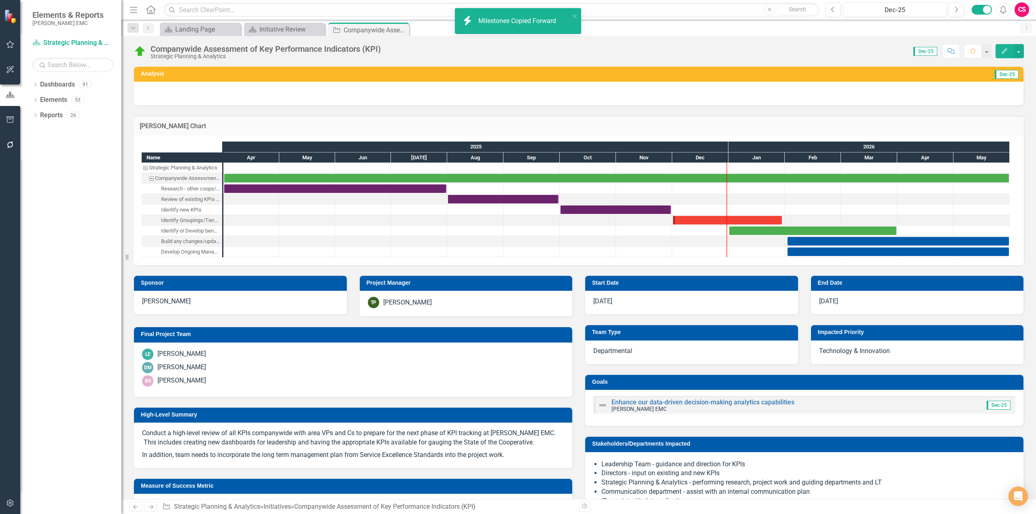
checkbox input "true"
checkbox input "false"
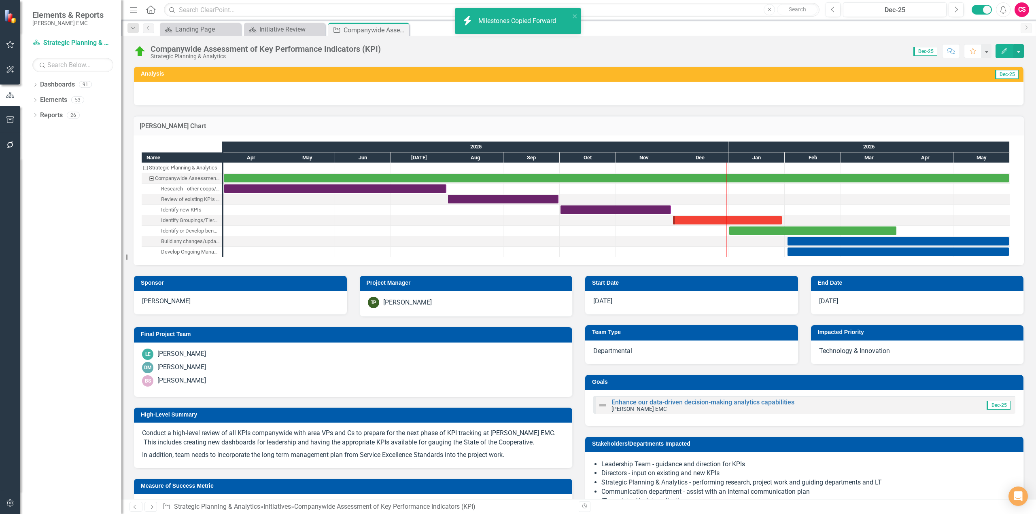
checkbox input "false"
checkbox input "true"
checkbox input "false"
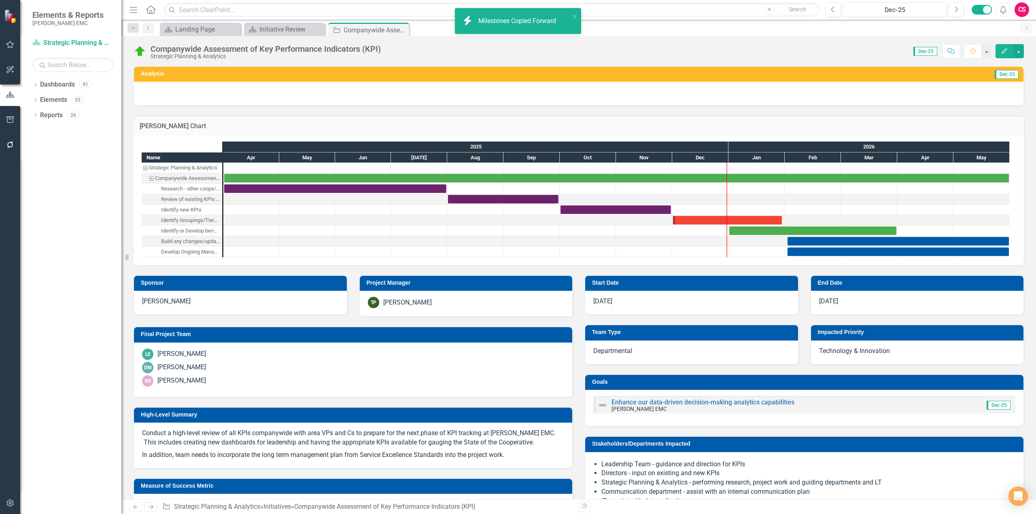
checkbox input "false"
checkbox input "true"
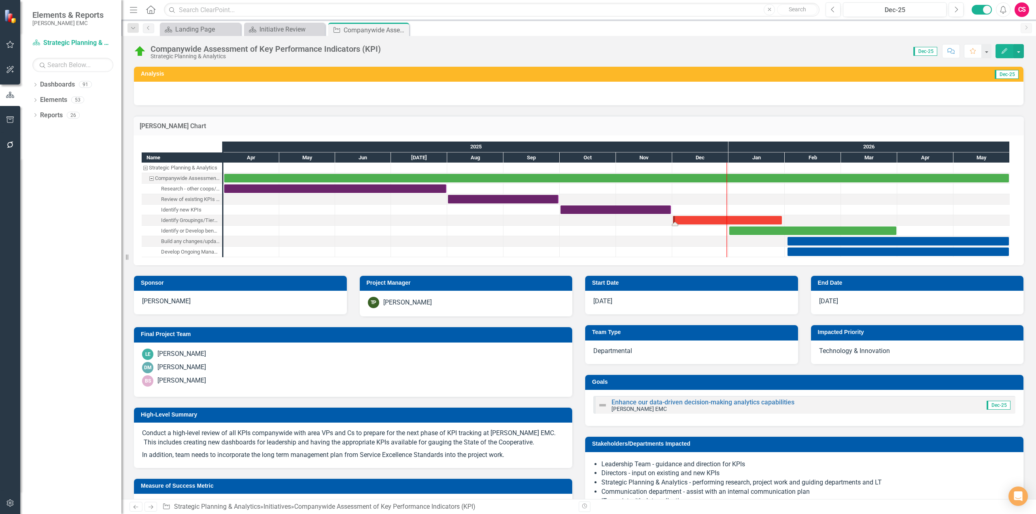
click at [712, 220] on div "Task: Start date: 2025-12-01 End date: 2026-01-30" at bounding box center [727, 220] width 109 height 8
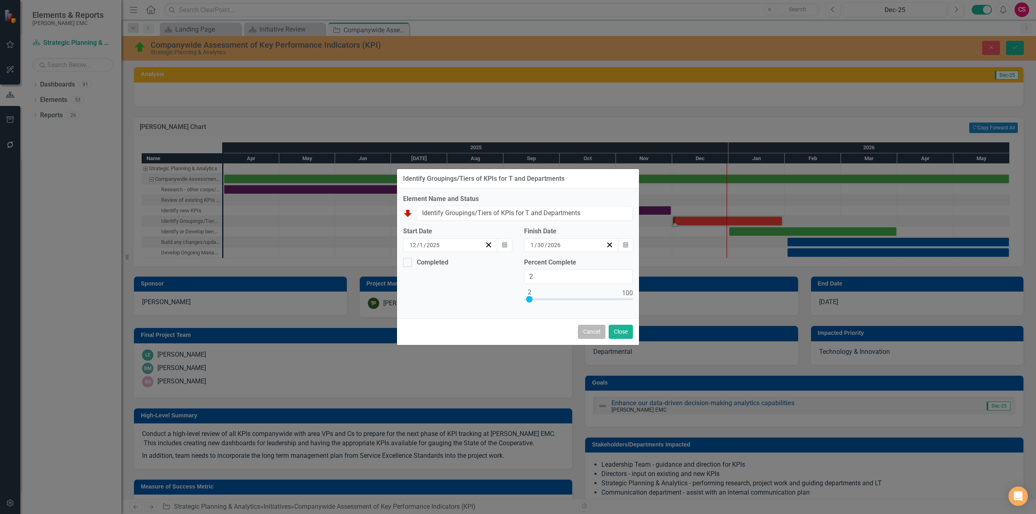
click at [589, 330] on button "Cancel" at bounding box center [592, 332] width 28 height 14
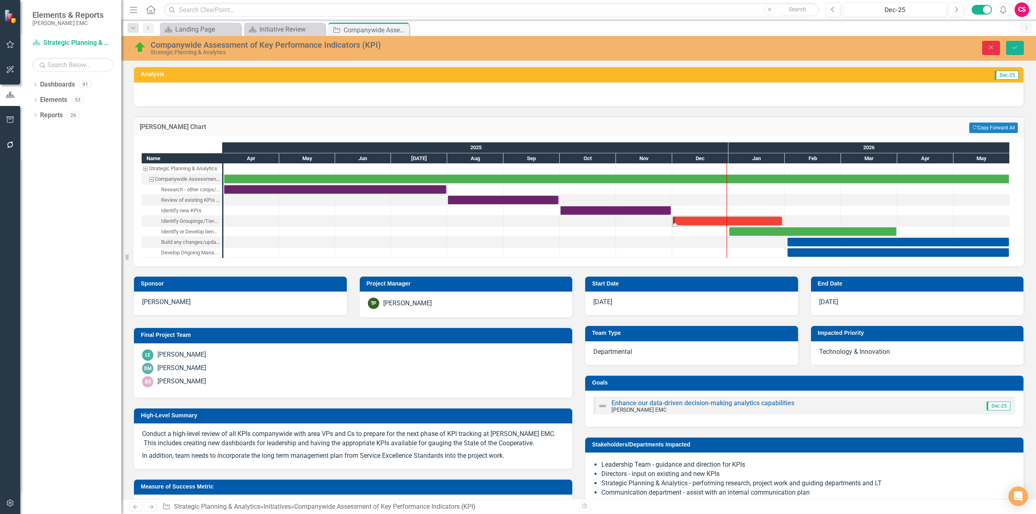
click at [989, 48] on icon "Close" at bounding box center [990, 48] width 7 height 6
